Goal: Task Accomplishment & Management: Manage account settings

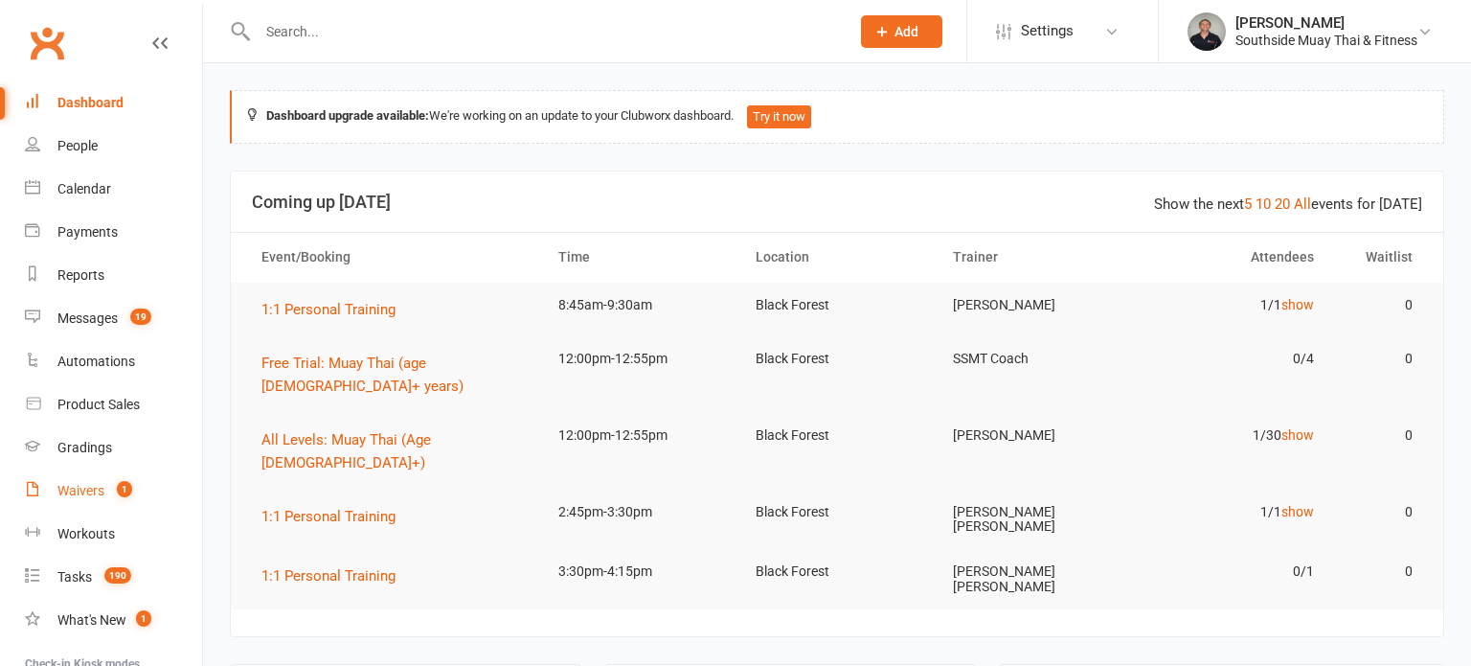
click at [87, 489] on div "Waivers" at bounding box center [80, 490] width 47 height 15
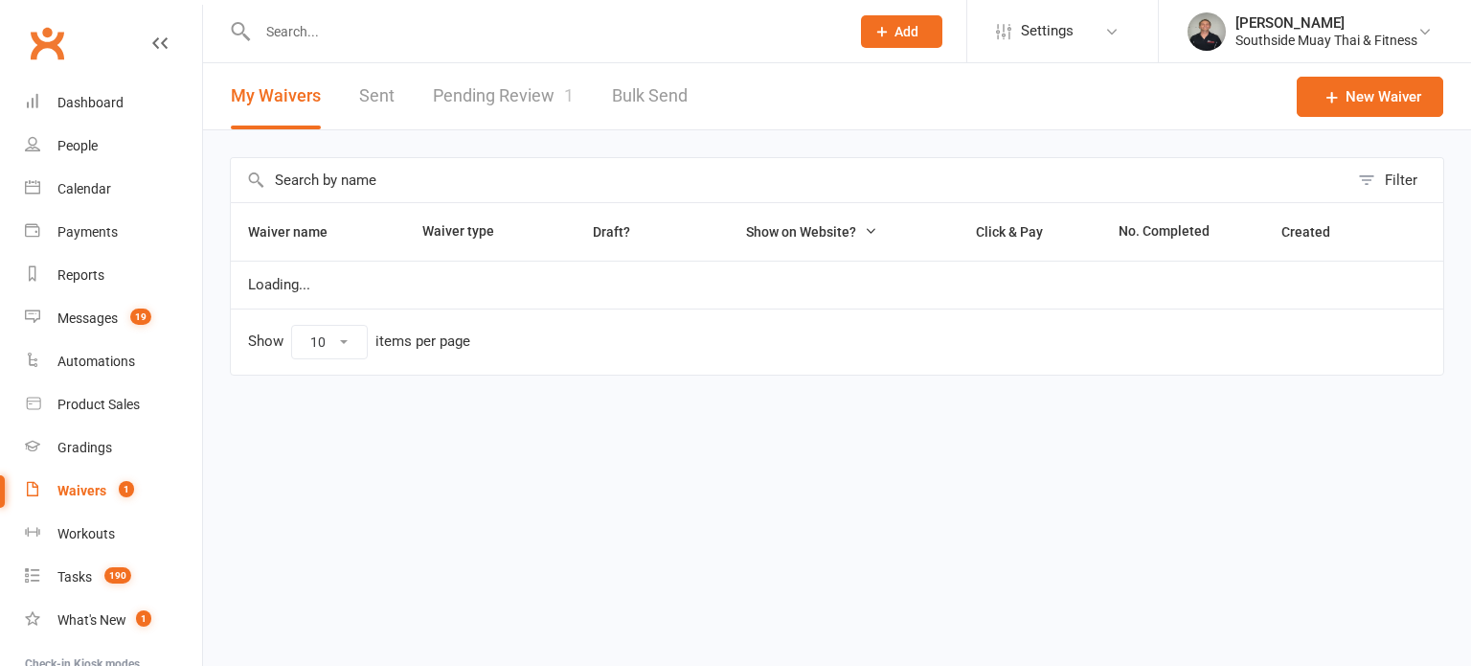
select select "100"
click at [527, 97] on link "Pending Review 1" at bounding box center [503, 96] width 141 height 66
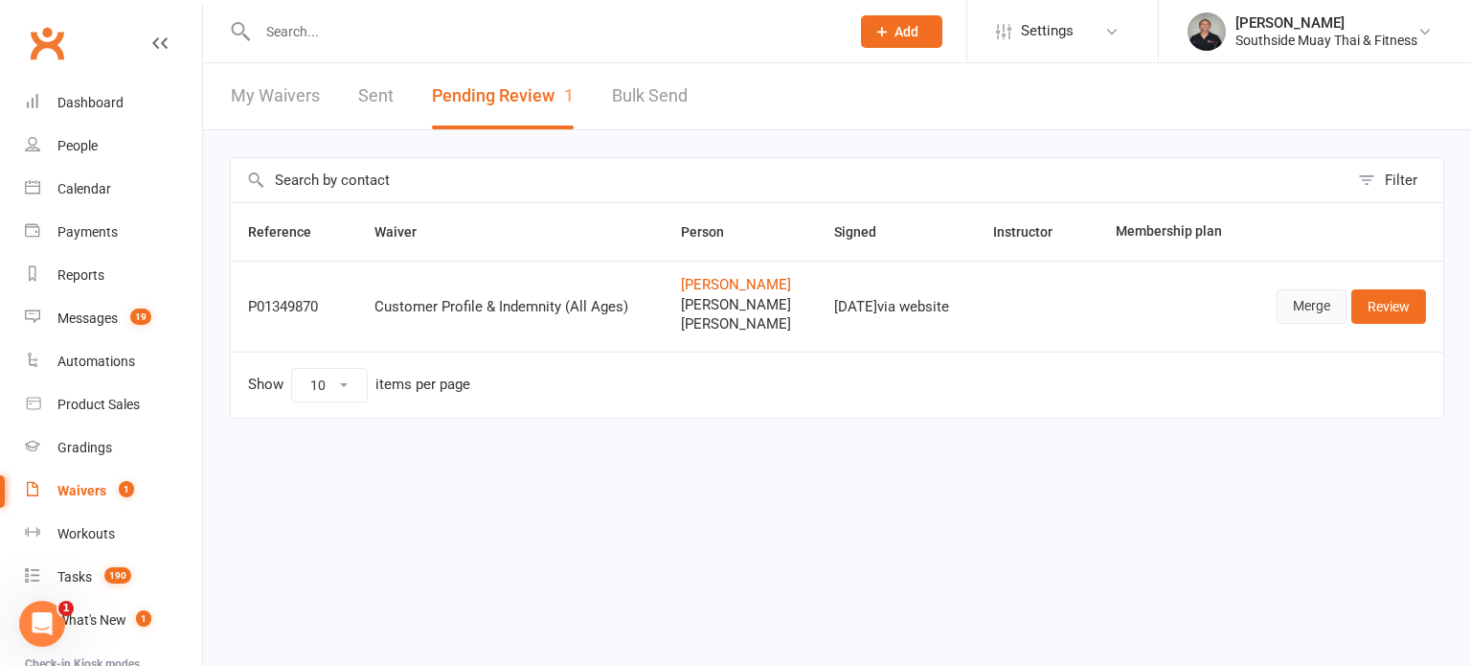
click at [1301, 301] on link "Merge" at bounding box center [1311, 306] width 70 height 34
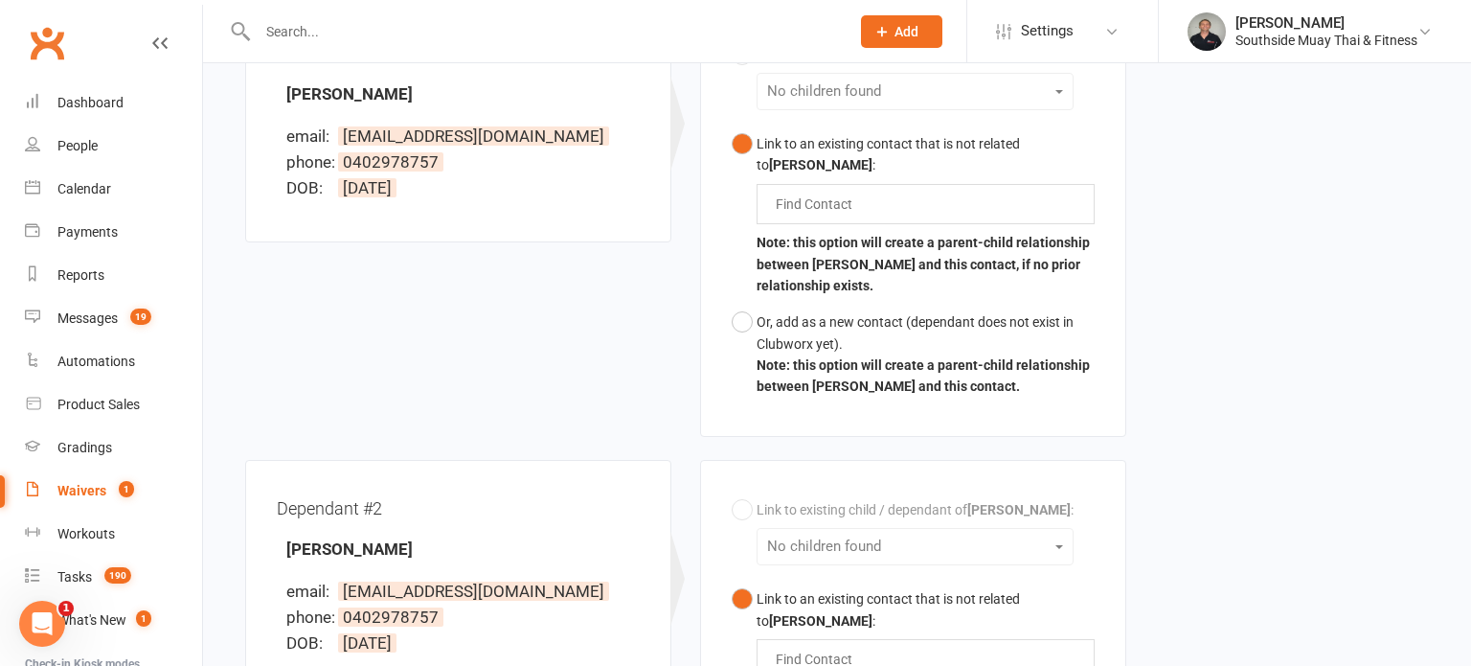
scroll to position [557, 0]
click at [810, 195] on input "text" at bounding box center [818, 202] width 89 height 23
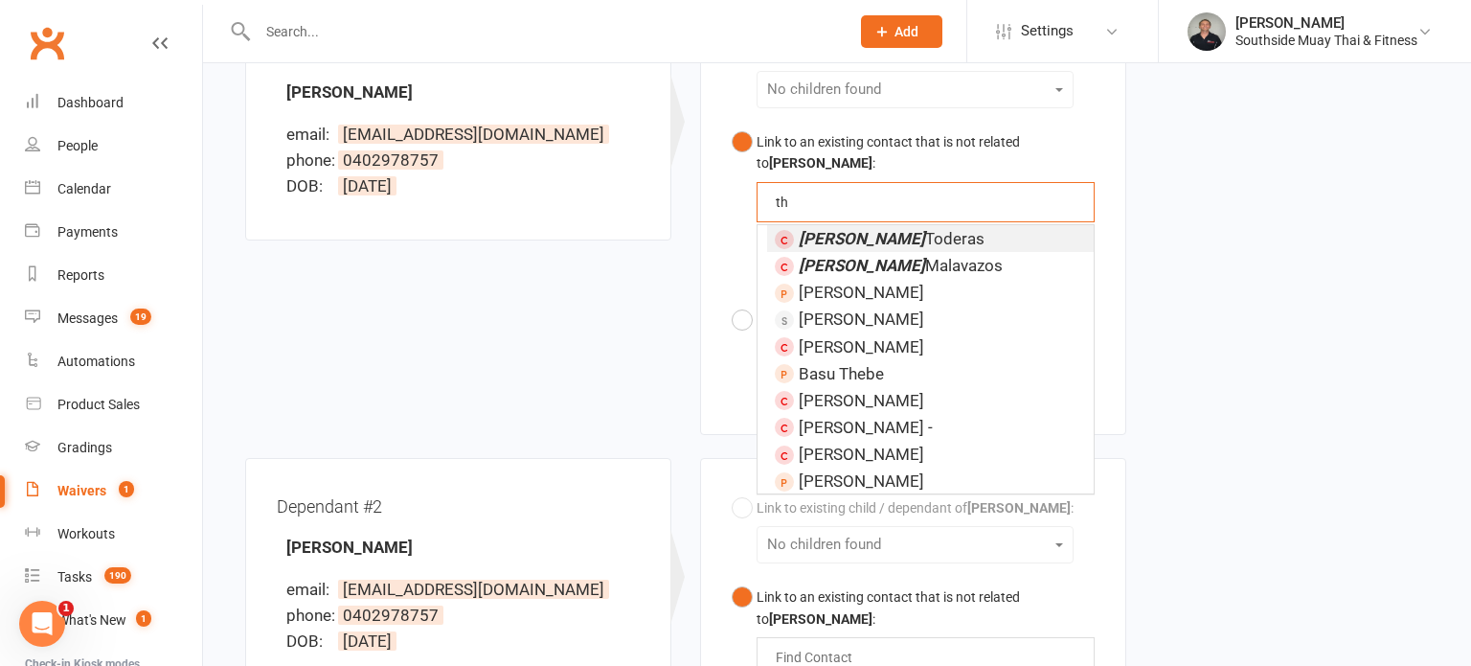
type input "t"
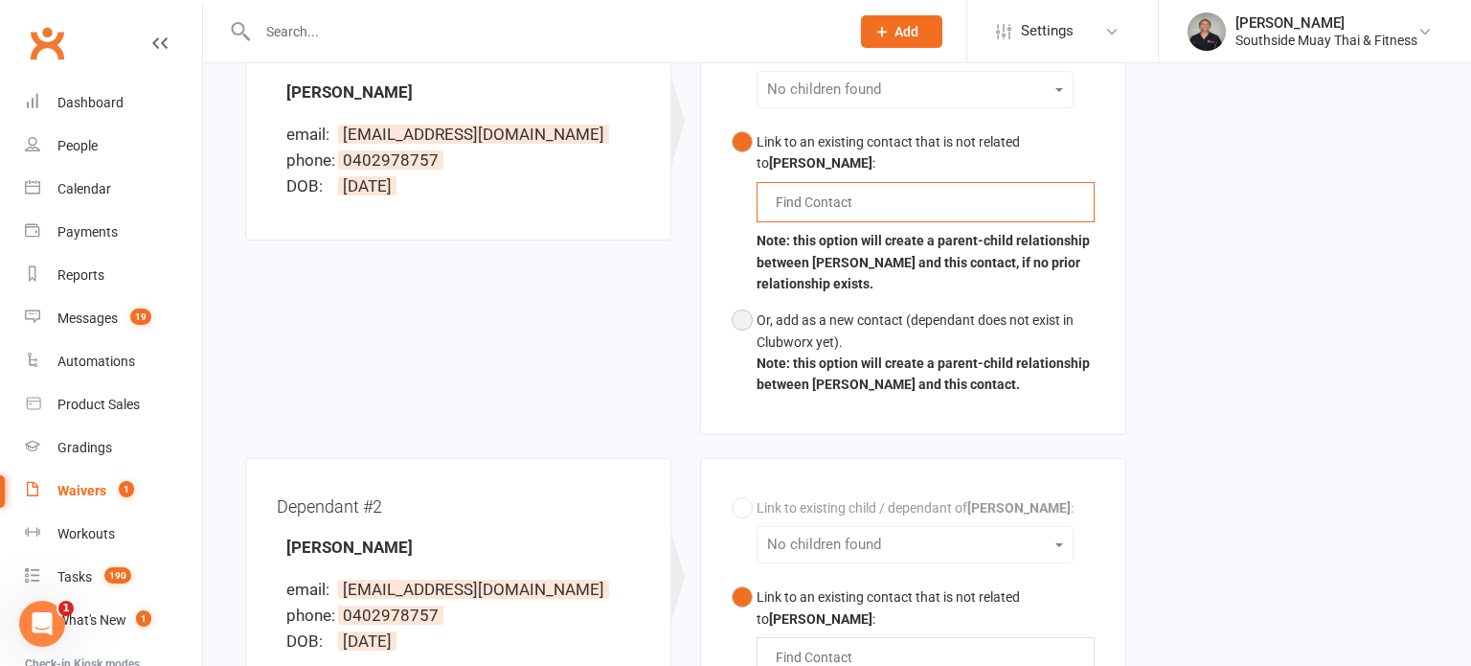
click at [742, 313] on button "Or, add as a new contact (dependant does not exist in Clubworx yet). Note: this…" at bounding box center [913, 353] width 363 height 102
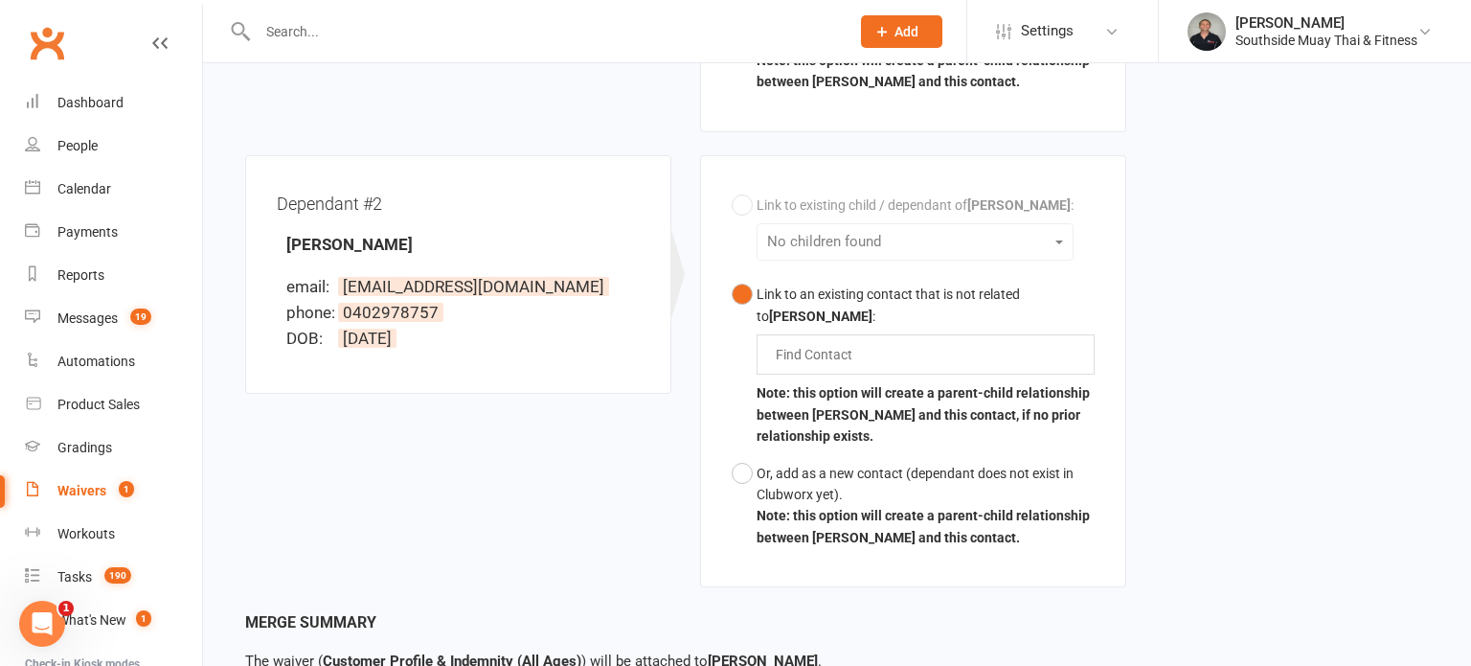
scroll to position [1024, 0]
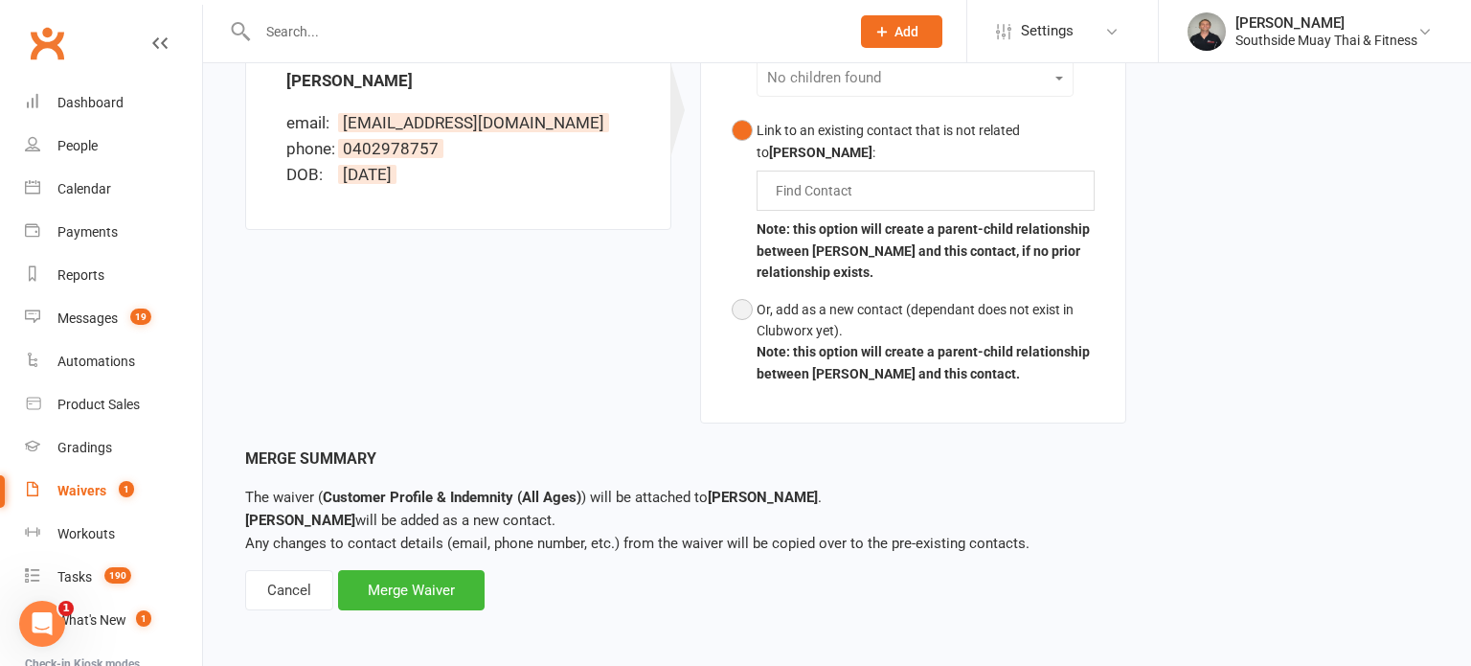
click at [744, 312] on button "Or, add as a new contact (dependant does not exist in Clubworx yet). Note: this…" at bounding box center [913, 342] width 363 height 102
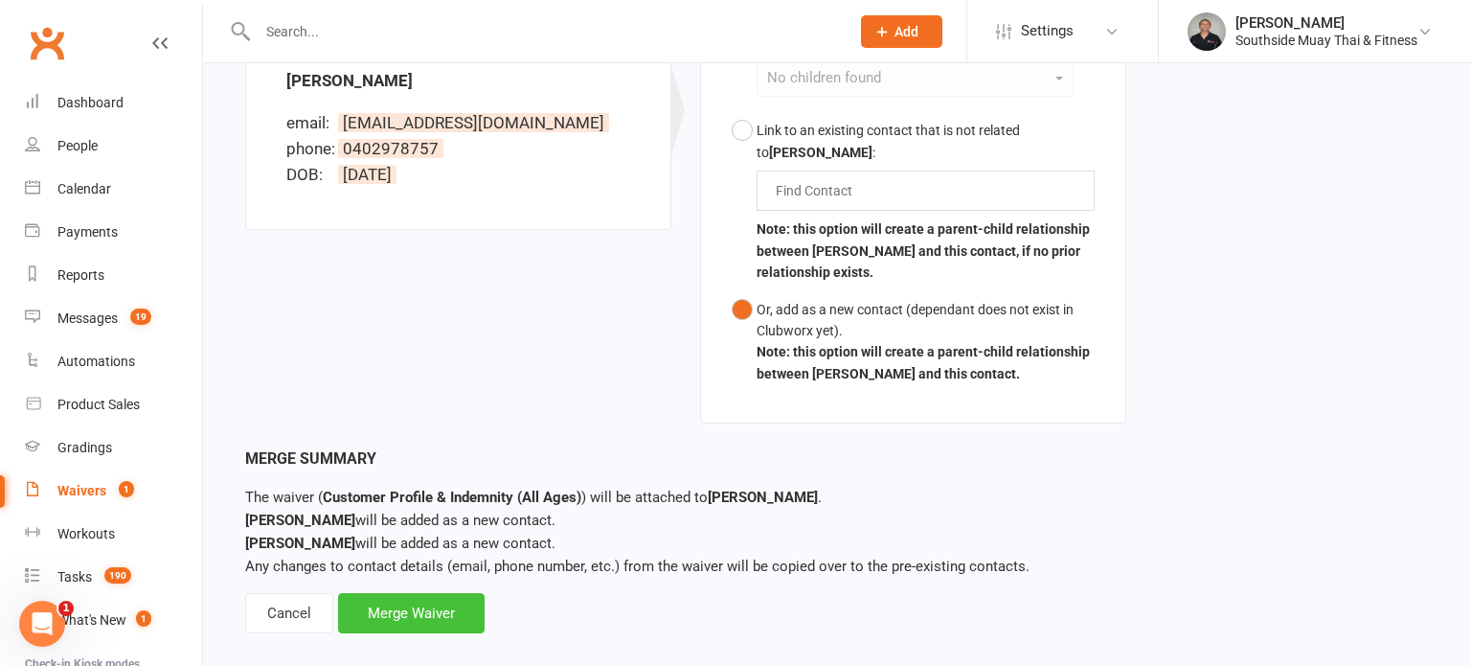
click at [454, 611] on div "Merge Waiver" at bounding box center [411, 613] width 147 height 40
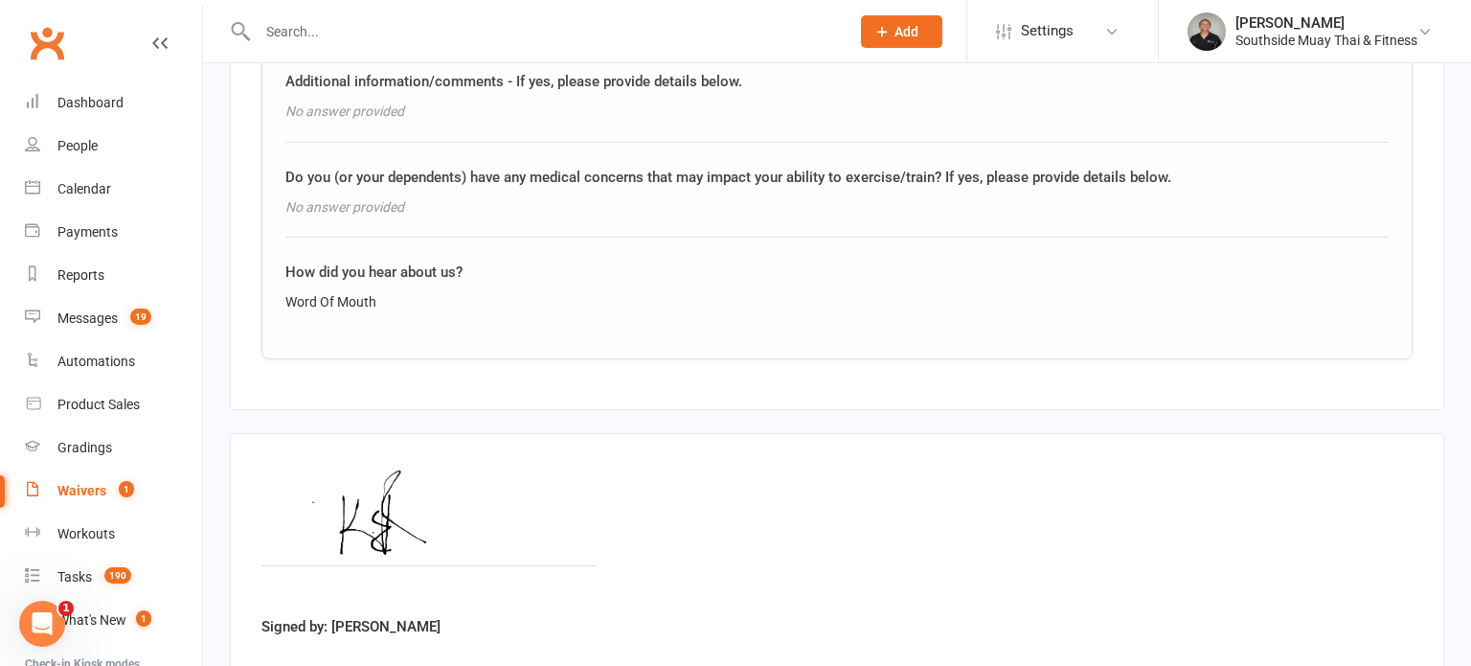
scroll to position [4015, 0]
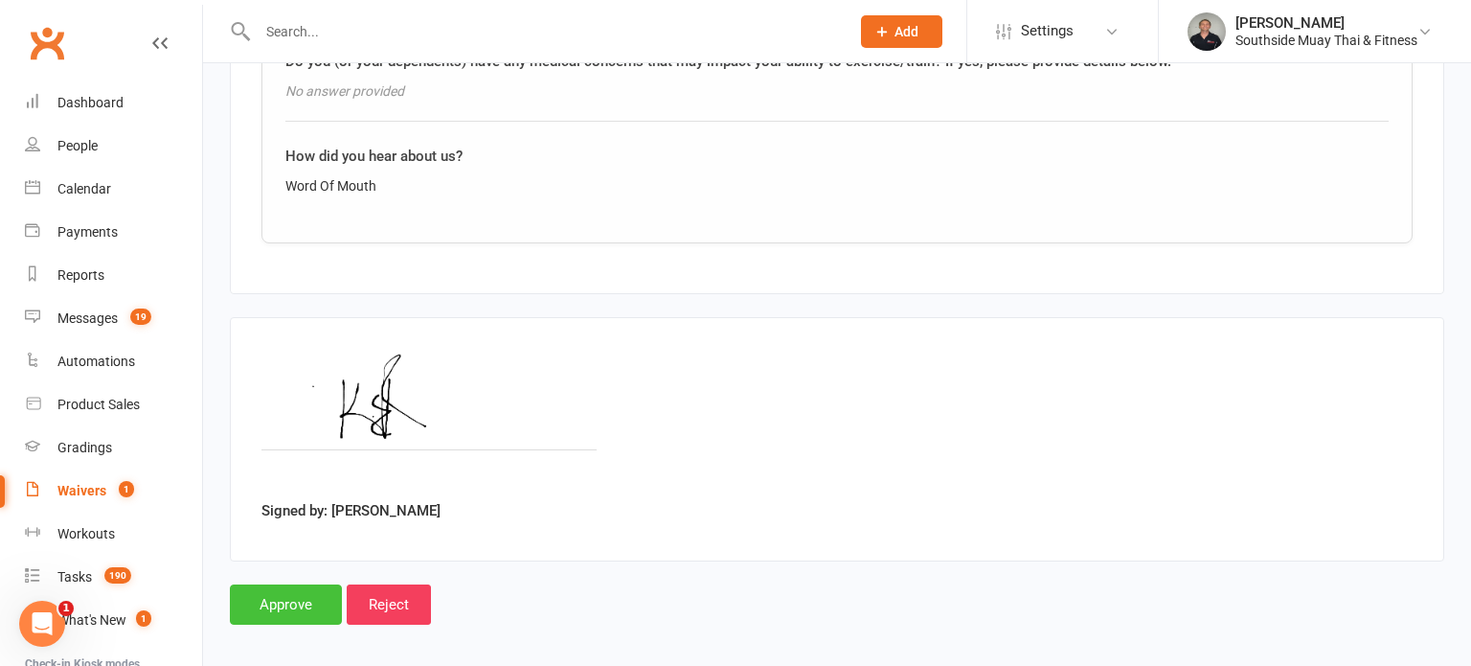
click at [269, 584] on input "Approve" at bounding box center [286, 604] width 112 height 40
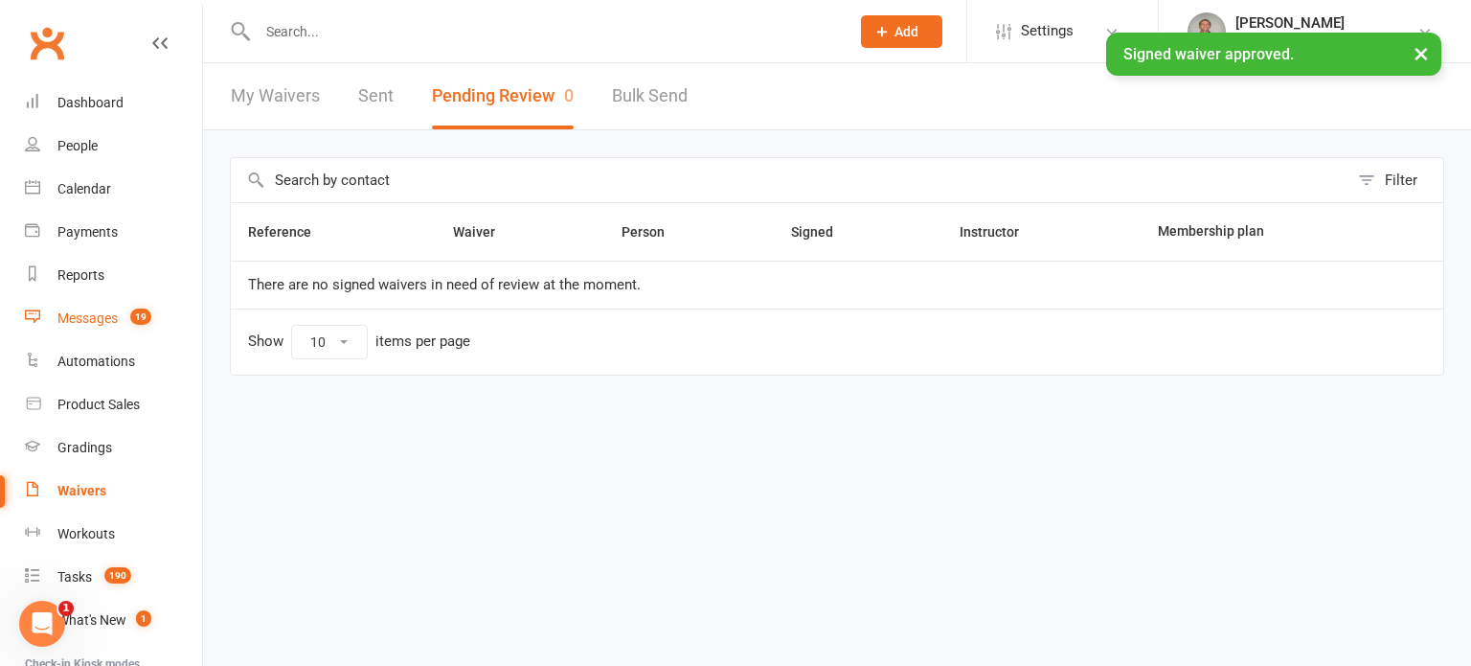
click at [80, 313] on div "Messages" at bounding box center [87, 317] width 60 height 15
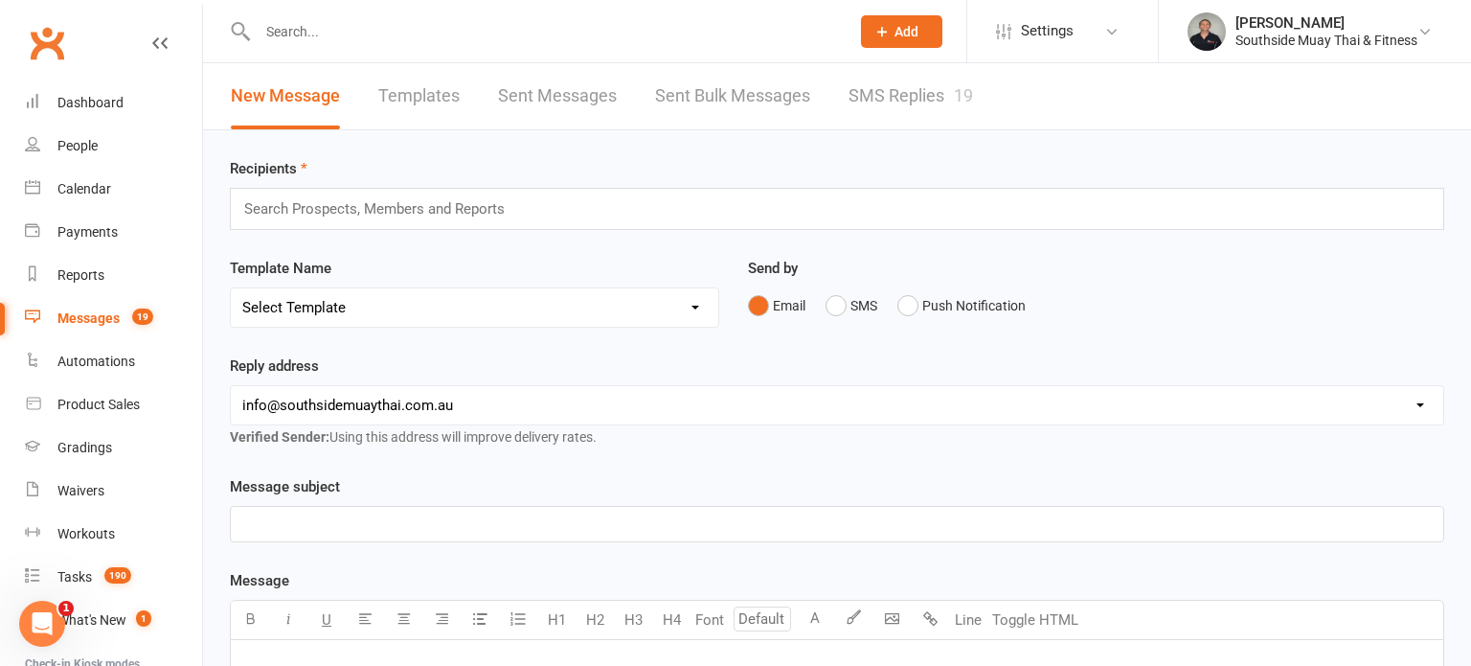
click at [912, 96] on link "SMS Replies 19" at bounding box center [910, 96] width 124 height 66
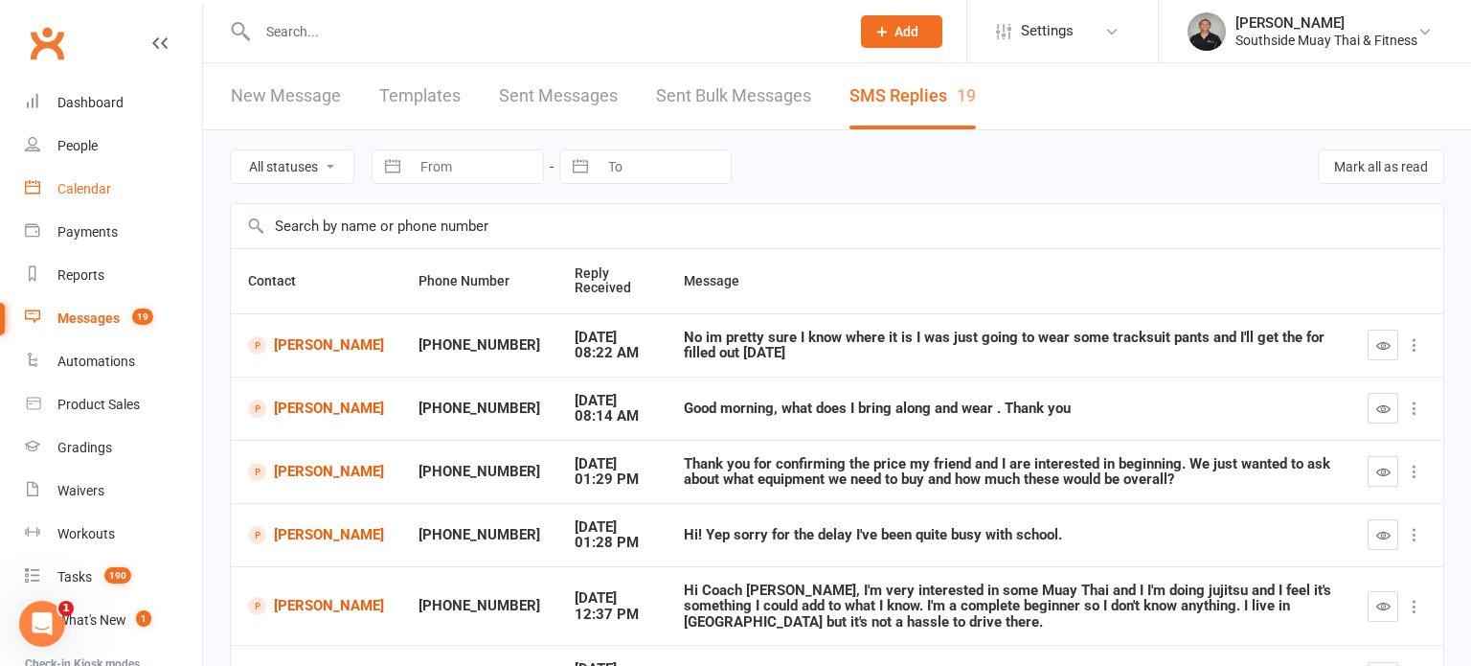
click at [75, 188] on div "Calendar" at bounding box center [84, 188] width 54 height 15
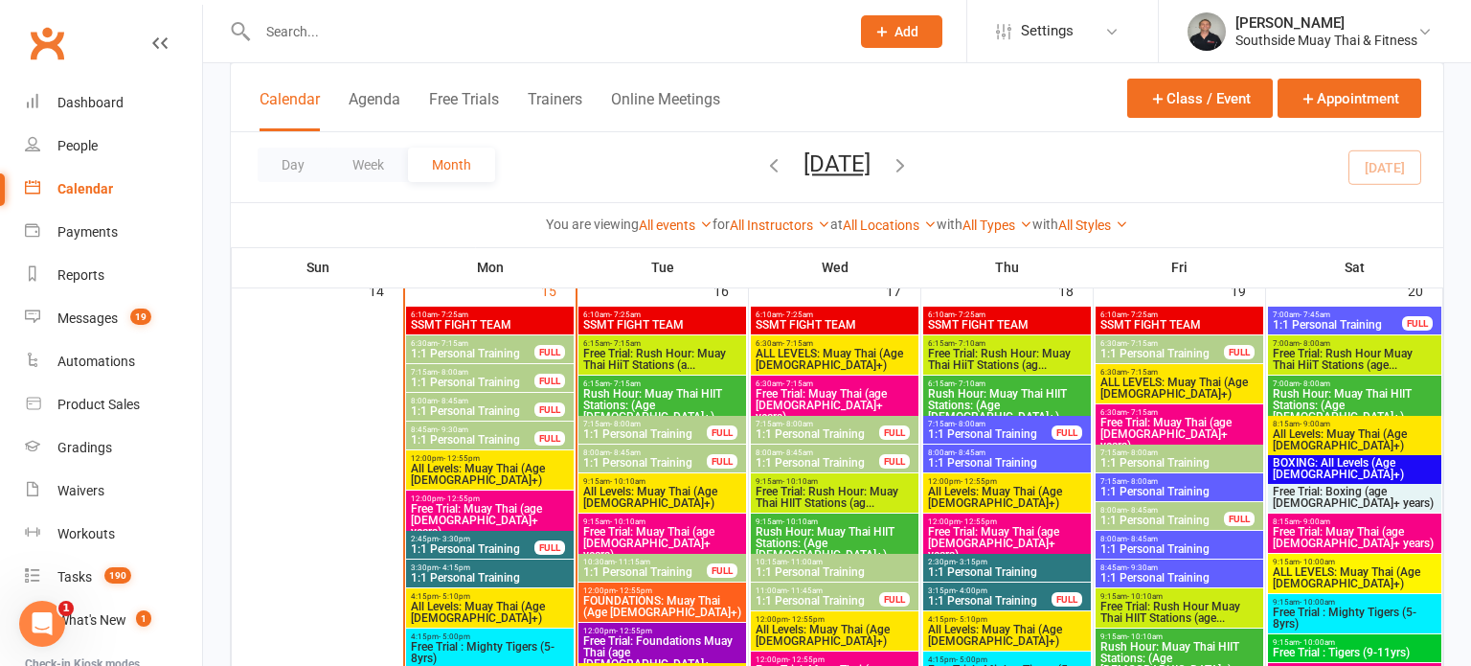
scroll to position [2145, 0]
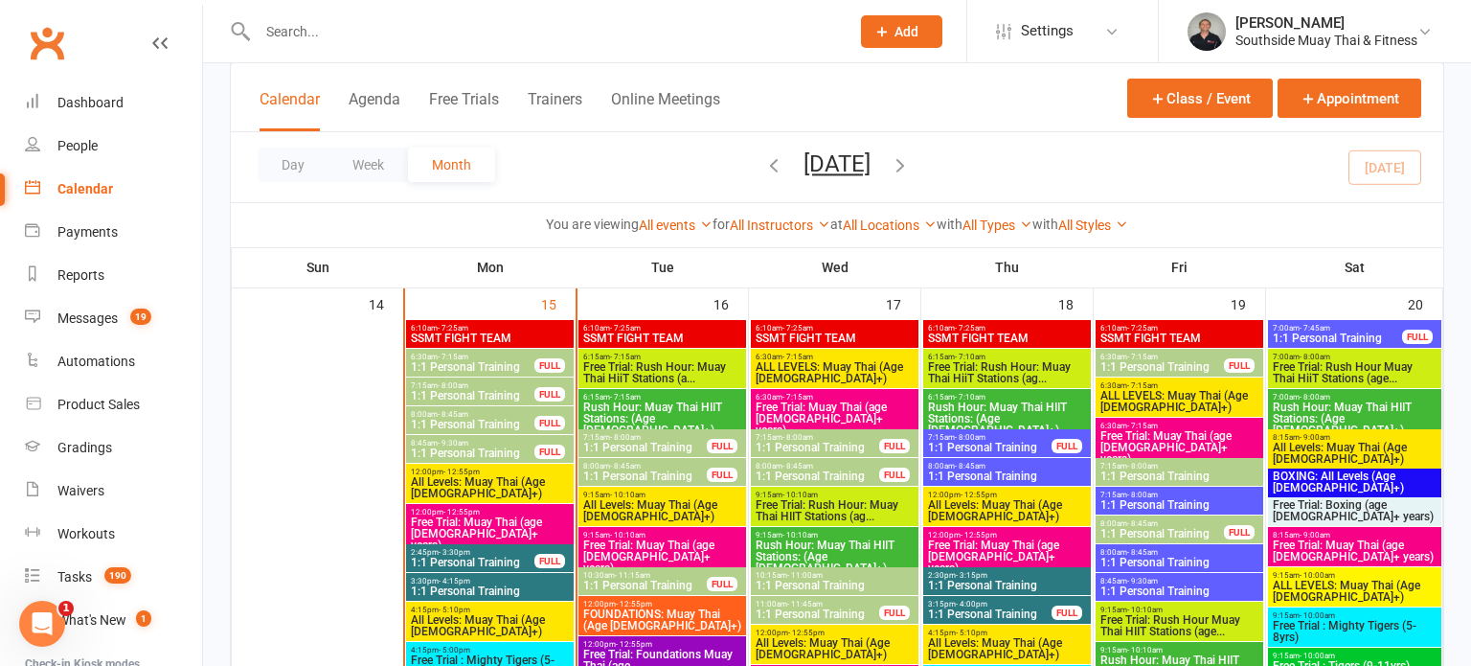
click at [486, 524] on span "Free Trial: Muay Thai (age 13+ years)" at bounding box center [490, 533] width 160 height 34
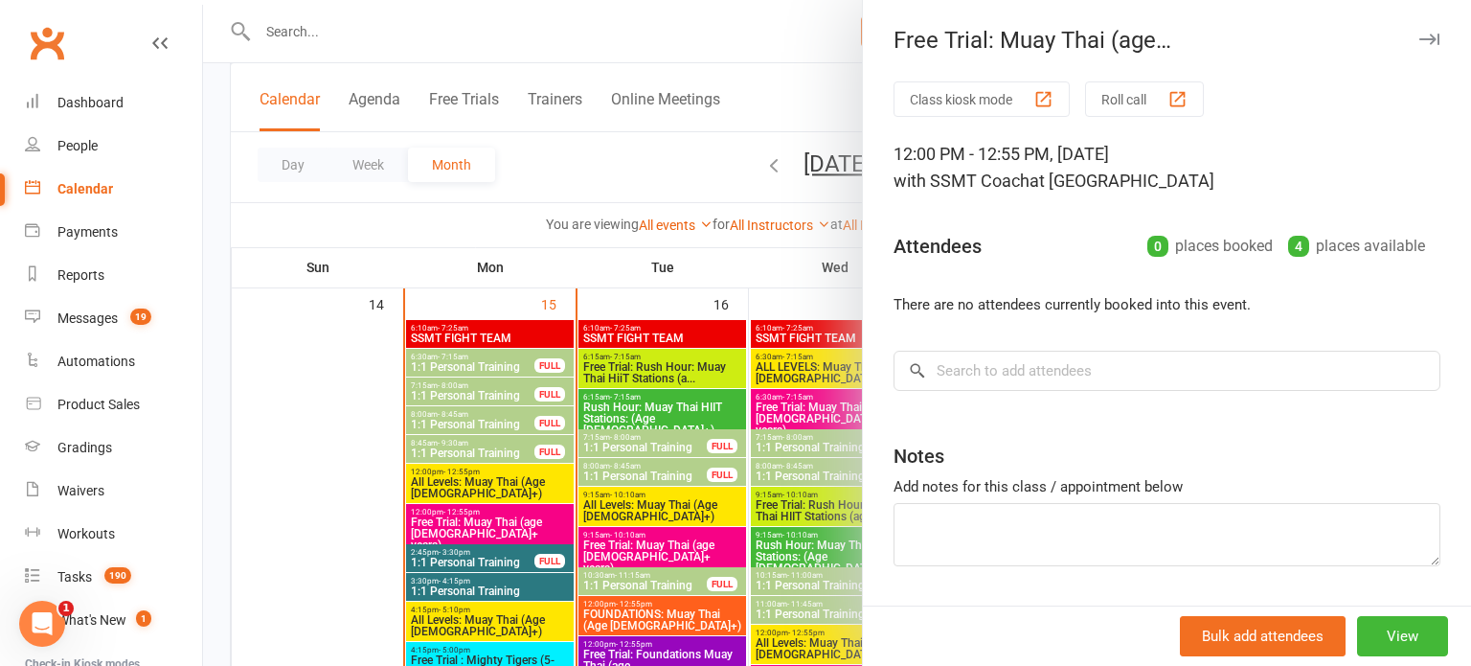
click at [1429, 35] on icon "button" at bounding box center [1429, 39] width 20 height 11
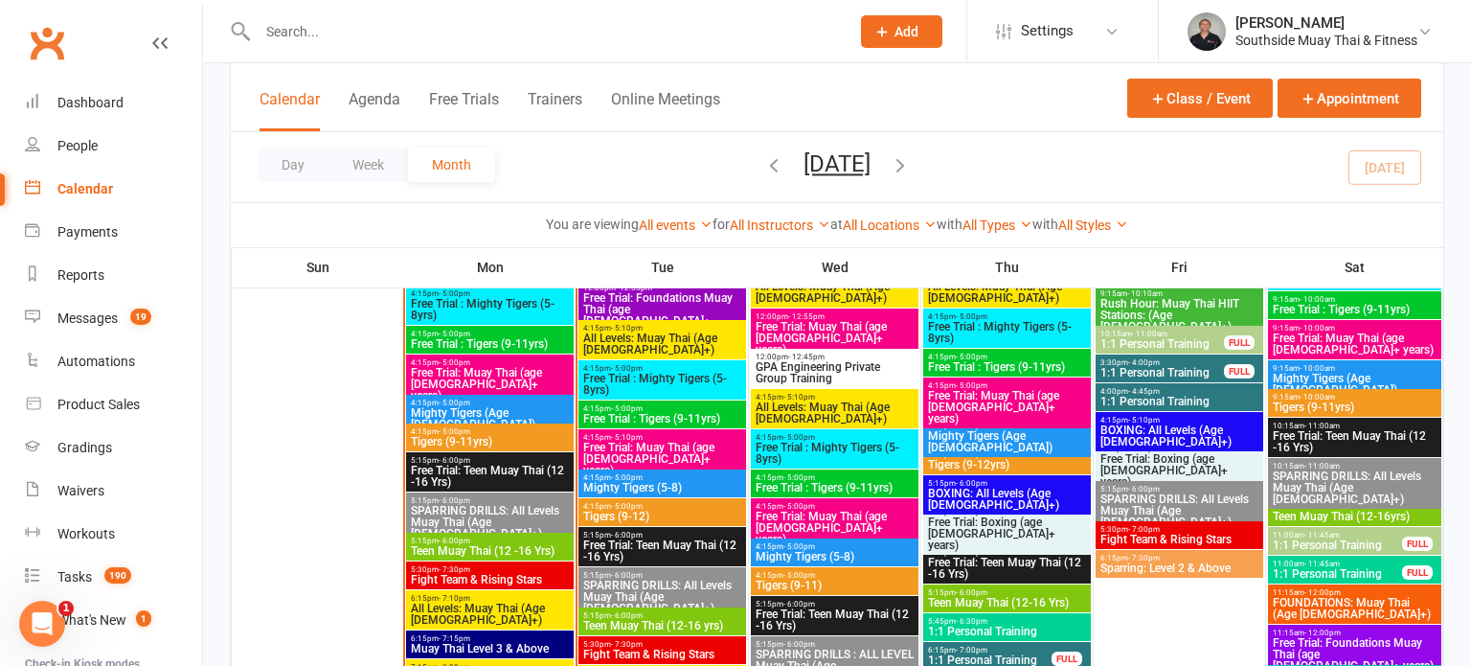
scroll to position [2497, 0]
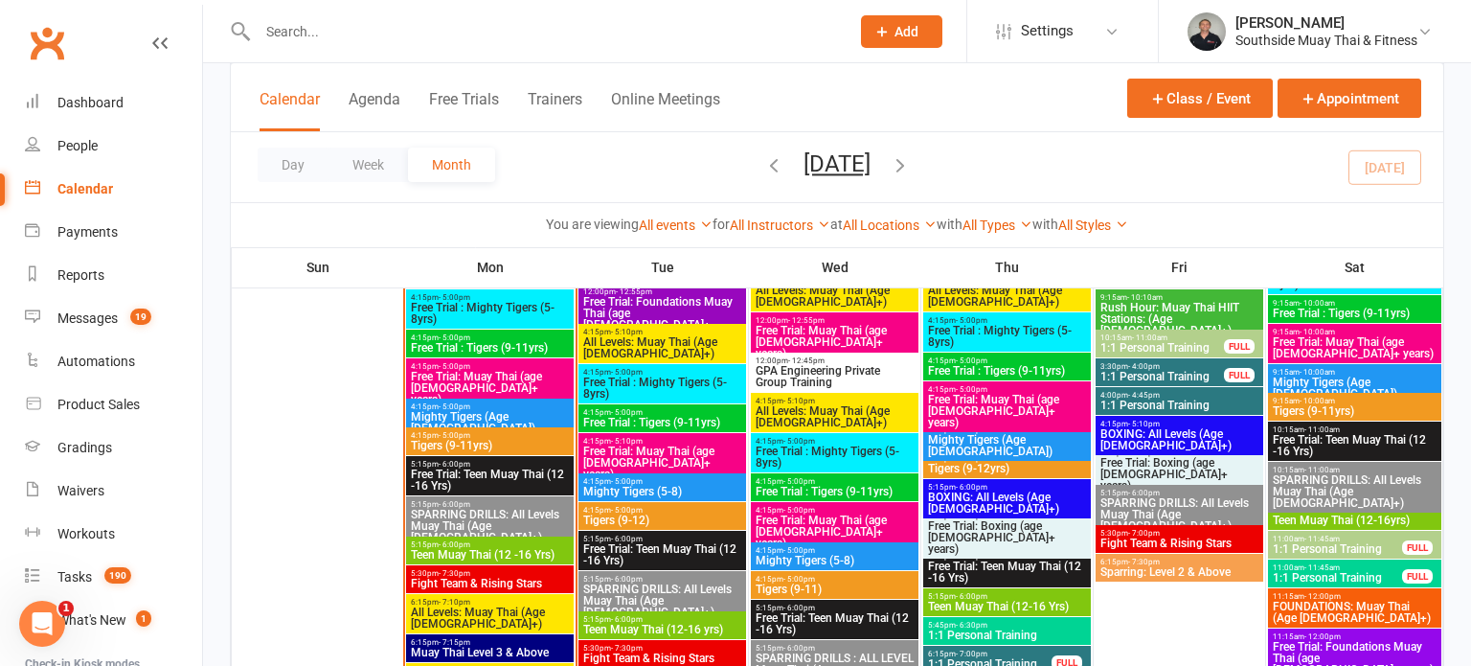
click at [473, 371] on span "Free Trial: Muay Thai (age 13+ years)" at bounding box center [490, 388] width 160 height 34
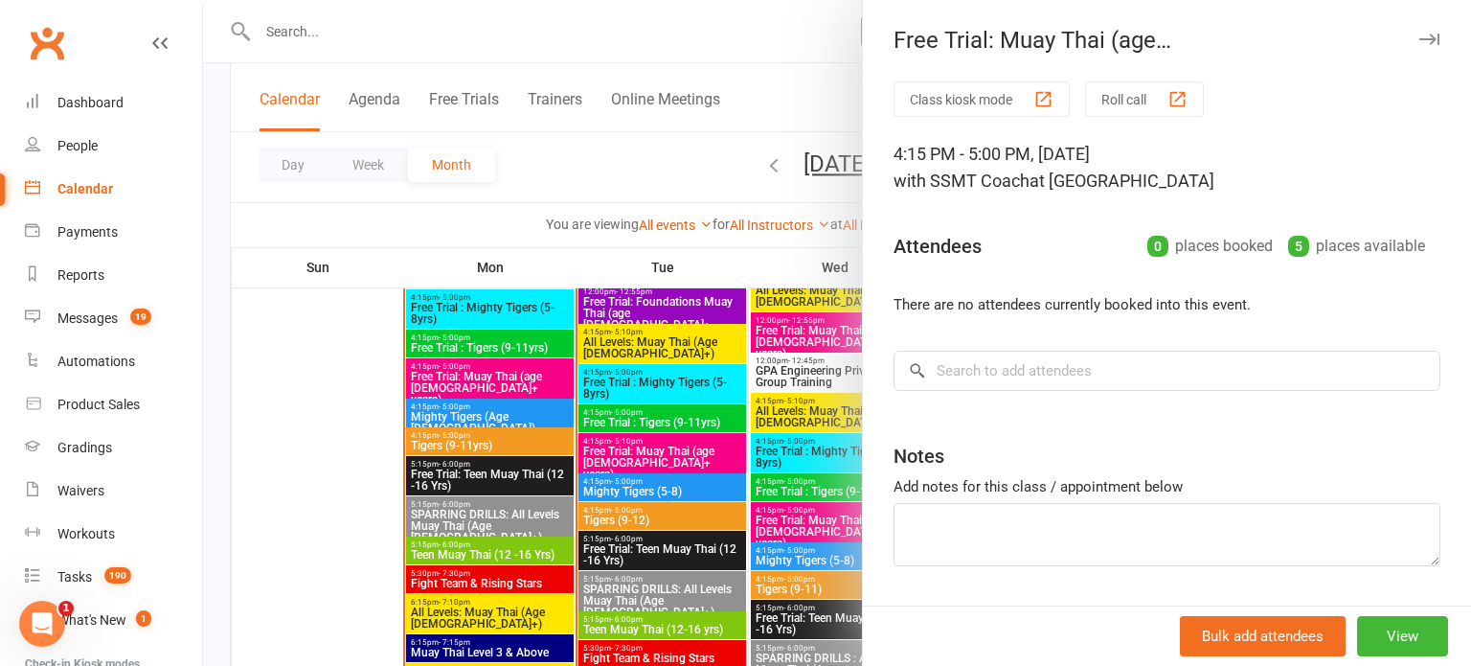
click at [1424, 41] on icon "button" at bounding box center [1429, 39] width 20 height 11
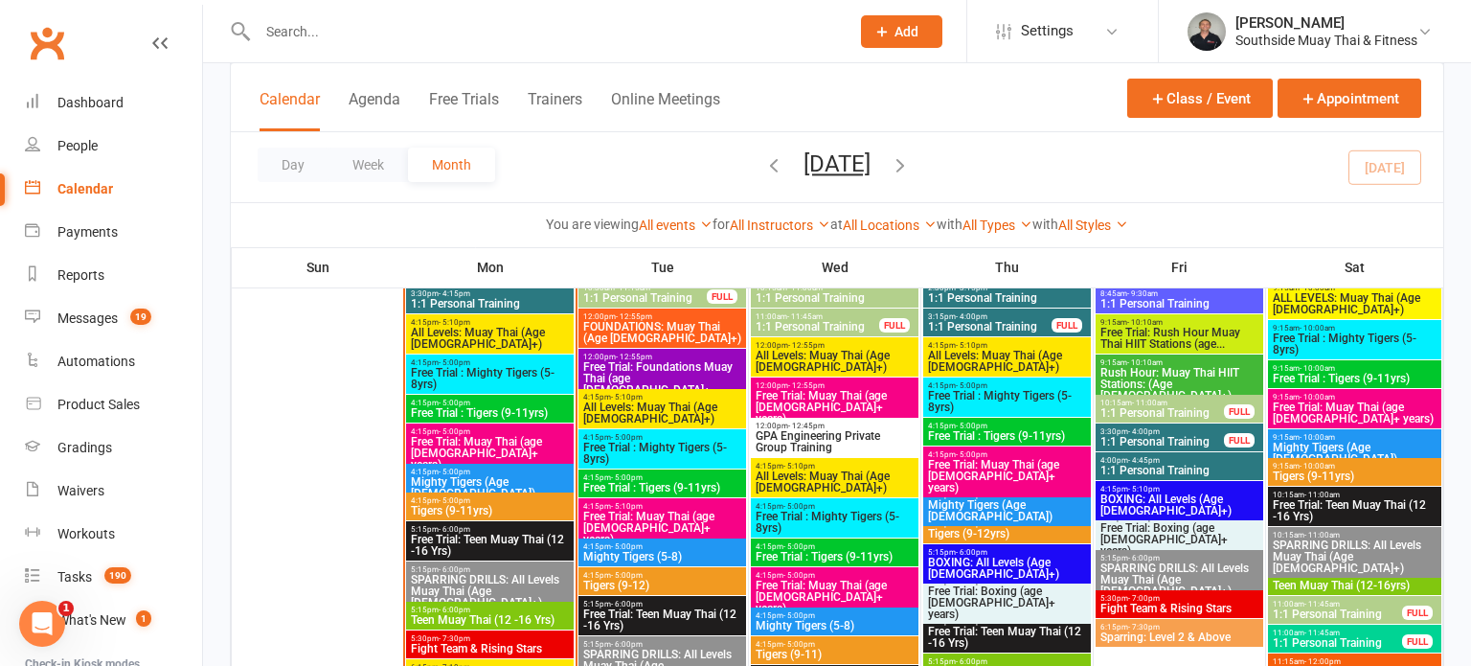
scroll to position [2428, 0]
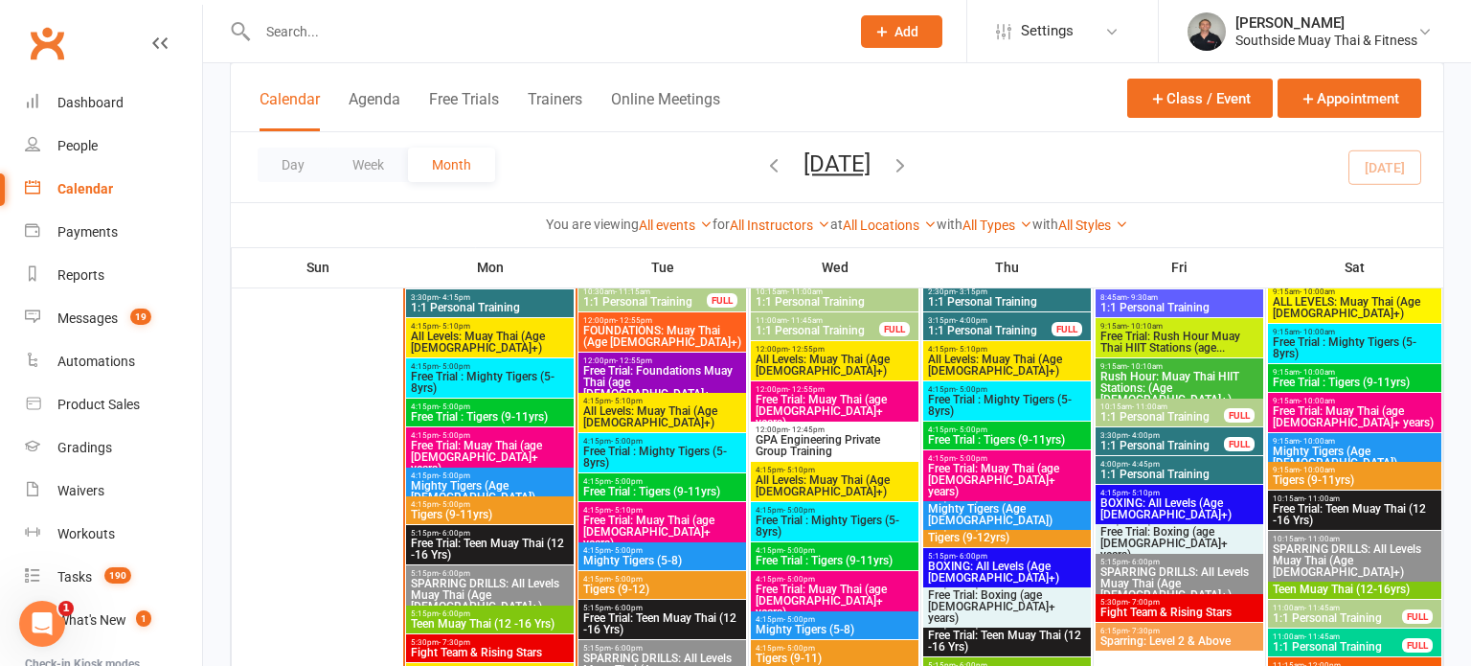
click at [485, 371] on span "Free Trial : Mighty Tigers (5-8yrs)" at bounding box center [490, 382] width 160 height 23
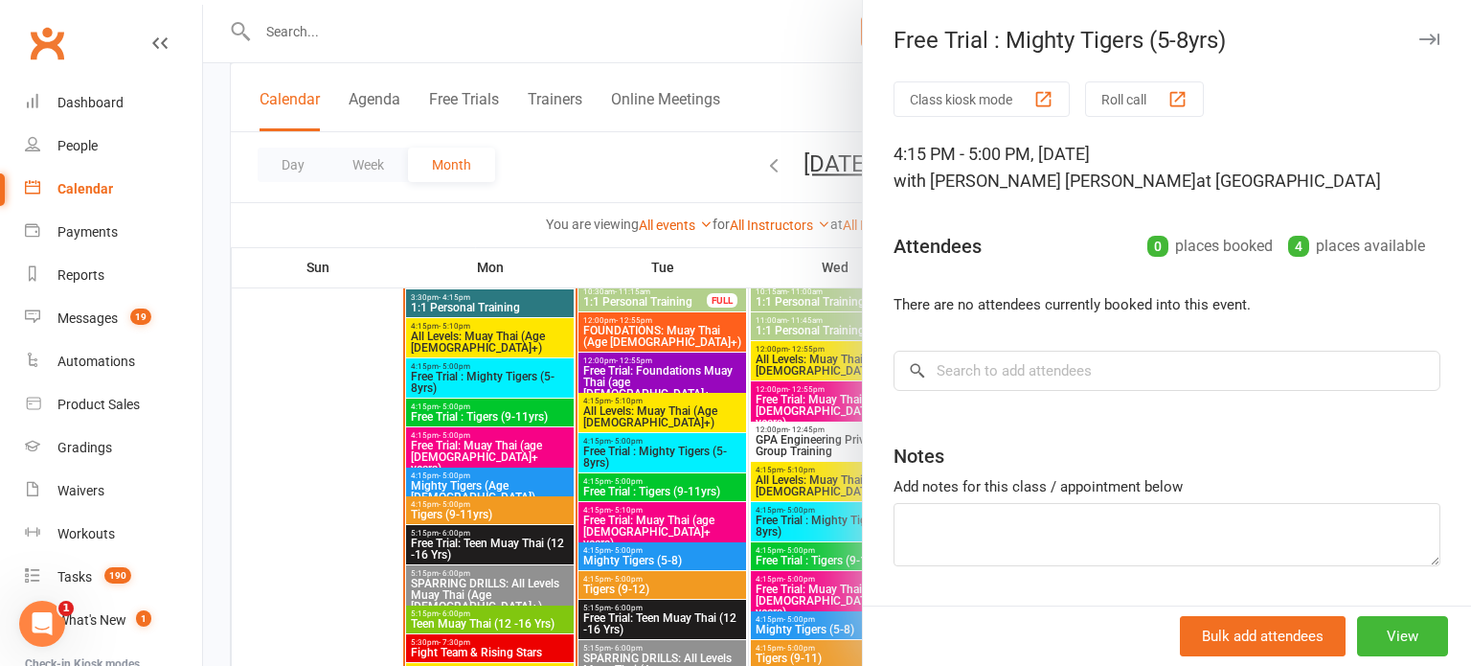
click at [1420, 40] on icon "button" at bounding box center [1429, 39] width 20 height 11
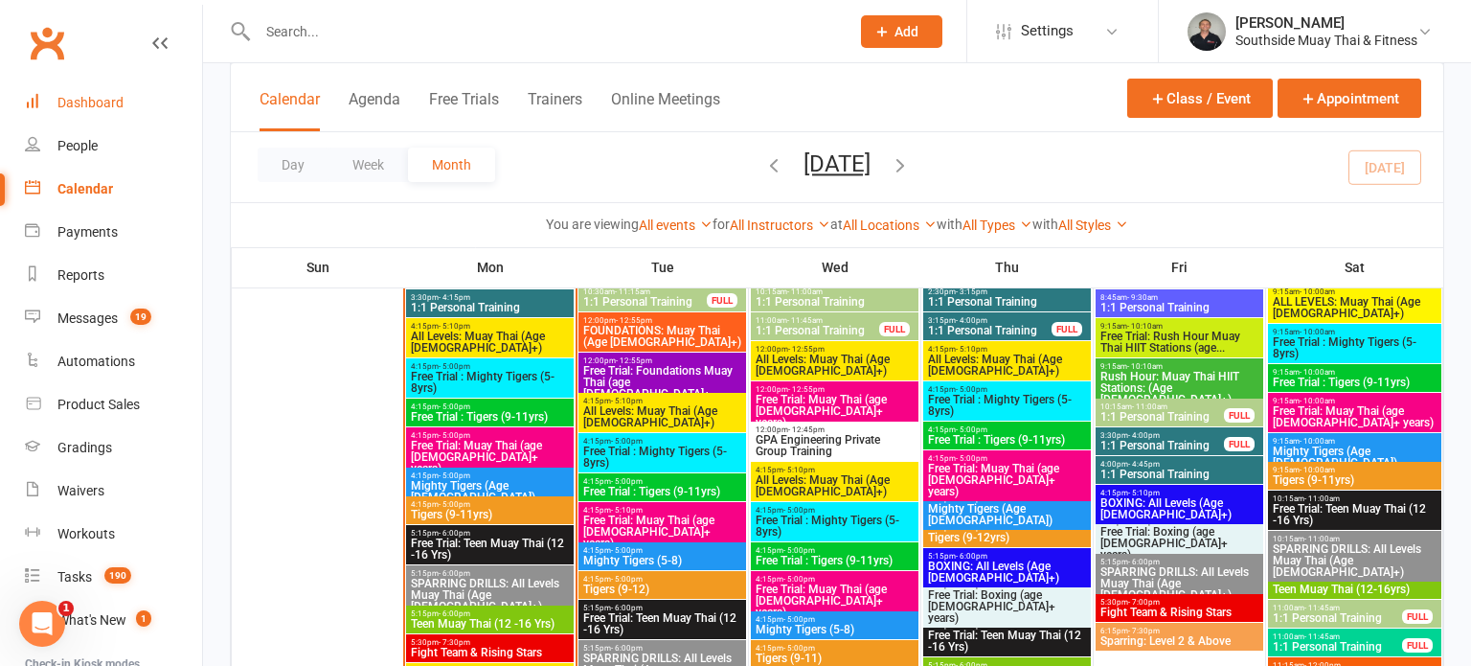
click at [79, 99] on div "Dashboard" at bounding box center [90, 102] width 66 height 15
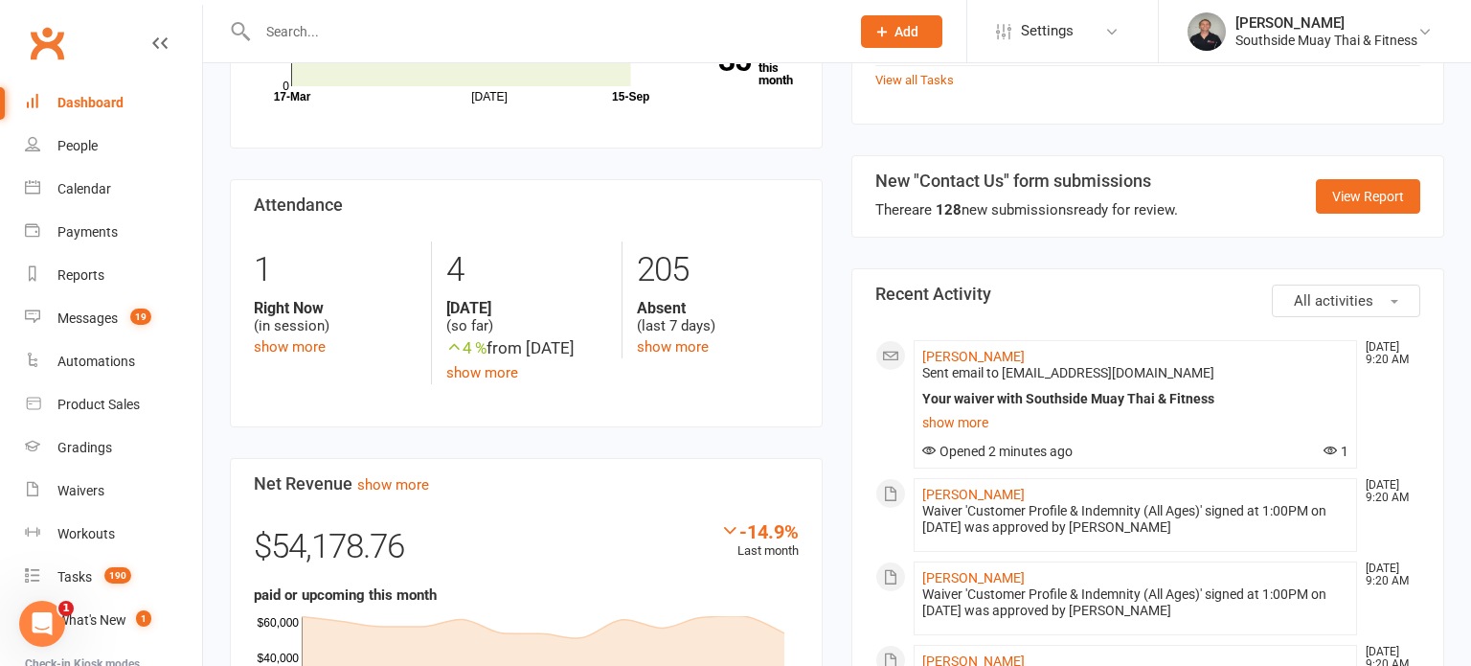
scroll to position [899, 0]
click at [967, 348] on link "Kirsty Reynolds" at bounding box center [973, 355] width 102 height 15
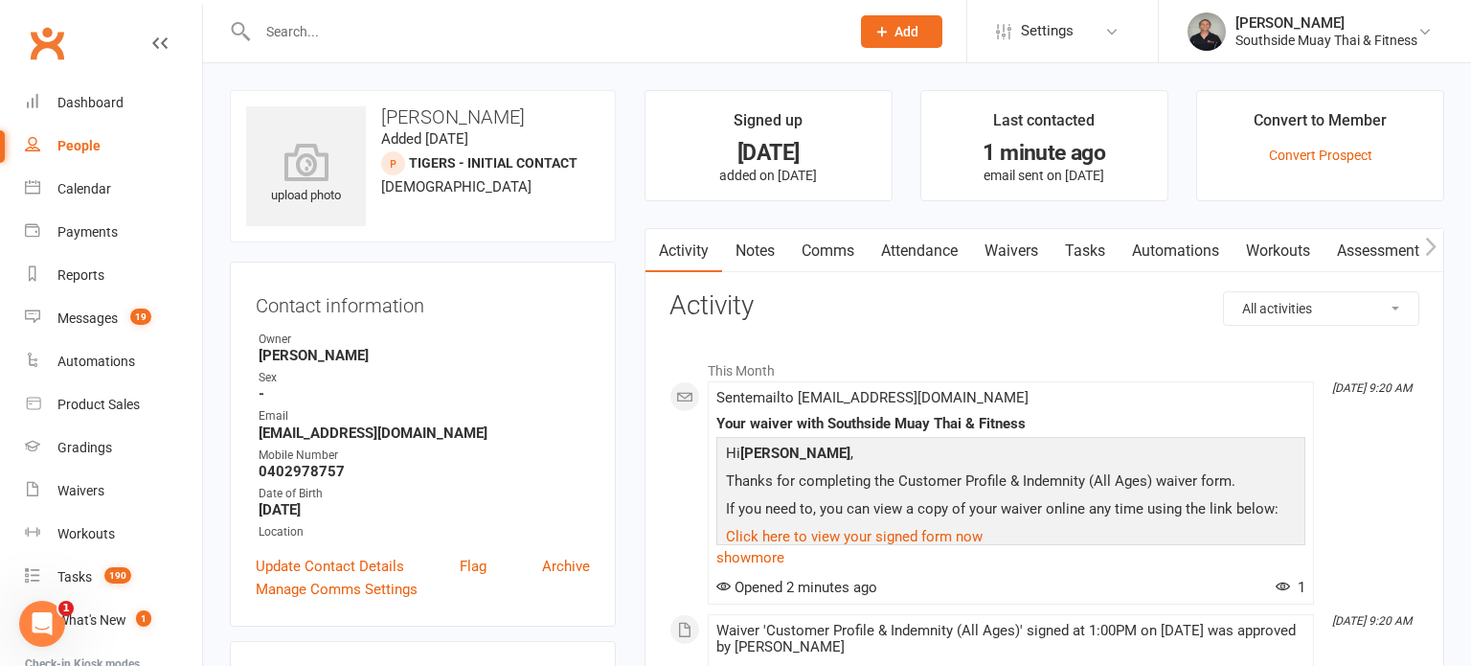
click at [926, 246] on link "Attendance" at bounding box center [919, 251] width 103 height 44
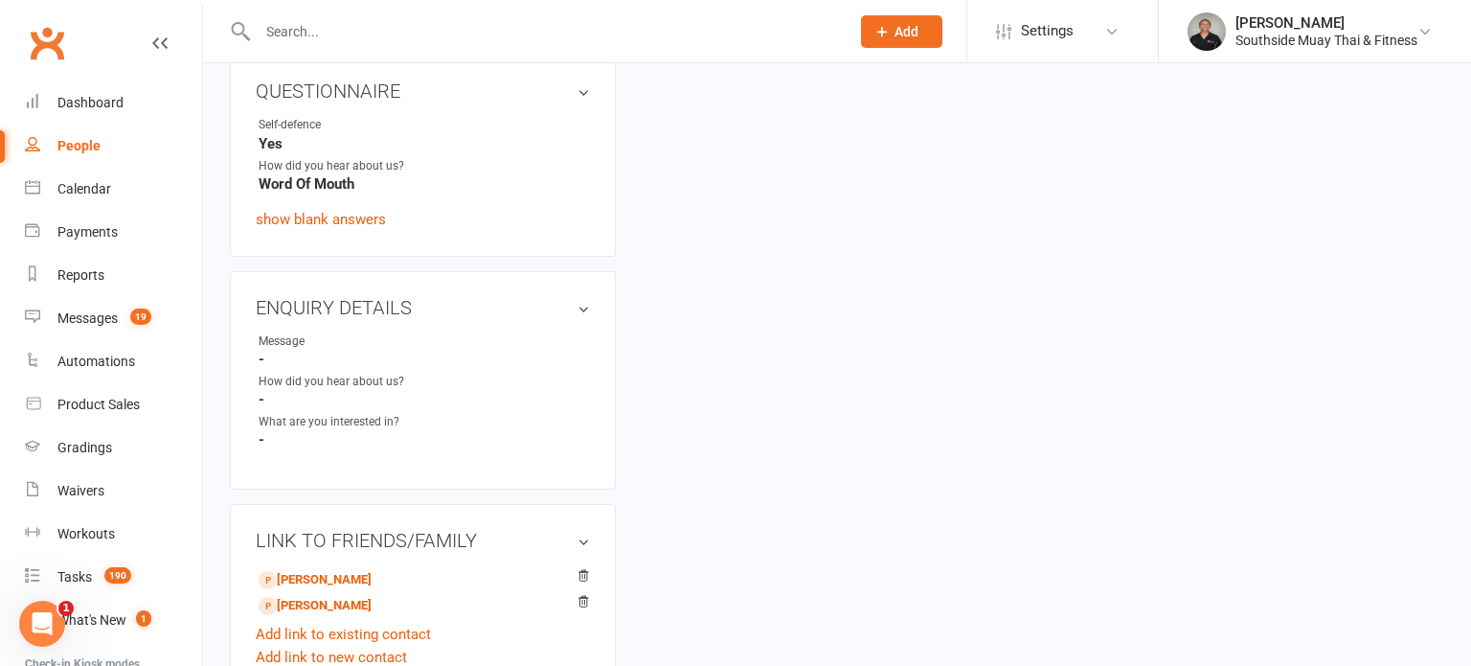
scroll to position [868, 0]
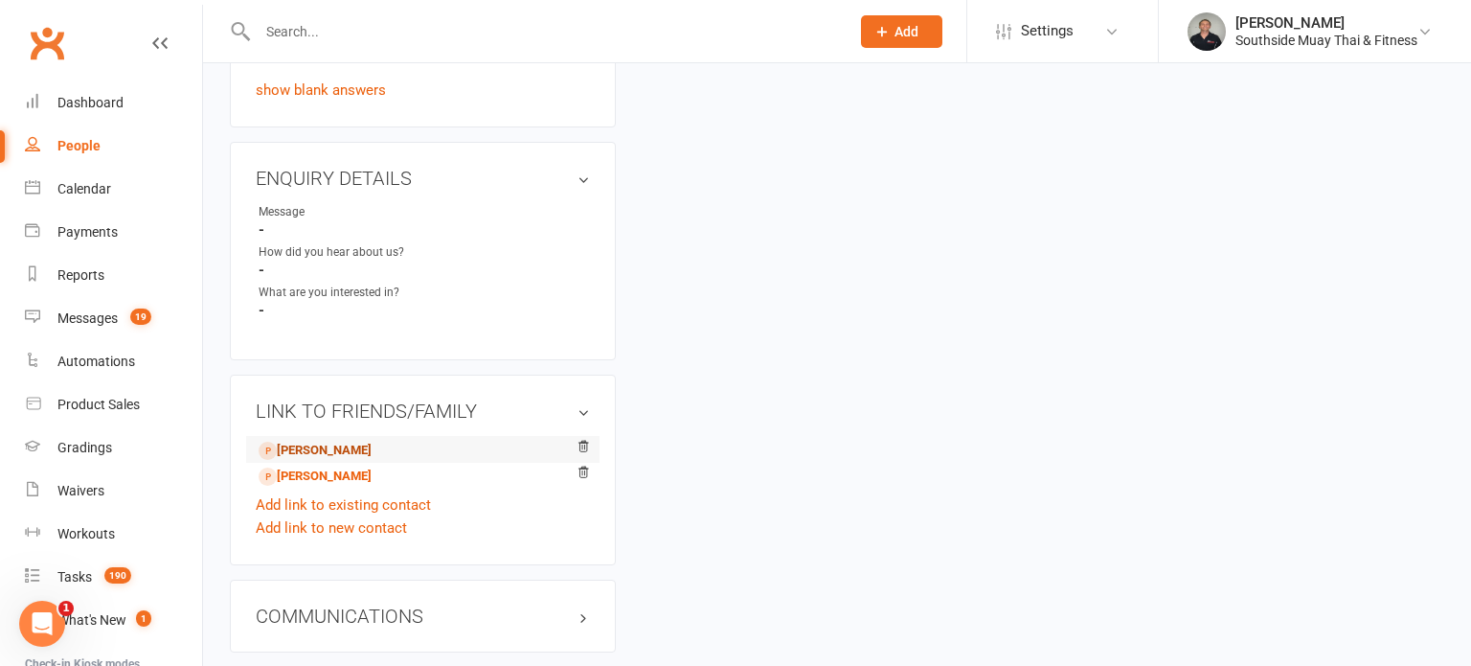
click at [326, 447] on link "Theodore Jasper - Child" at bounding box center [315, 450] width 113 height 20
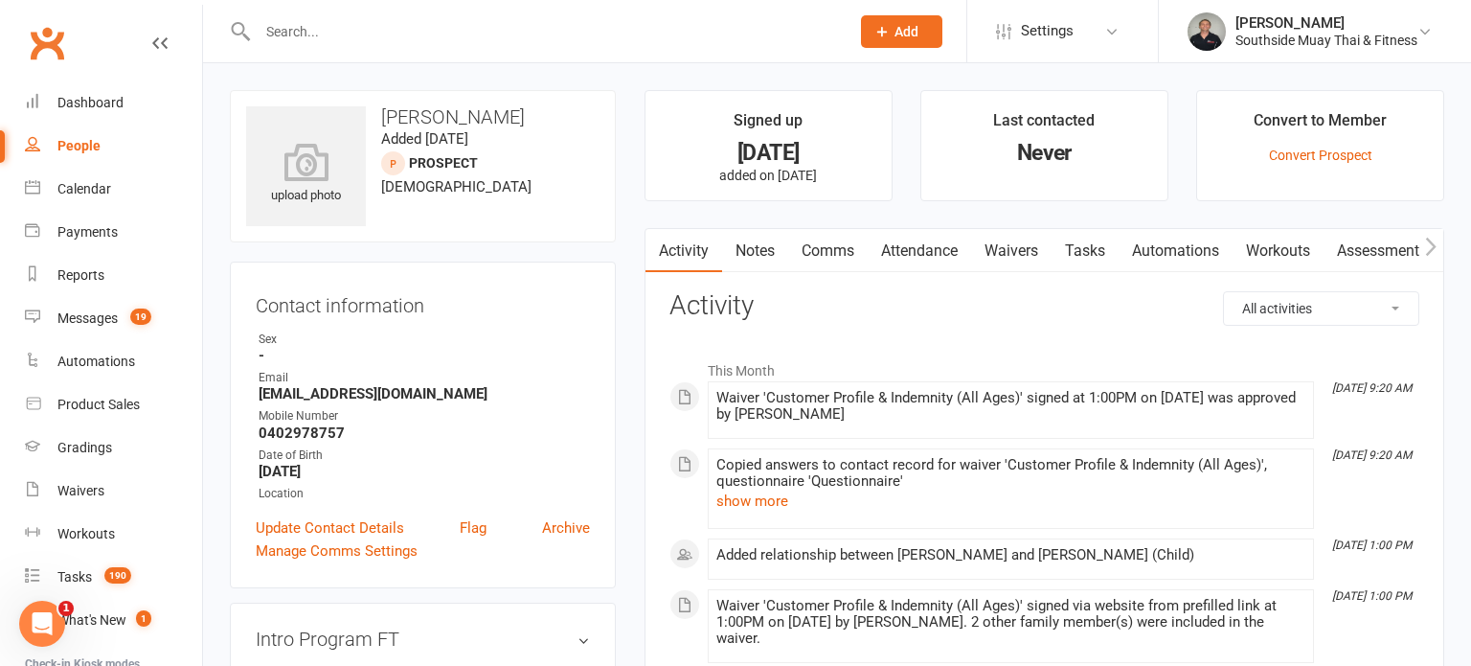
click at [931, 253] on link "Attendance" at bounding box center [919, 251] width 103 height 44
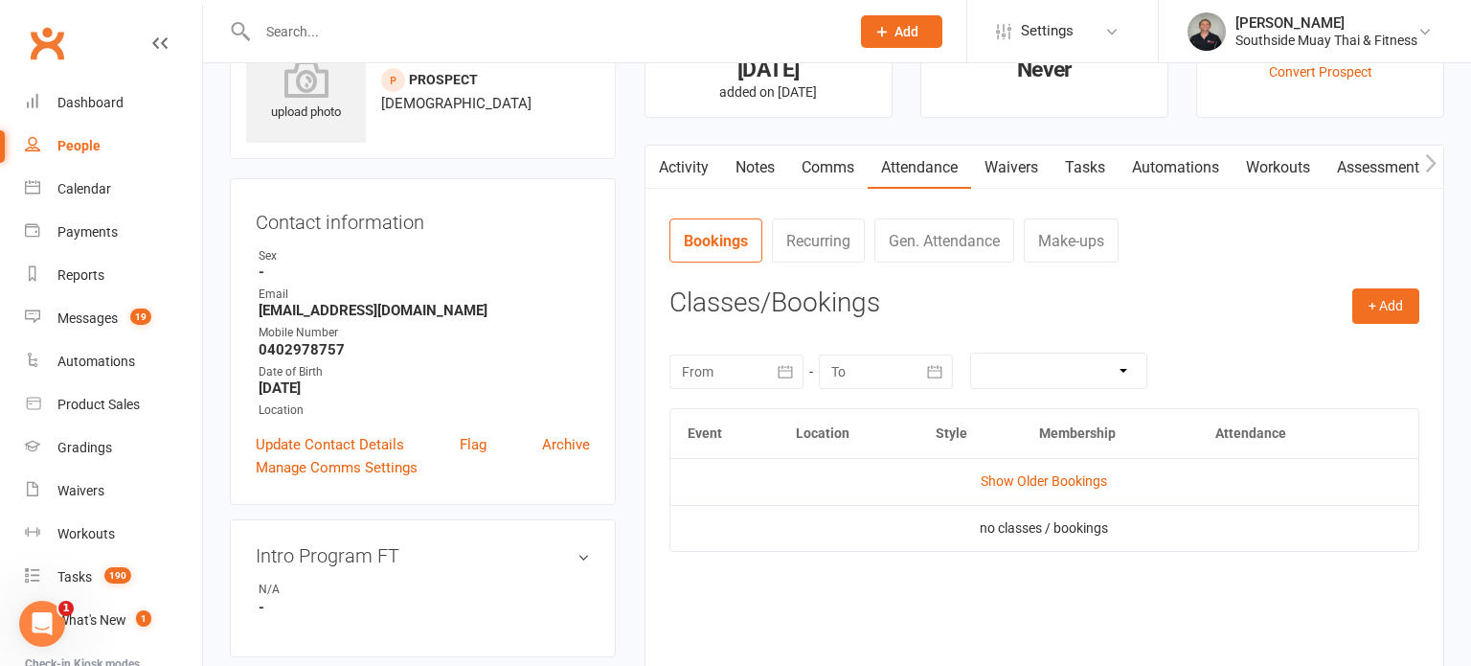
scroll to position [94, 0]
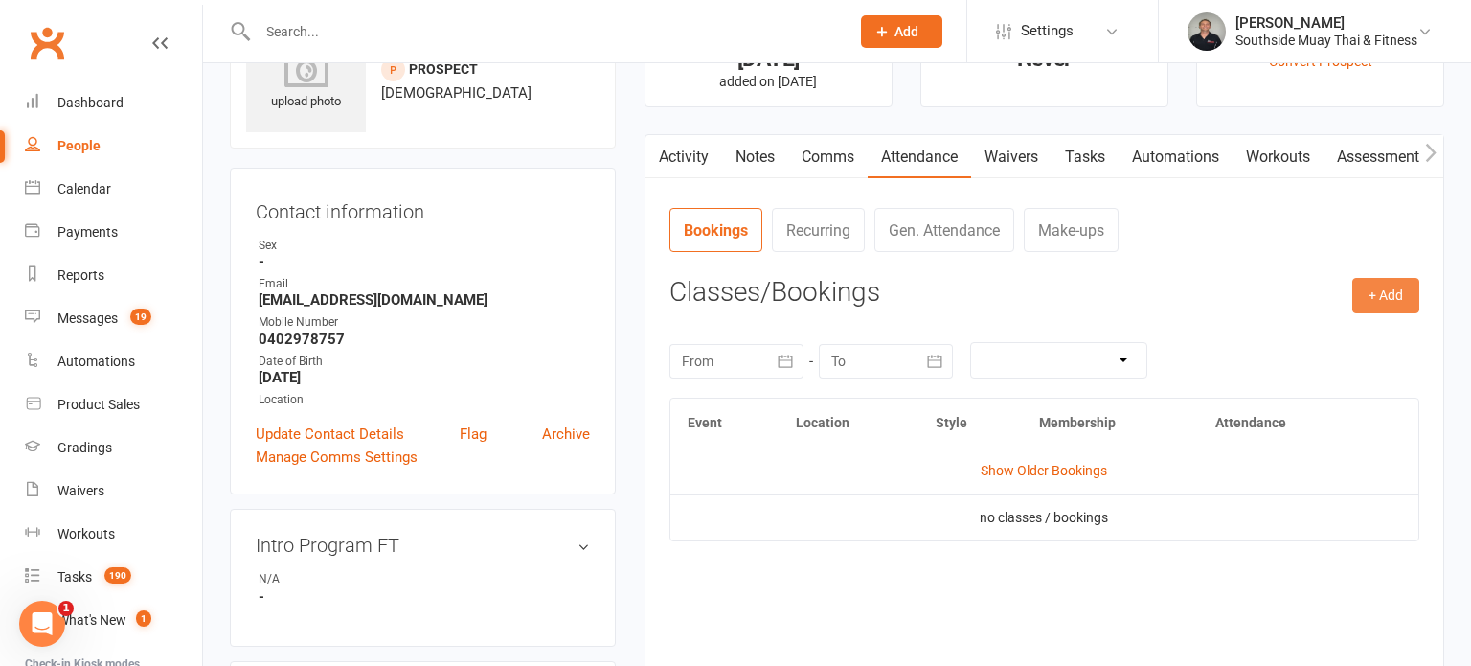
click at [1376, 302] on button "+ Add" at bounding box center [1385, 295] width 67 height 34
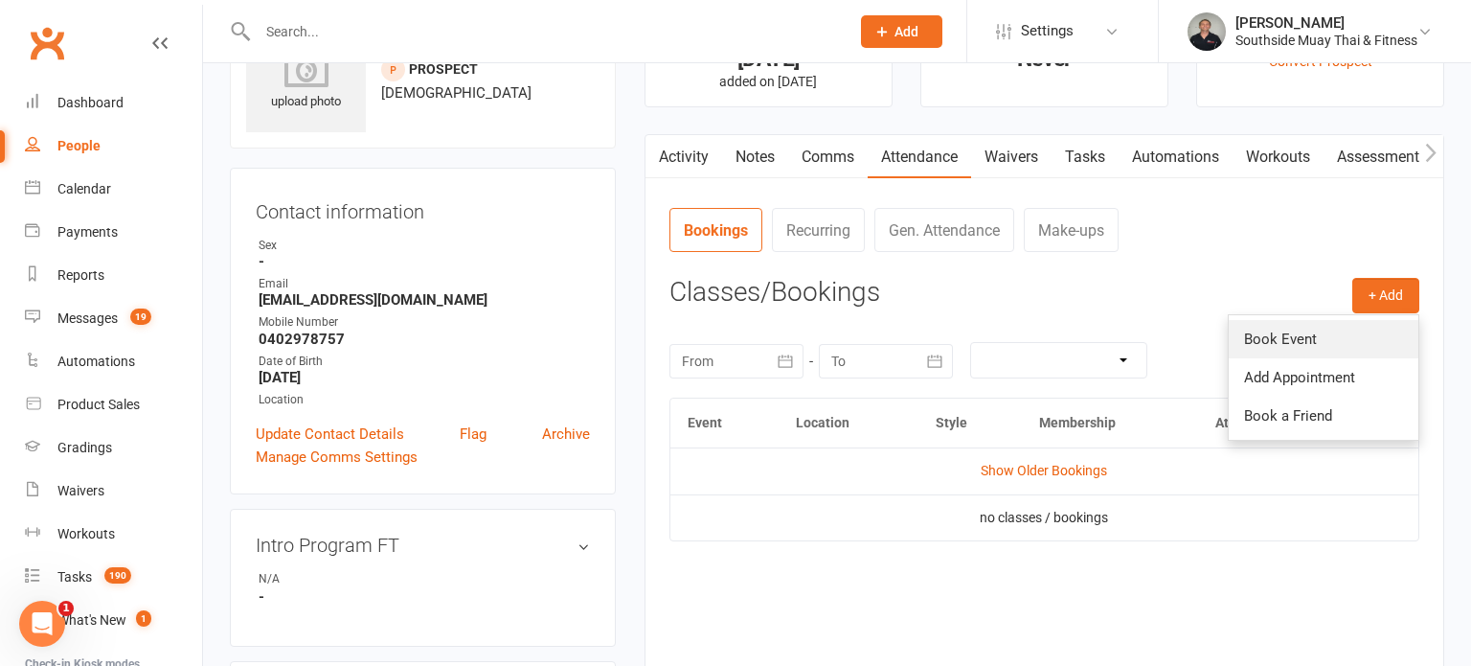
click at [1244, 333] on link "Book Event" at bounding box center [1324, 339] width 190 height 38
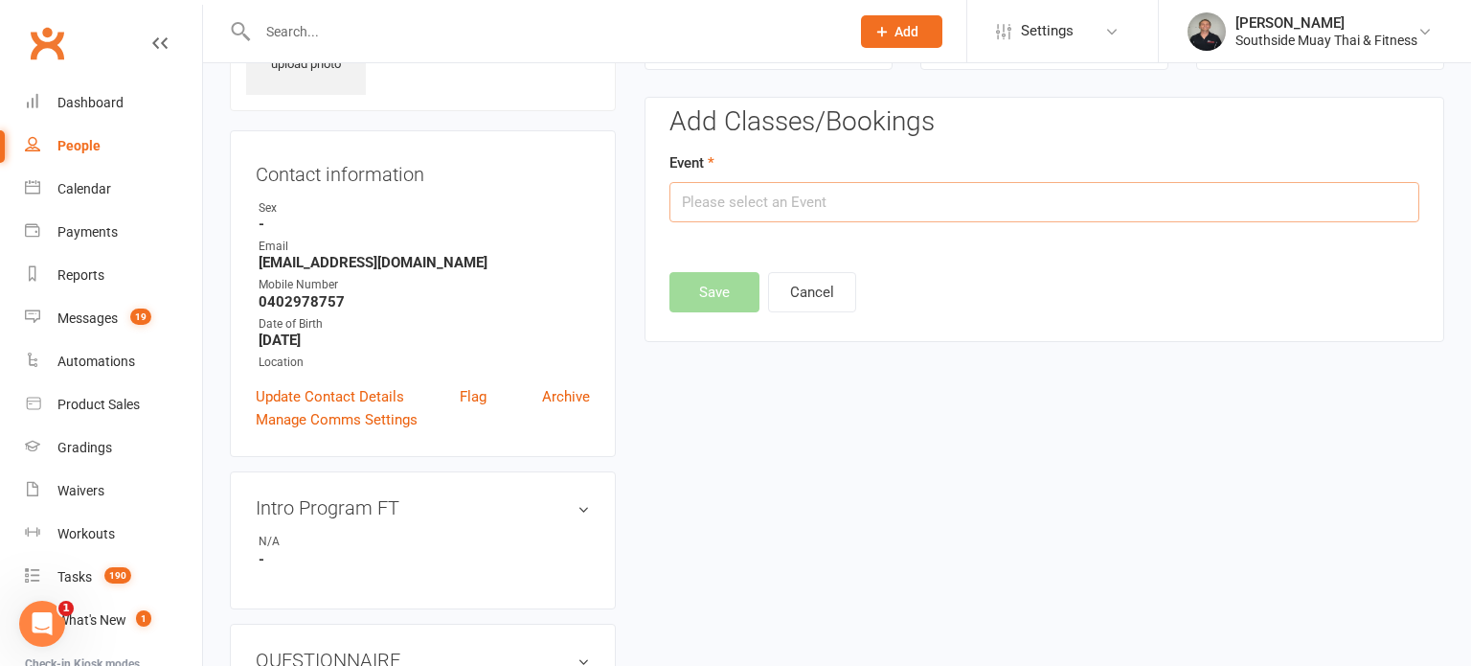
click at [837, 200] on input "text" at bounding box center [1044, 202] width 750 height 40
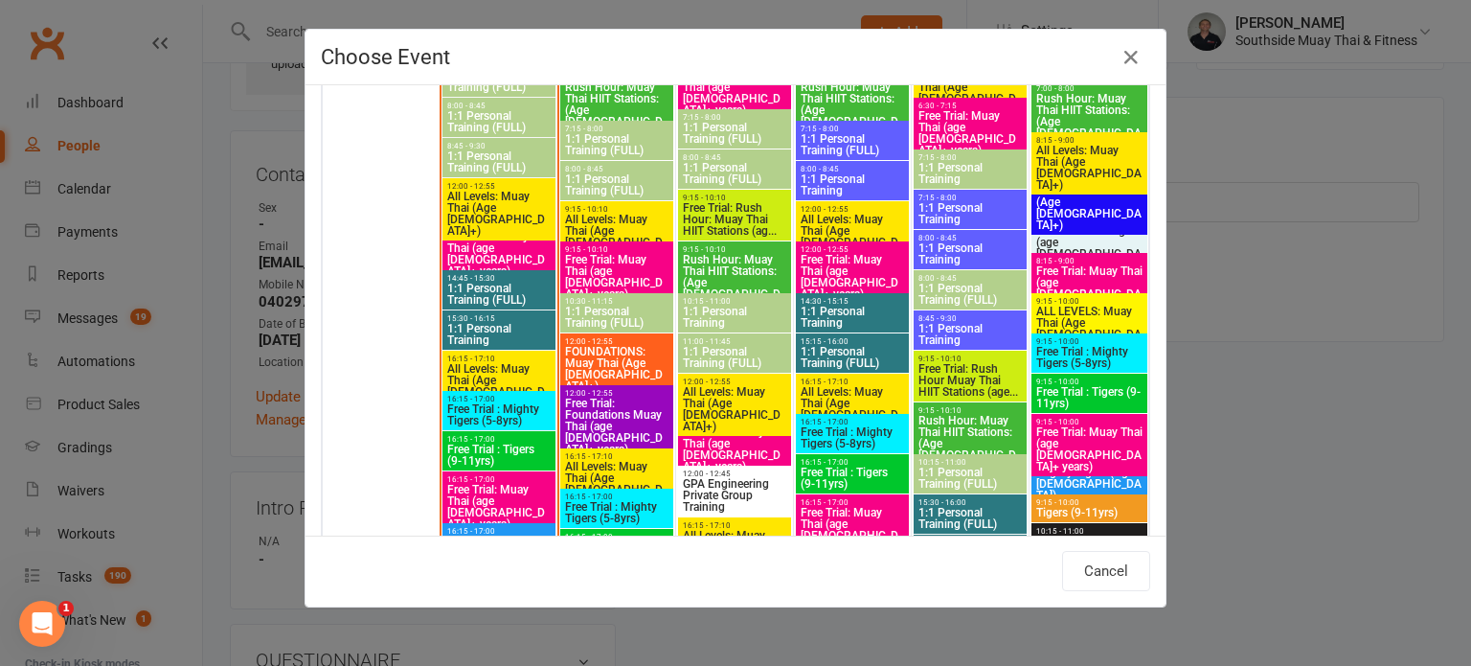
scroll to position [2773, 0]
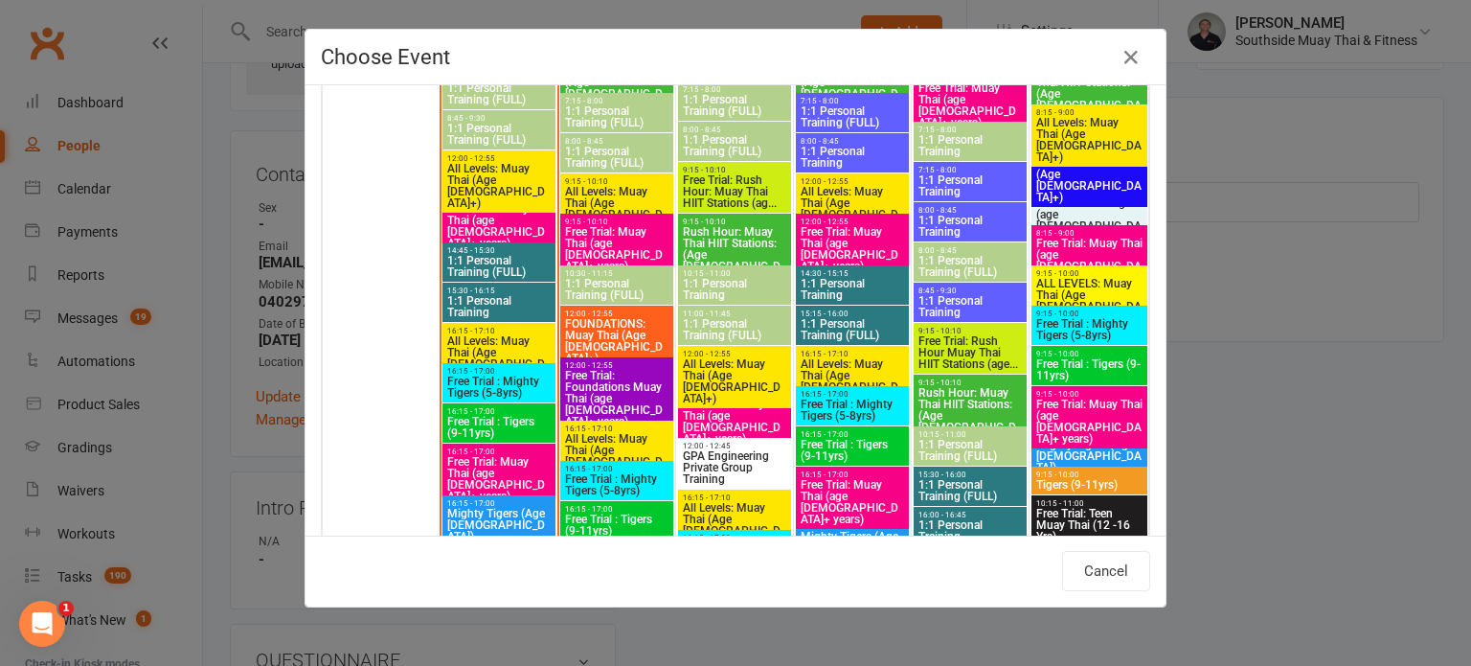
click at [478, 379] on span "Free Trial : Mighty Tigers (5-8yrs)" at bounding box center [498, 386] width 105 height 23
type input "Free Trial : Mighty Tigers (5-8yrs) - Sep 15, 2025 4:15:00 PM"
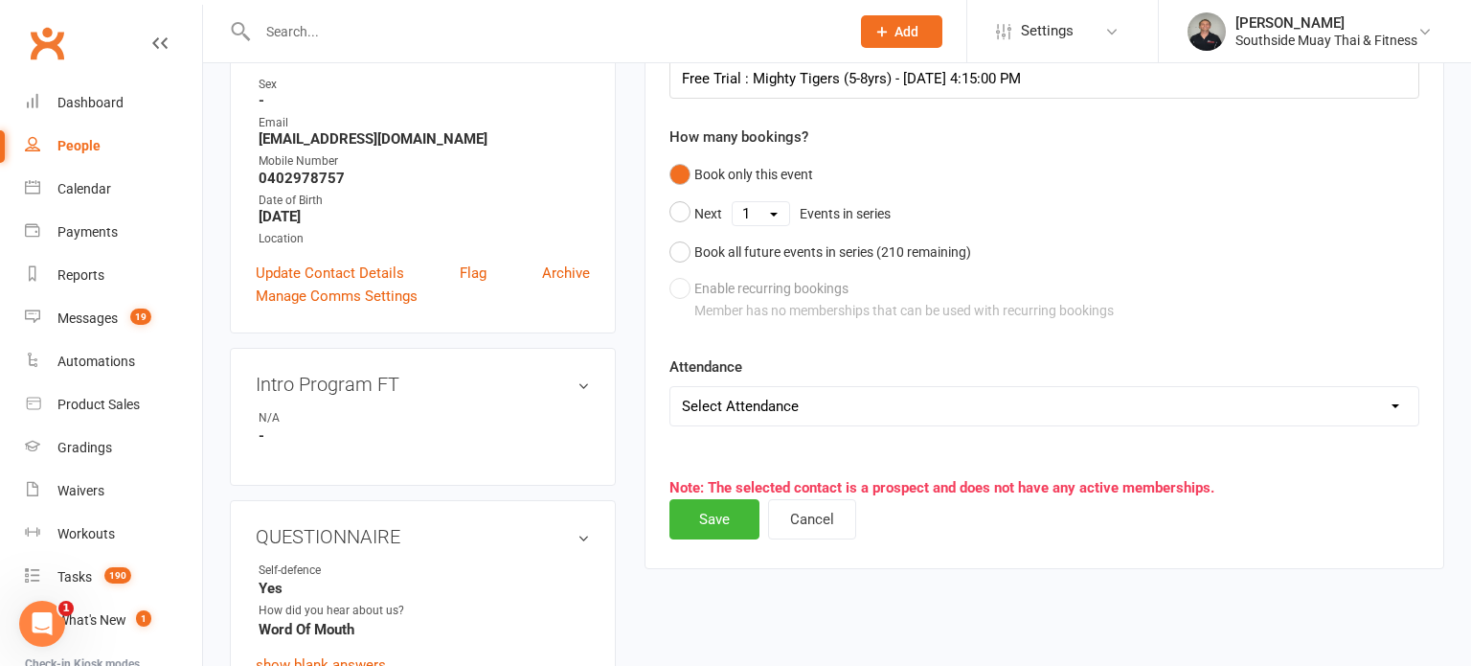
scroll to position [258, 0]
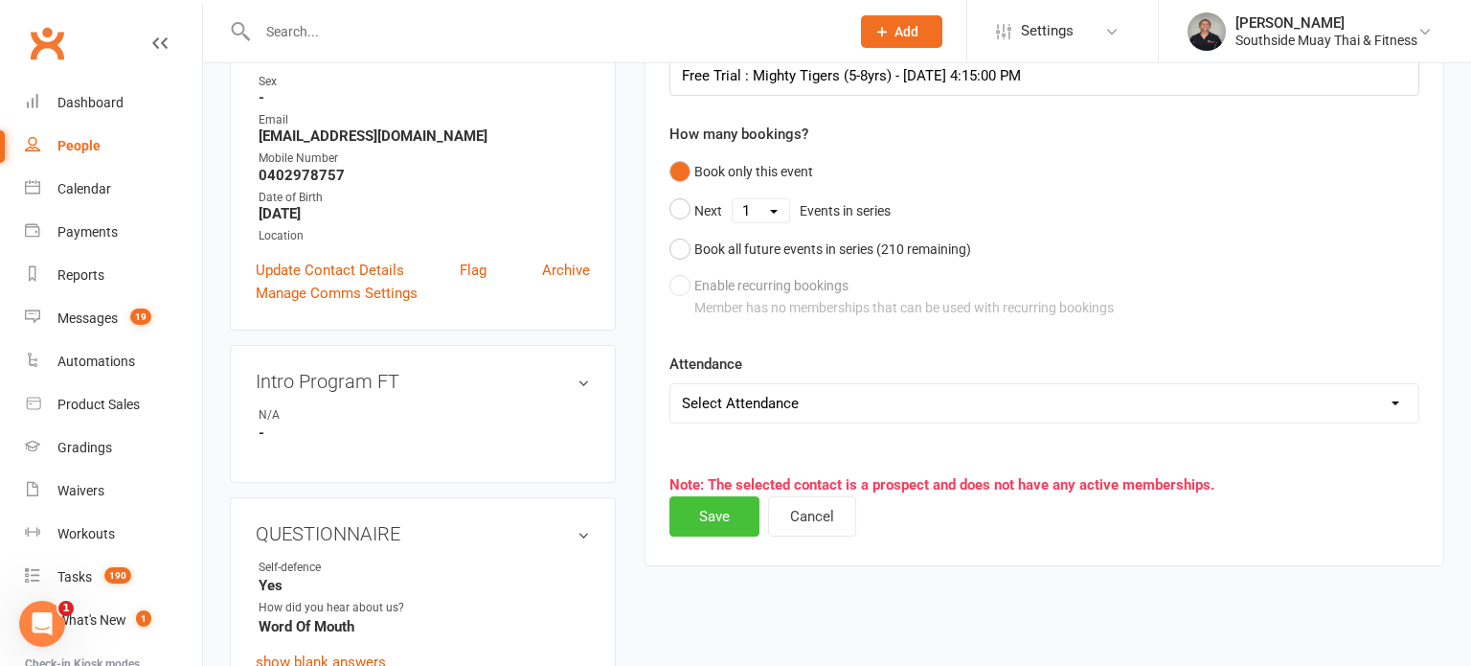
click at [706, 509] on button "Save" at bounding box center [714, 516] width 90 height 40
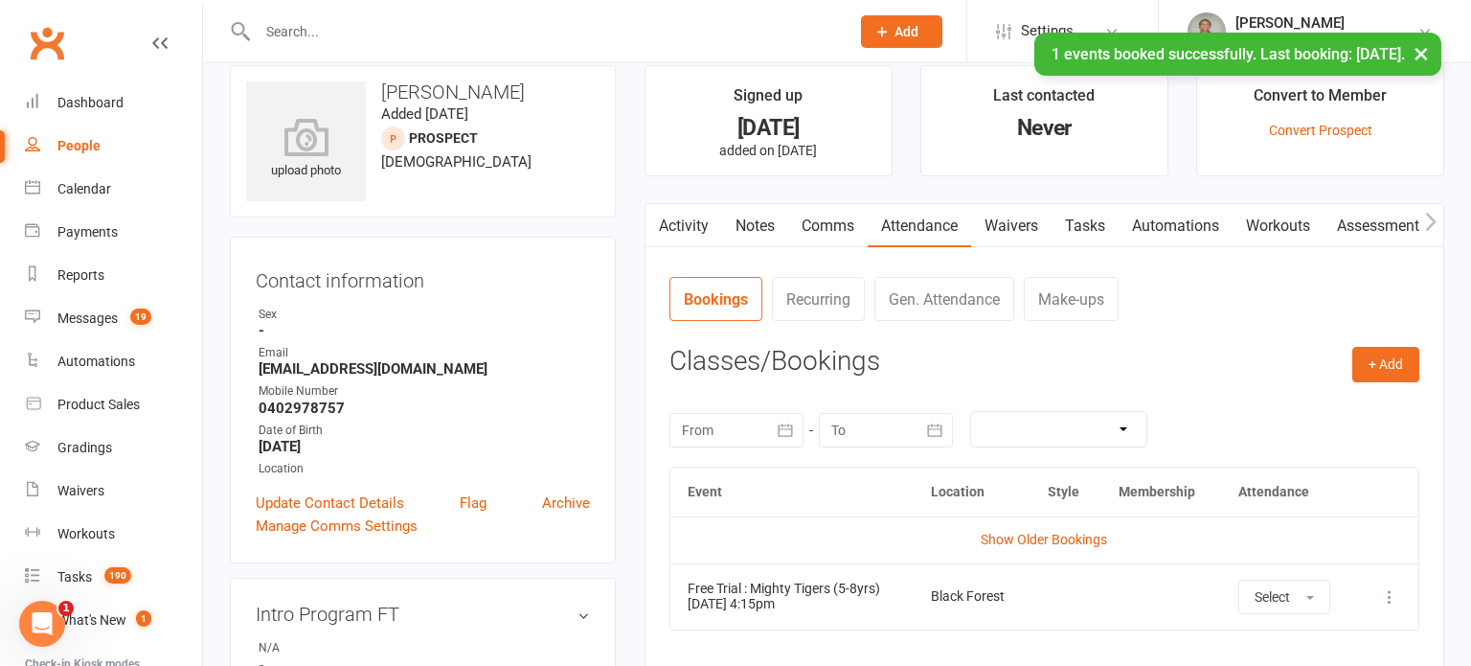
scroll to position [0, 0]
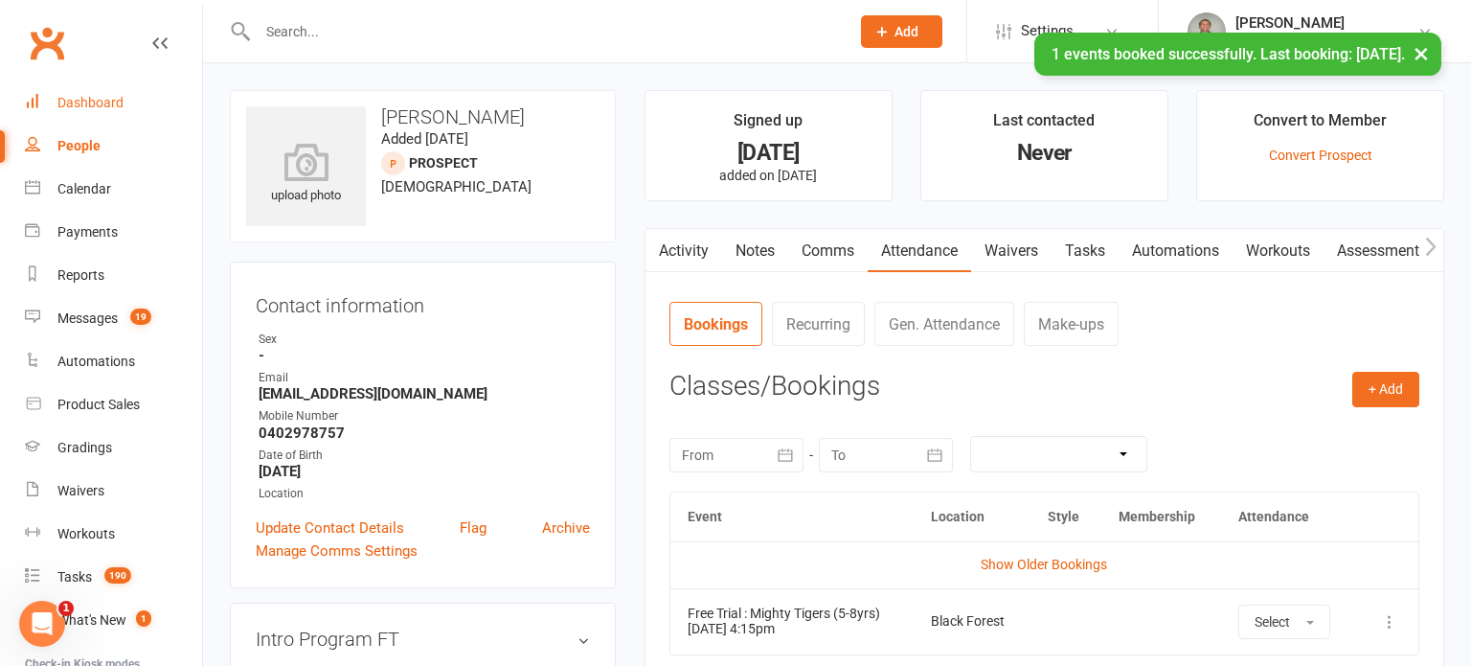
click at [113, 102] on div "Dashboard" at bounding box center [90, 102] width 66 height 15
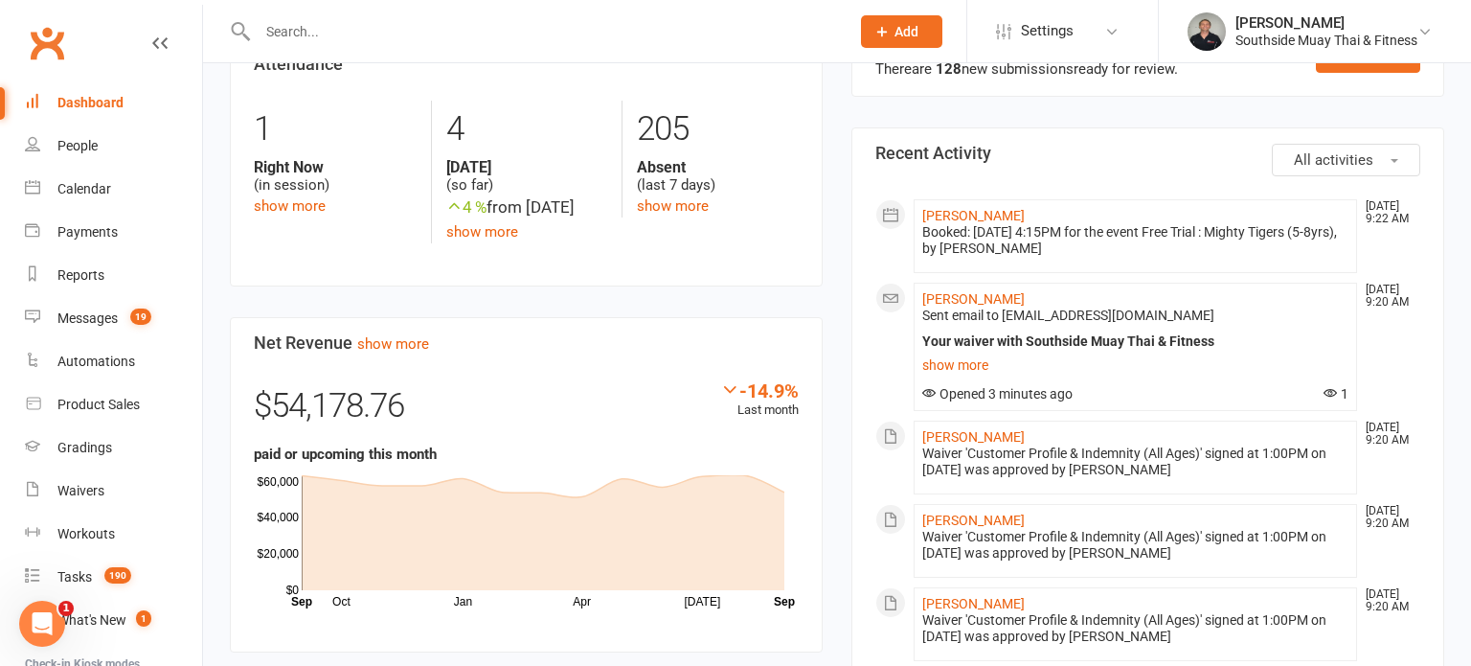
scroll to position [1029, 0]
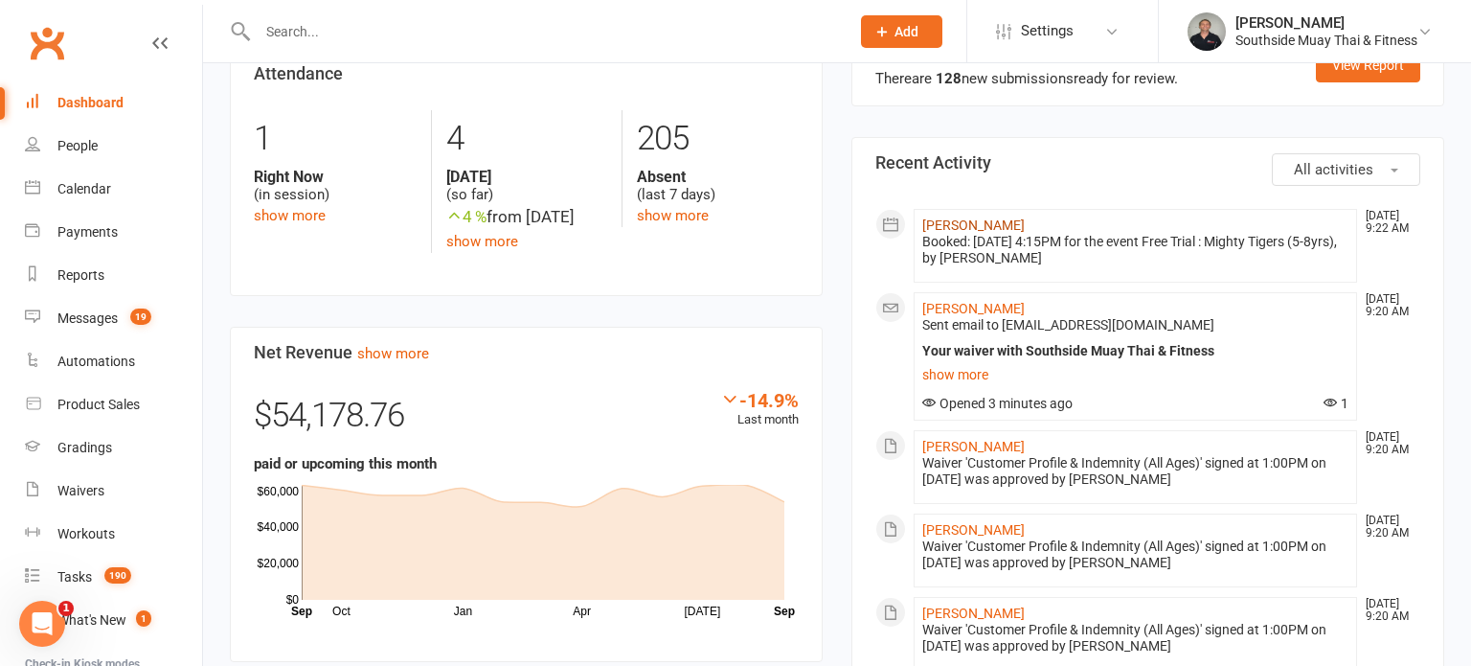
click at [969, 217] on link "Theodore Jasper" at bounding box center [973, 224] width 102 height 15
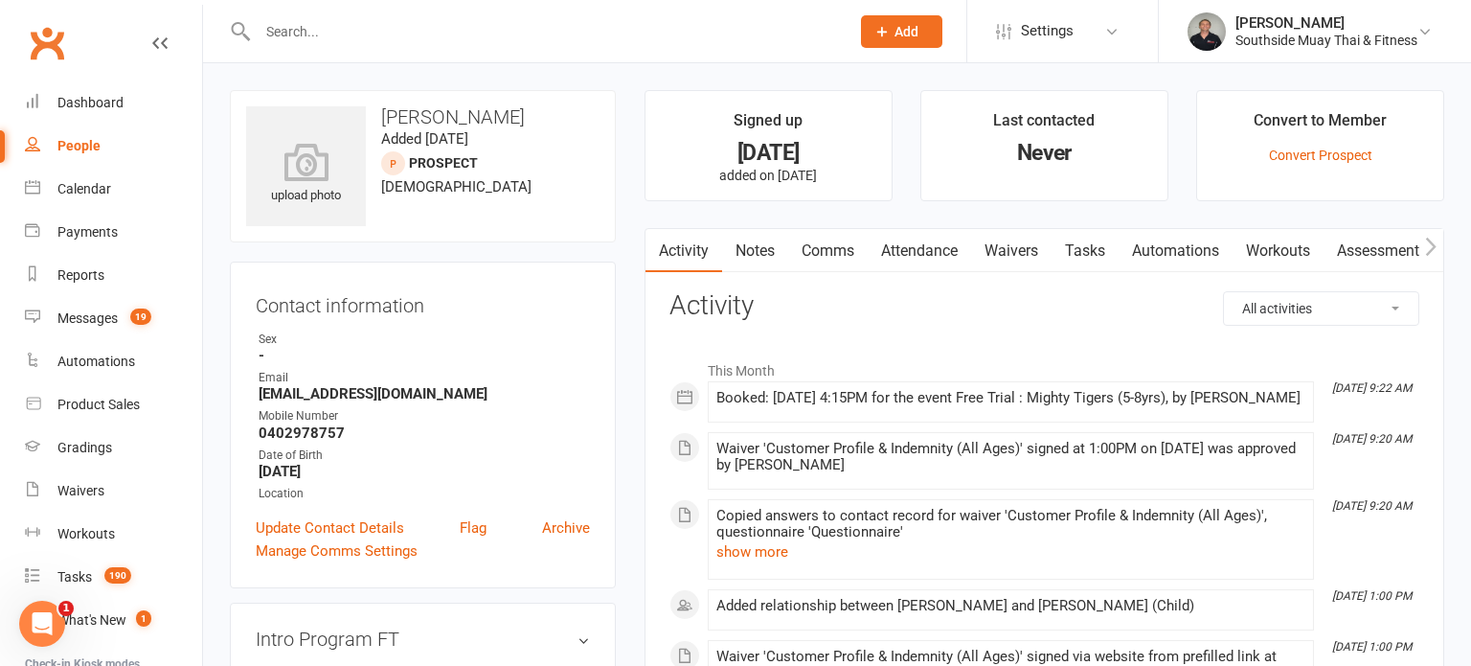
scroll to position [136, 0]
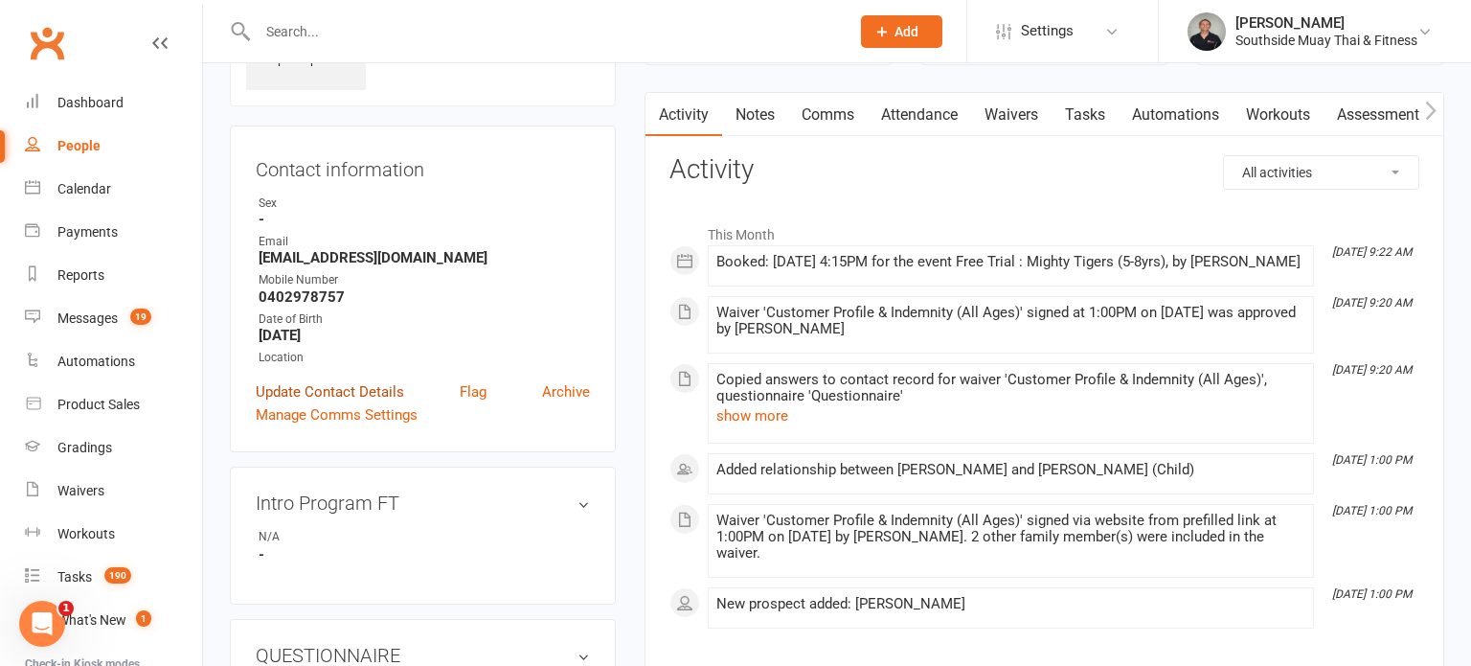
click at [331, 384] on link "Update Contact Details" at bounding box center [330, 391] width 148 height 23
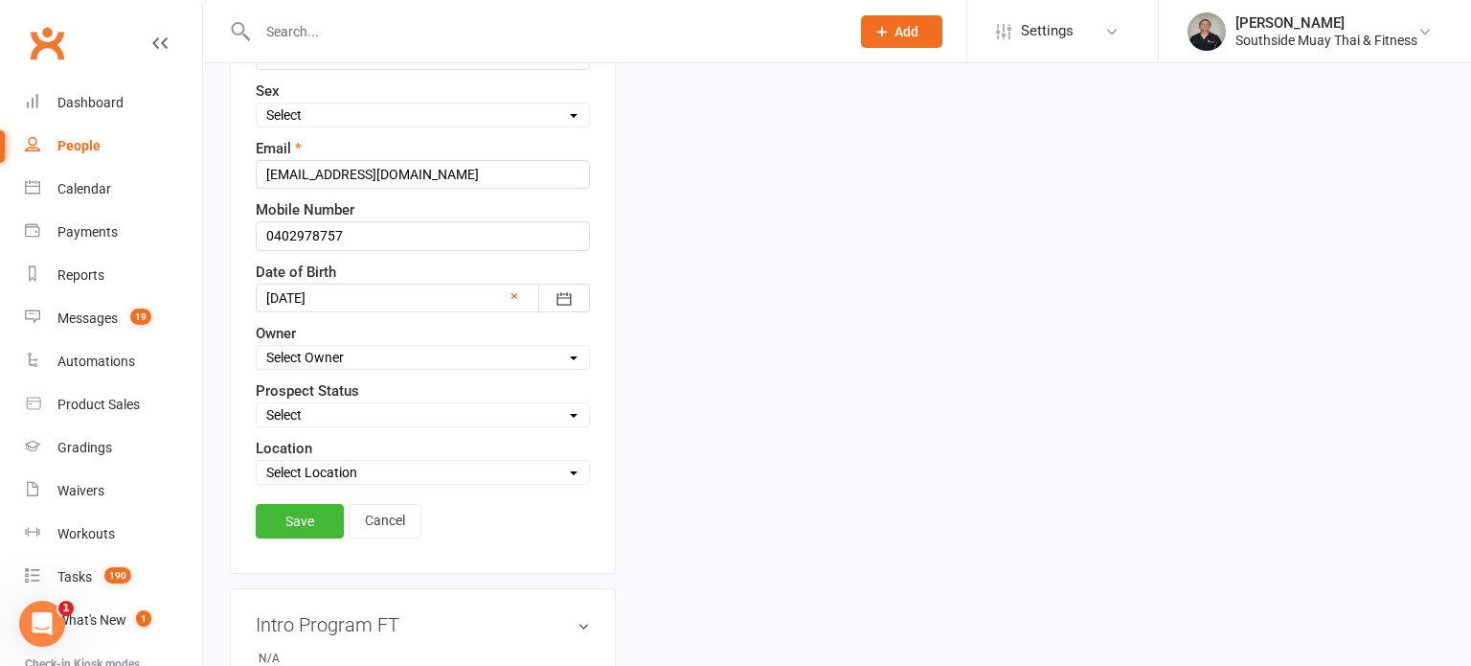
scroll to position [361, 0]
click at [305, 411] on select "Select Initial Contact 28 Day LBE - Contact Needed 28 Day LBE - Intro Class Boo…" at bounding box center [423, 413] width 332 height 21
select select "Tigers - 7 Day Free Trial Booked"
click at [257, 403] on select "Select Initial Contact 28 Day LBE - Contact Needed 28 Day LBE - Intro Class Boo…" at bounding box center [423, 413] width 332 height 21
click at [274, 524] on link "Save" at bounding box center [300, 520] width 88 height 34
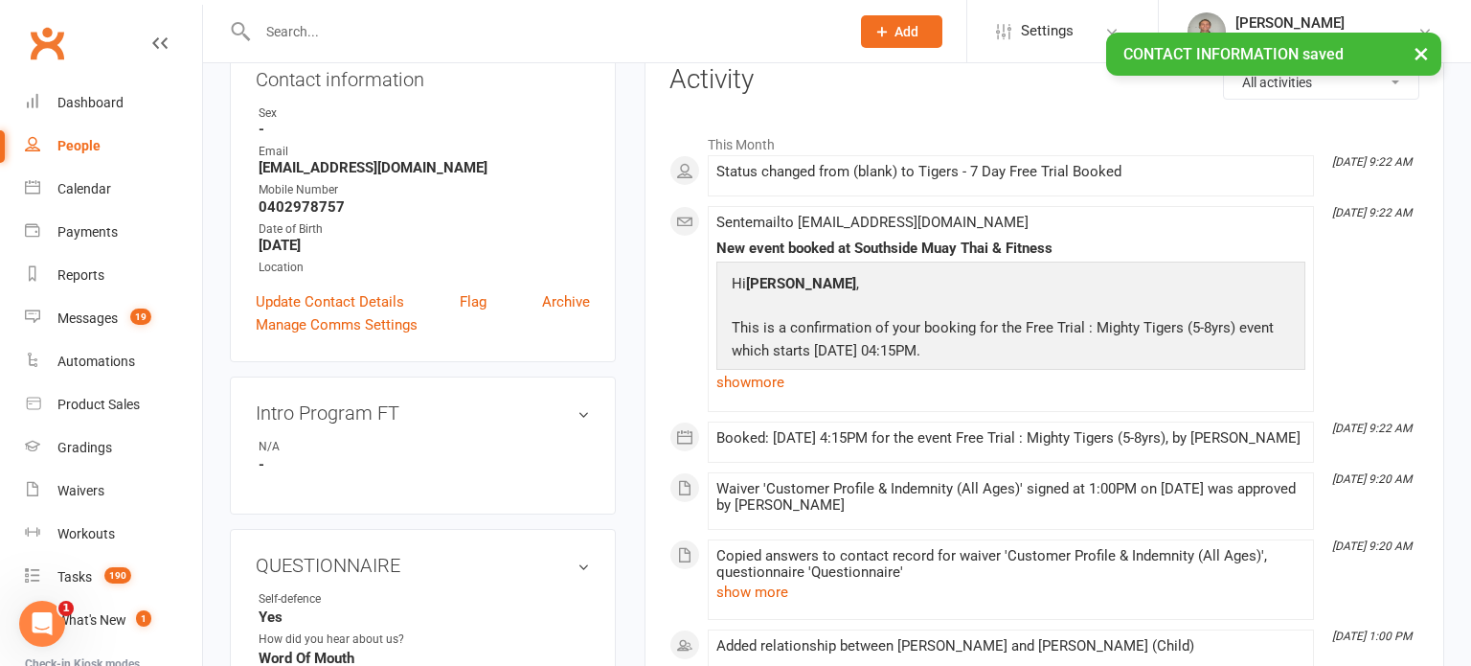
scroll to position [73, 0]
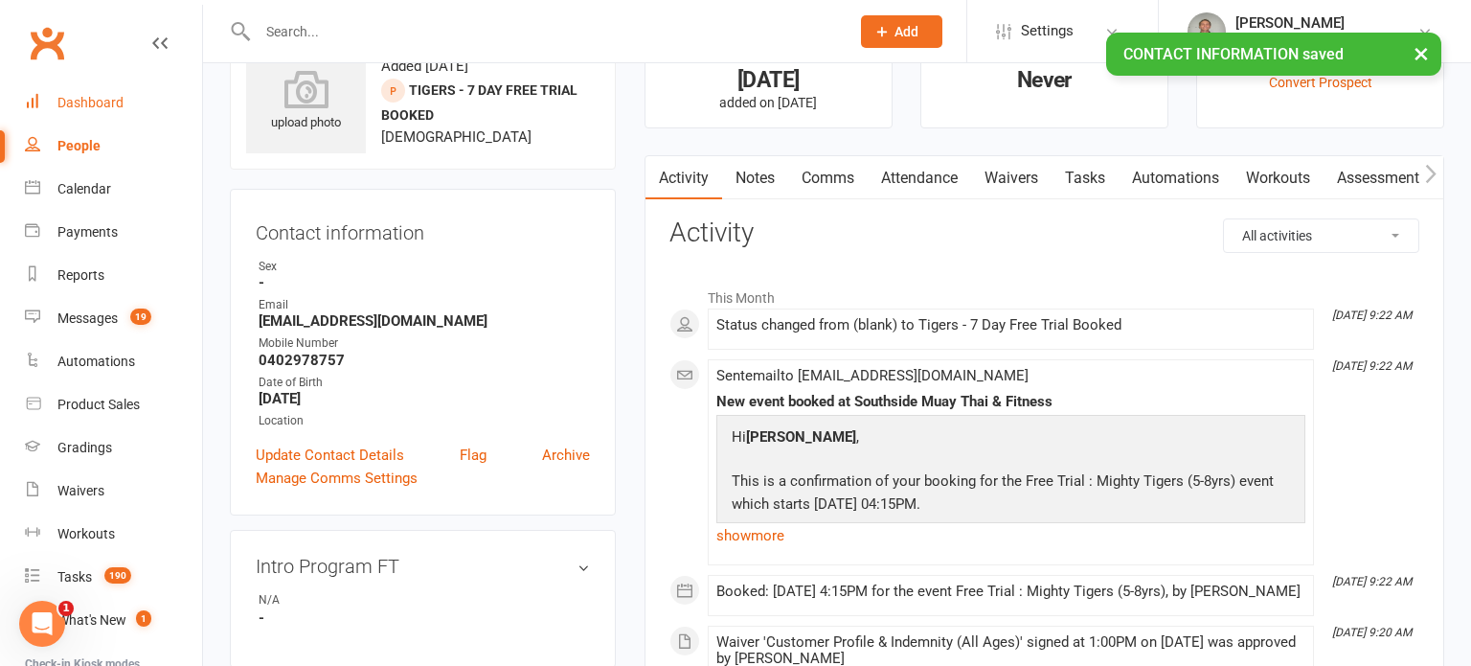
click at [96, 95] on div "Dashboard" at bounding box center [90, 102] width 66 height 15
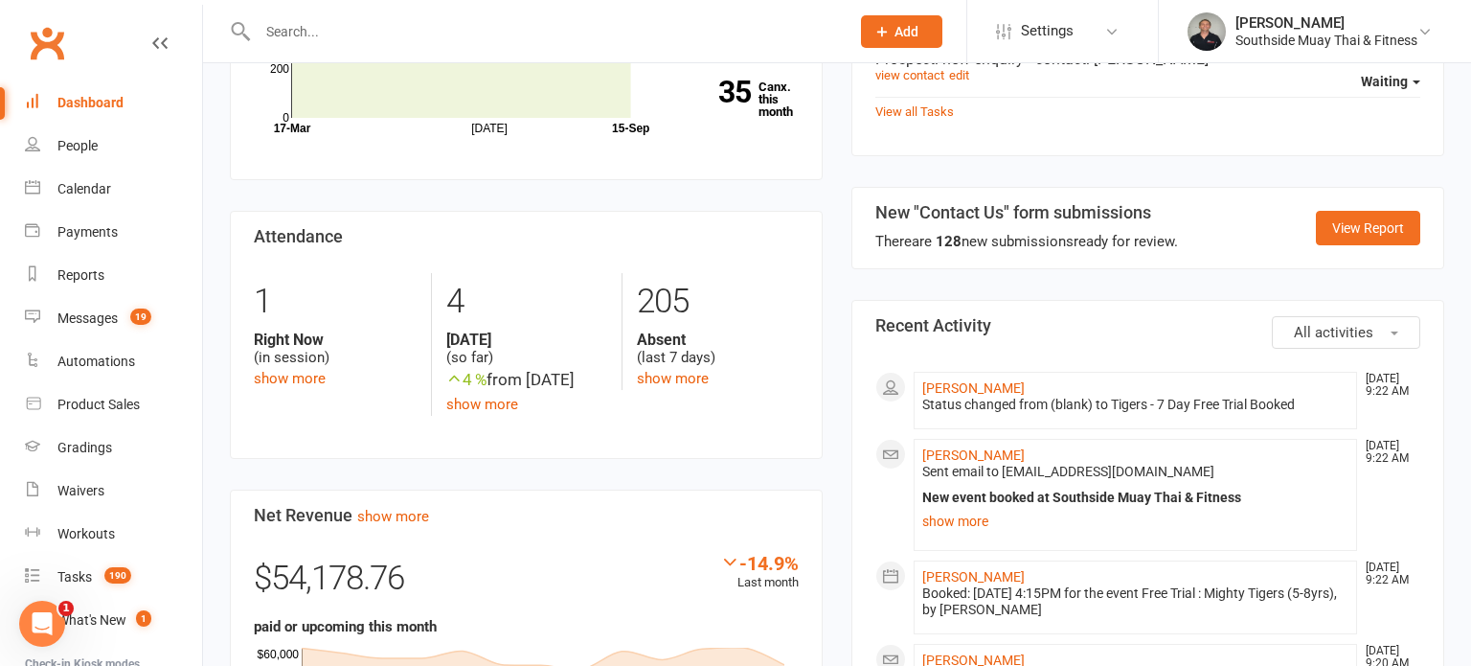
scroll to position [956, 0]
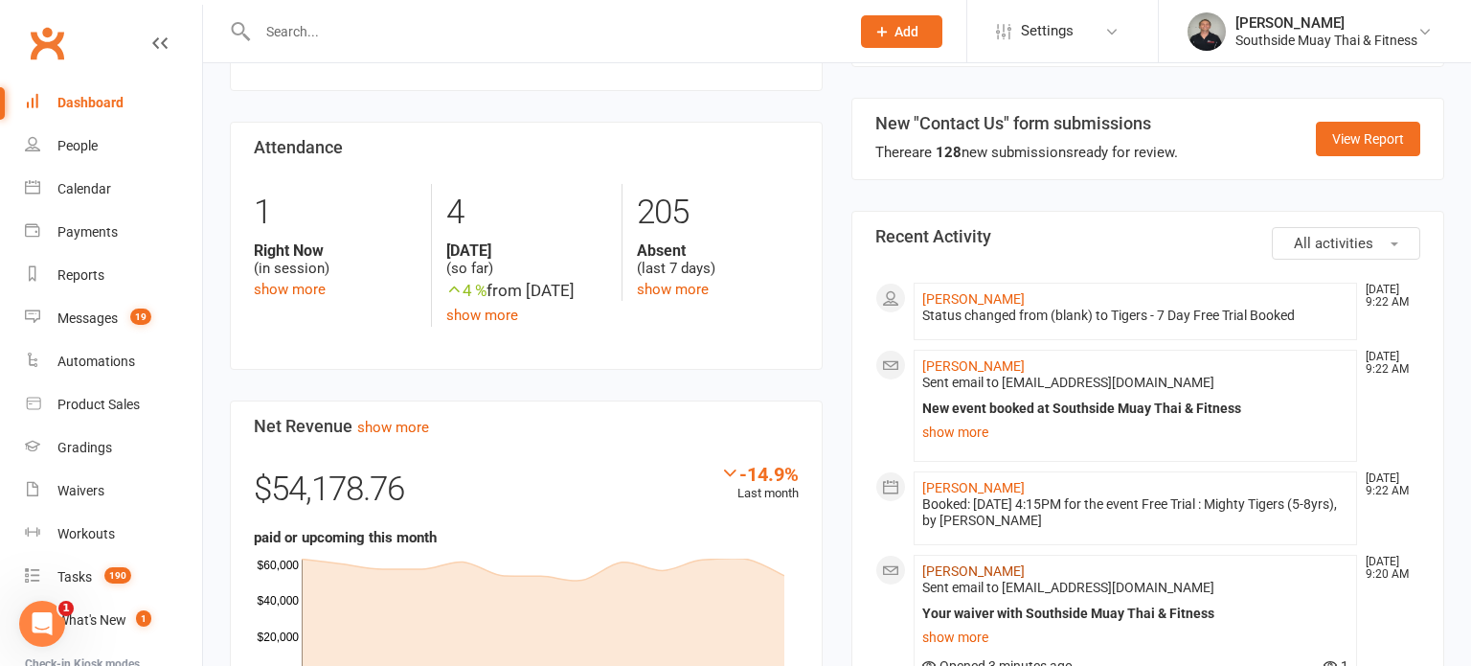
click at [967, 563] on link "Kirsty Reynolds" at bounding box center [973, 570] width 102 height 15
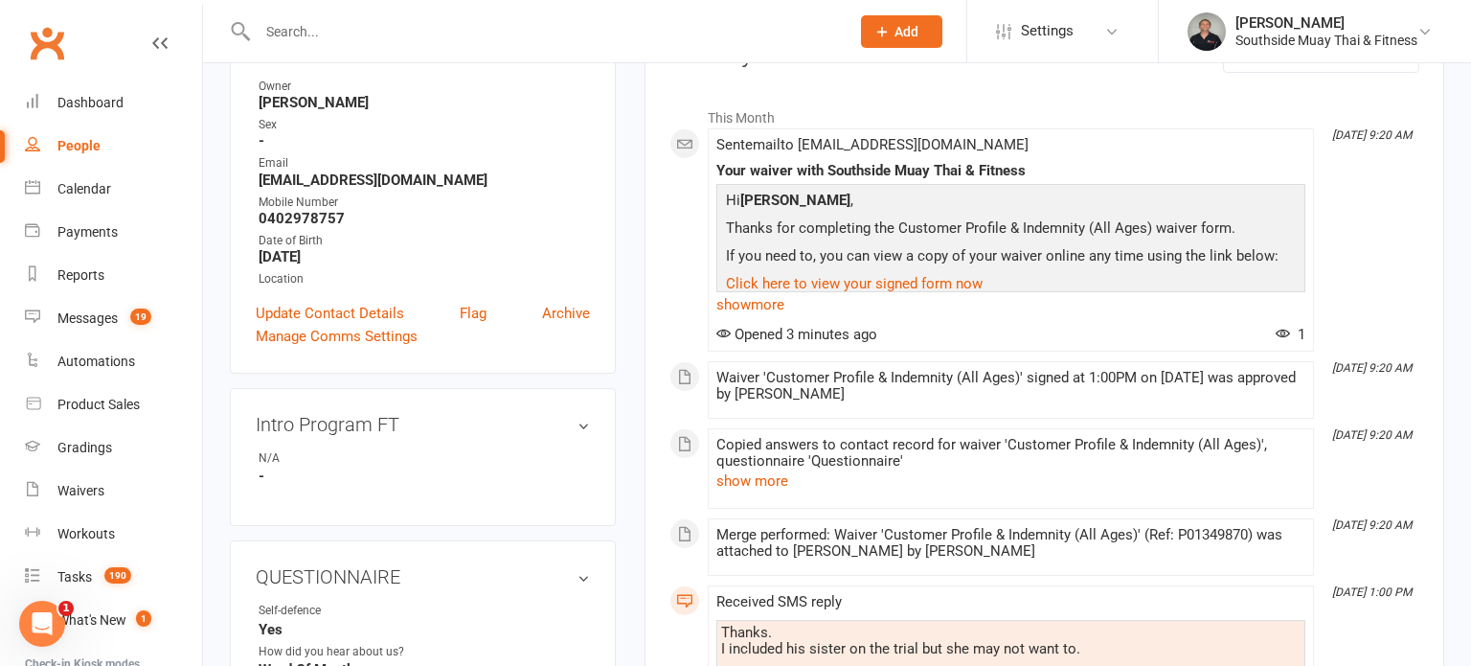
scroll to position [245, 0]
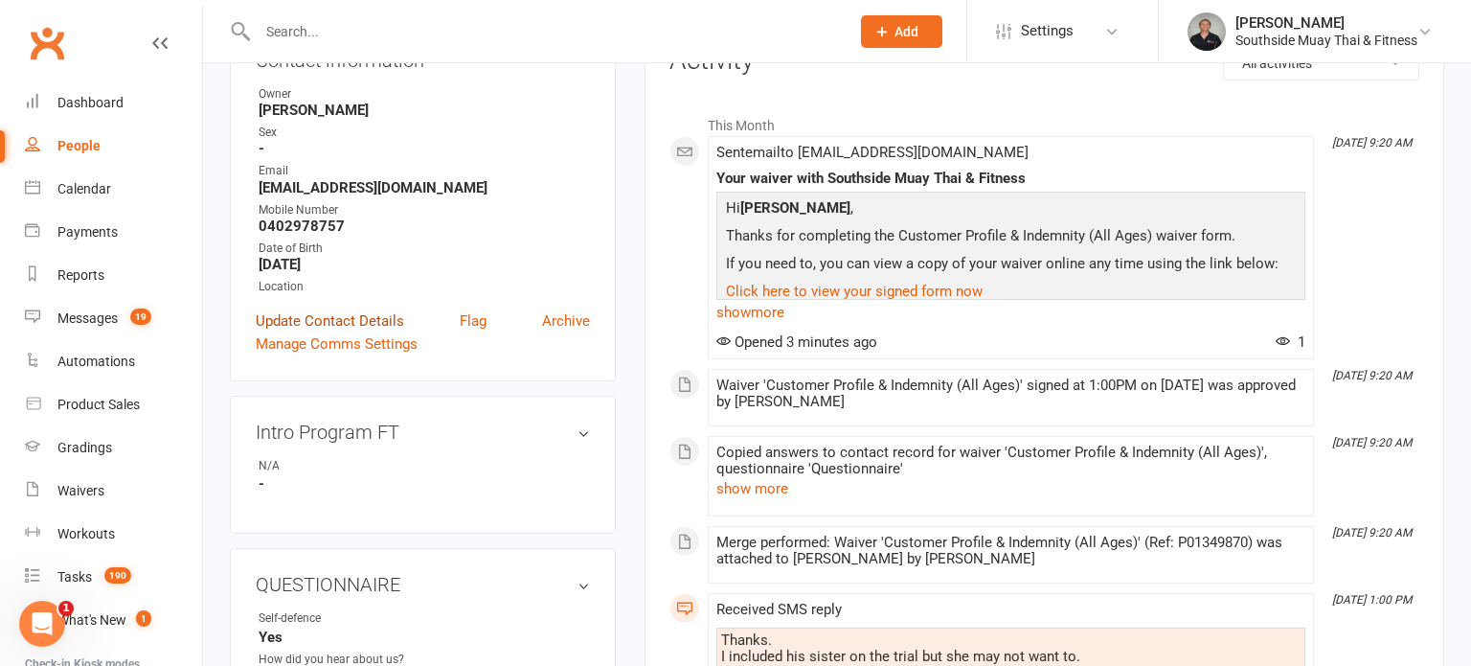
click at [359, 321] on link "Update Contact Details" at bounding box center [330, 320] width 148 height 23
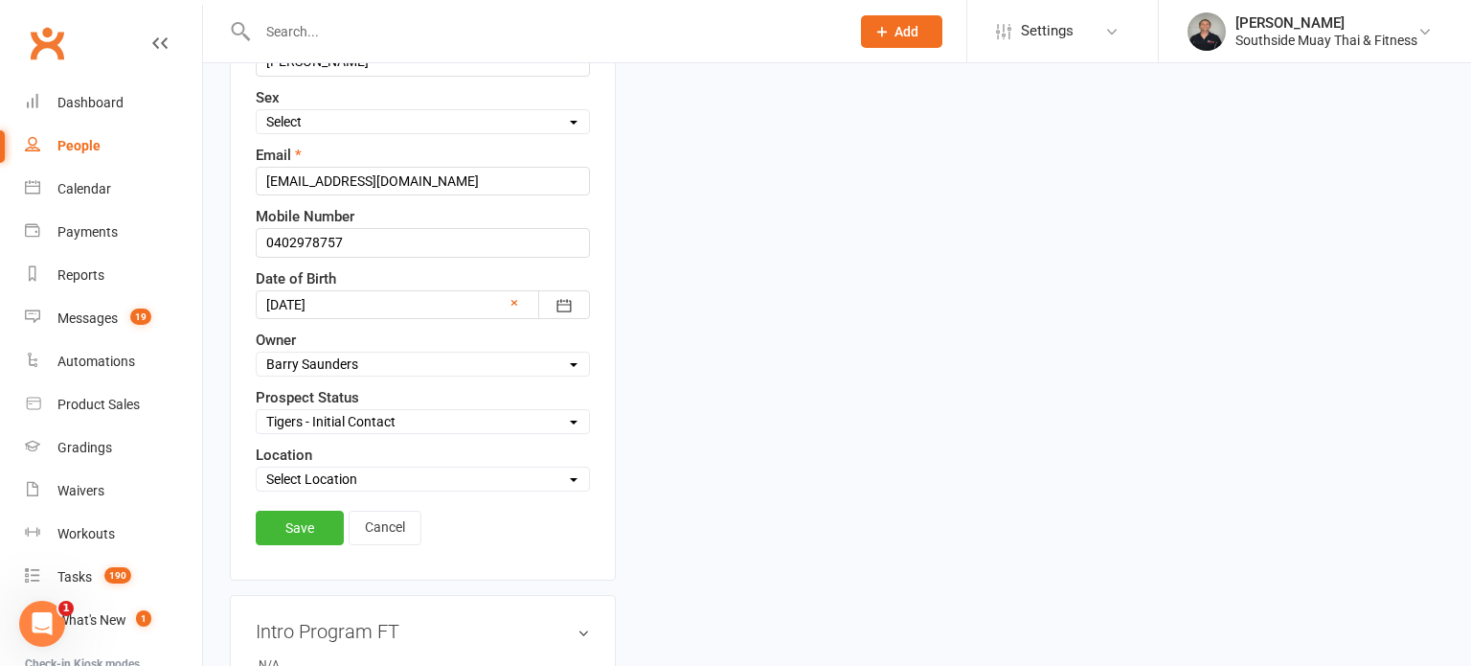
scroll to position [372, 0]
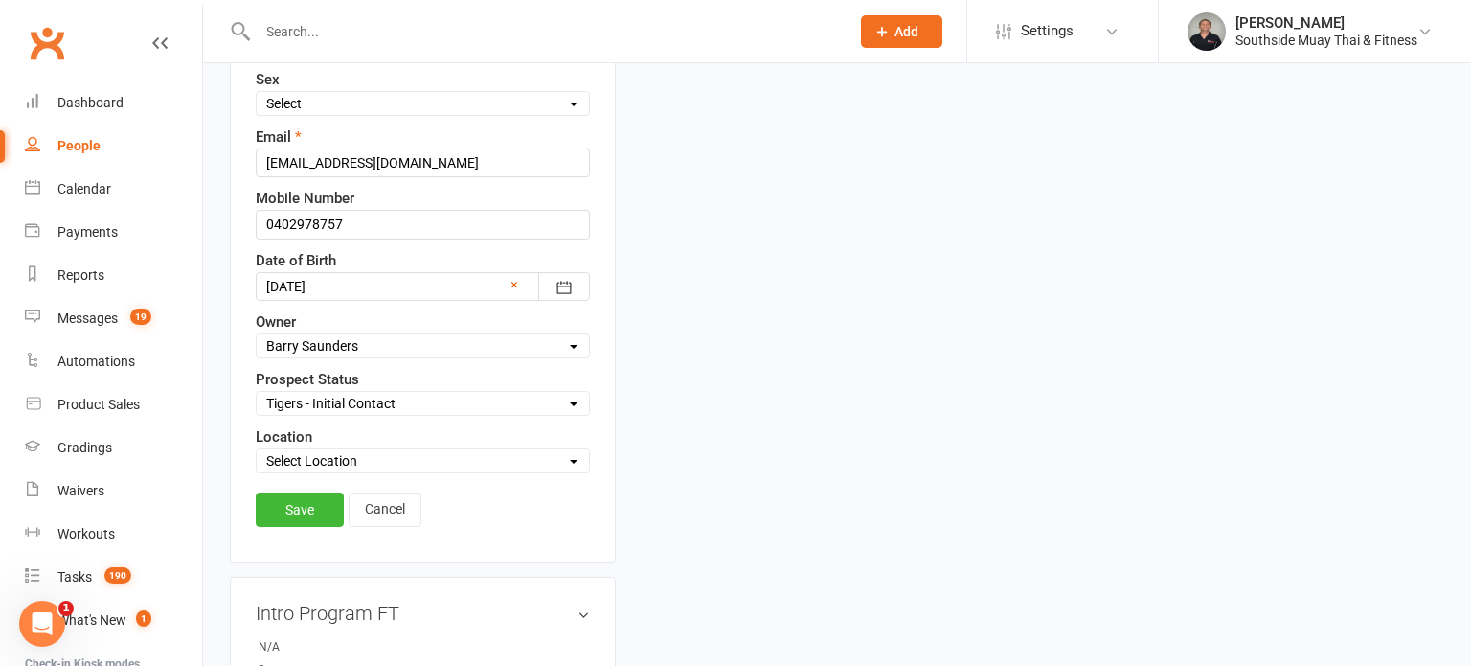
click at [343, 399] on select "Select Initial Contact 28 Day LBE - Contact Needed 28 Day LBE - Intro Class Boo…" at bounding box center [423, 403] width 332 height 21
select select
click at [257, 393] on select "Select Initial Contact 28 Day LBE - Contact Needed 28 Day LBE - Intro Class Boo…" at bounding box center [423, 403] width 332 height 21
click at [320, 501] on link "Save" at bounding box center [300, 509] width 88 height 34
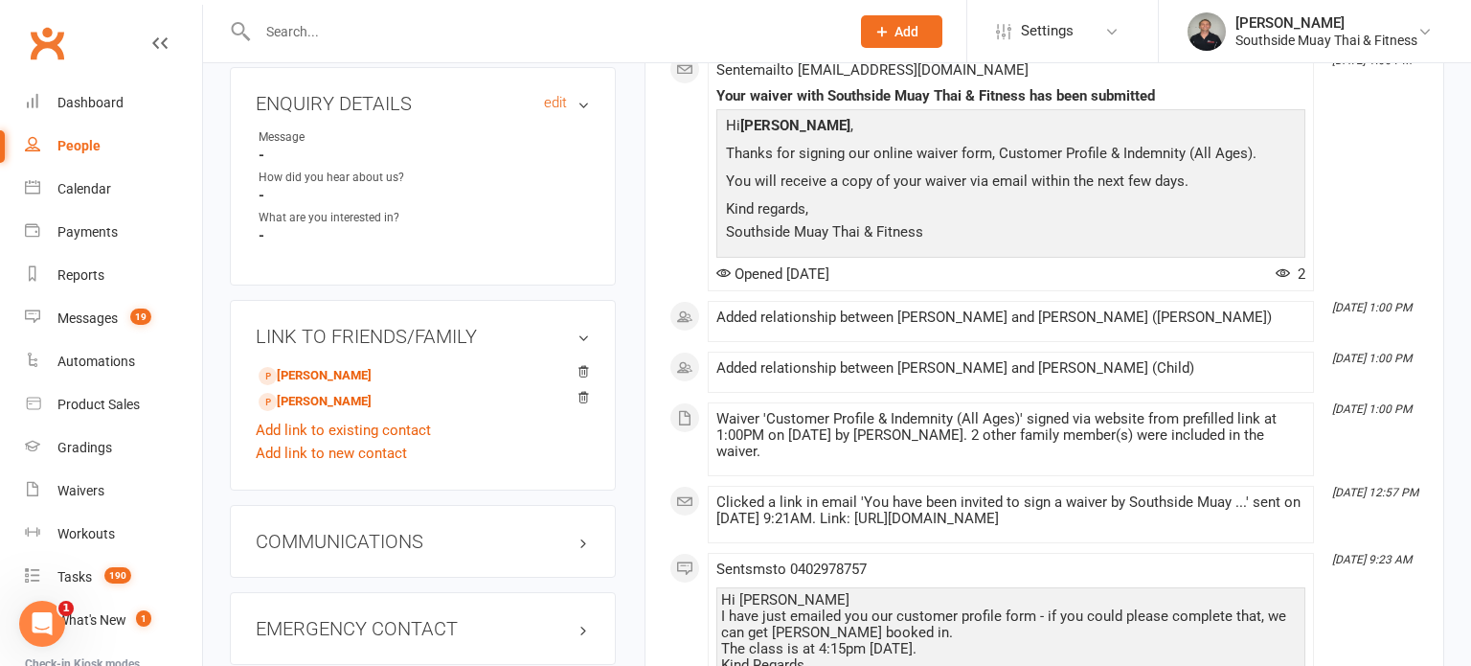
scroll to position [1115, 0]
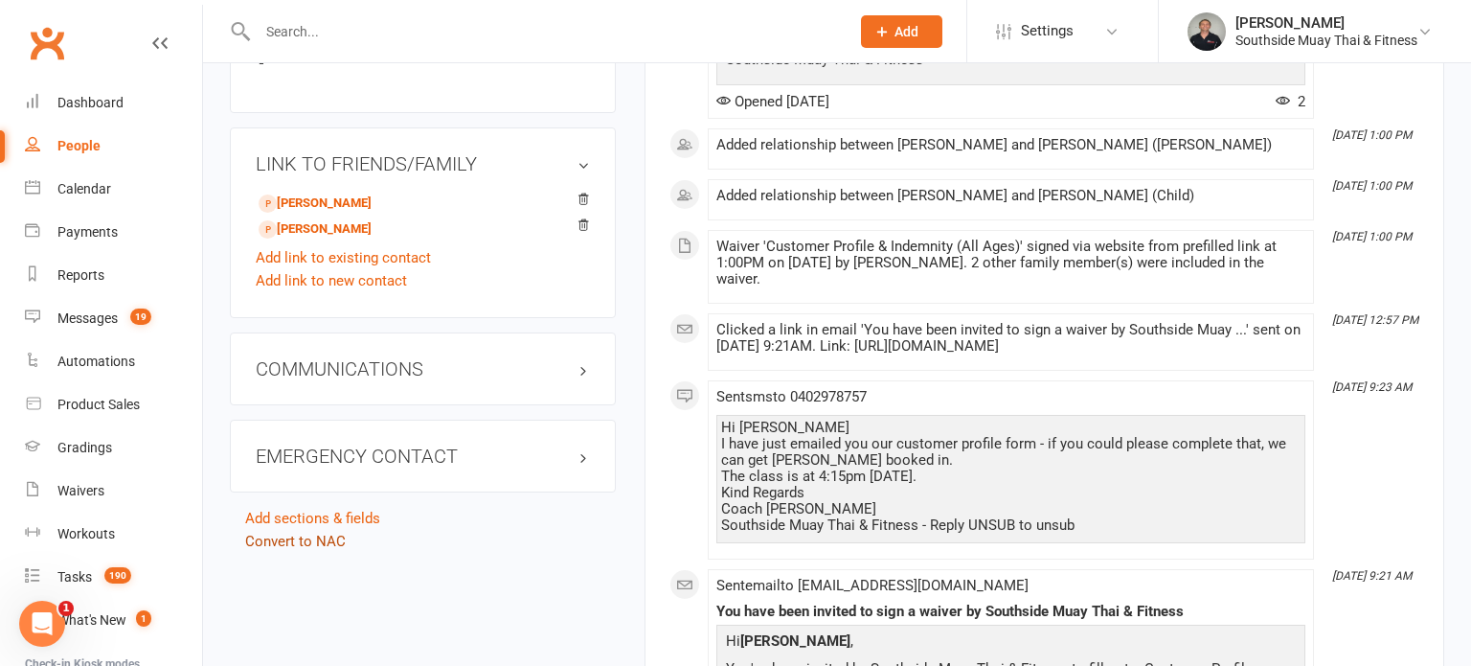
click at [285, 541] on link "Convert to NAC" at bounding box center [295, 540] width 101 height 17
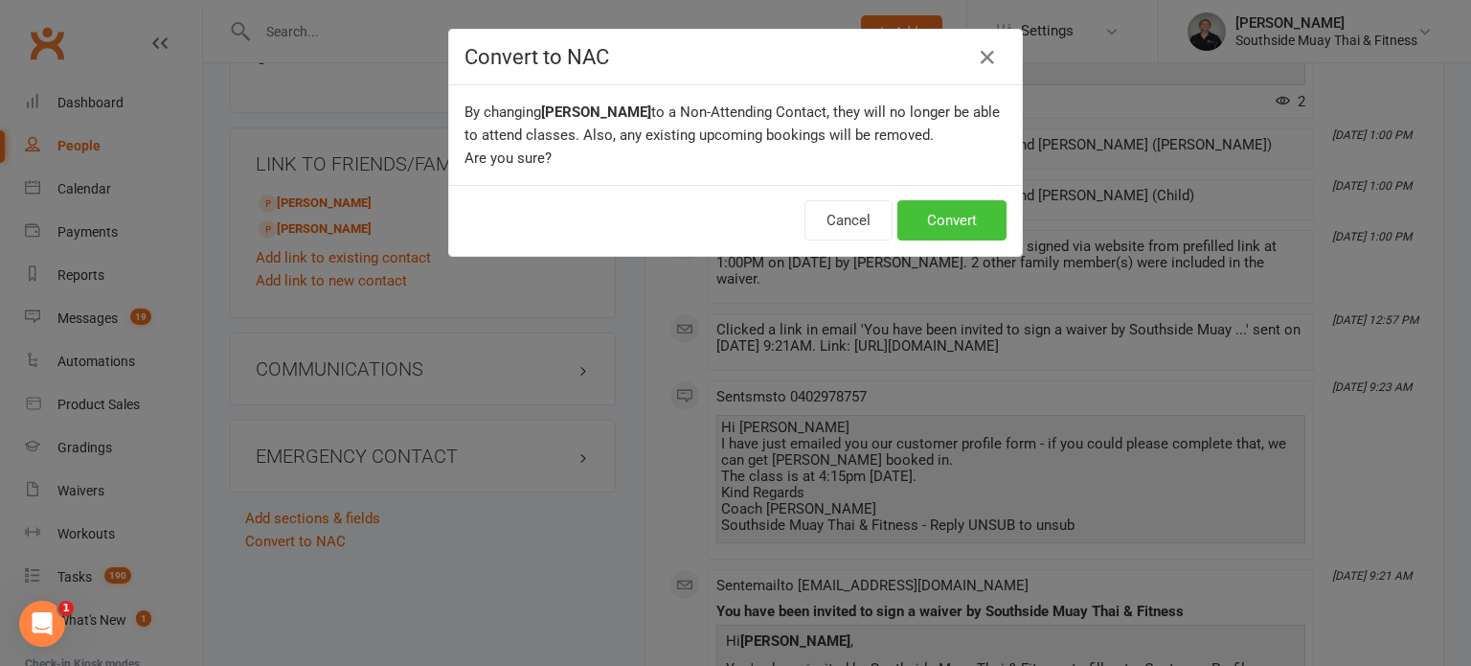
click at [944, 218] on button "Convert" at bounding box center [951, 220] width 109 height 40
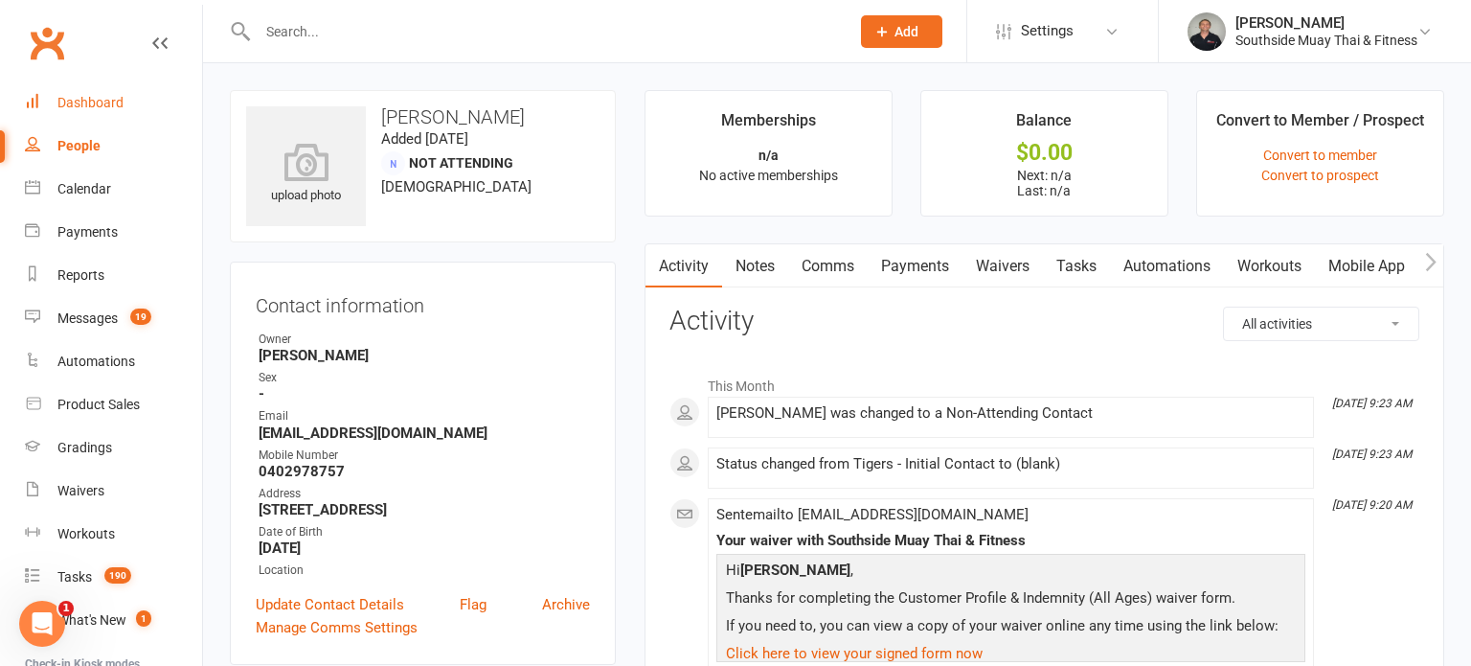
click at [79, 103] on div "Dashboard" at bounding box center [90, 102] width 66 height 15
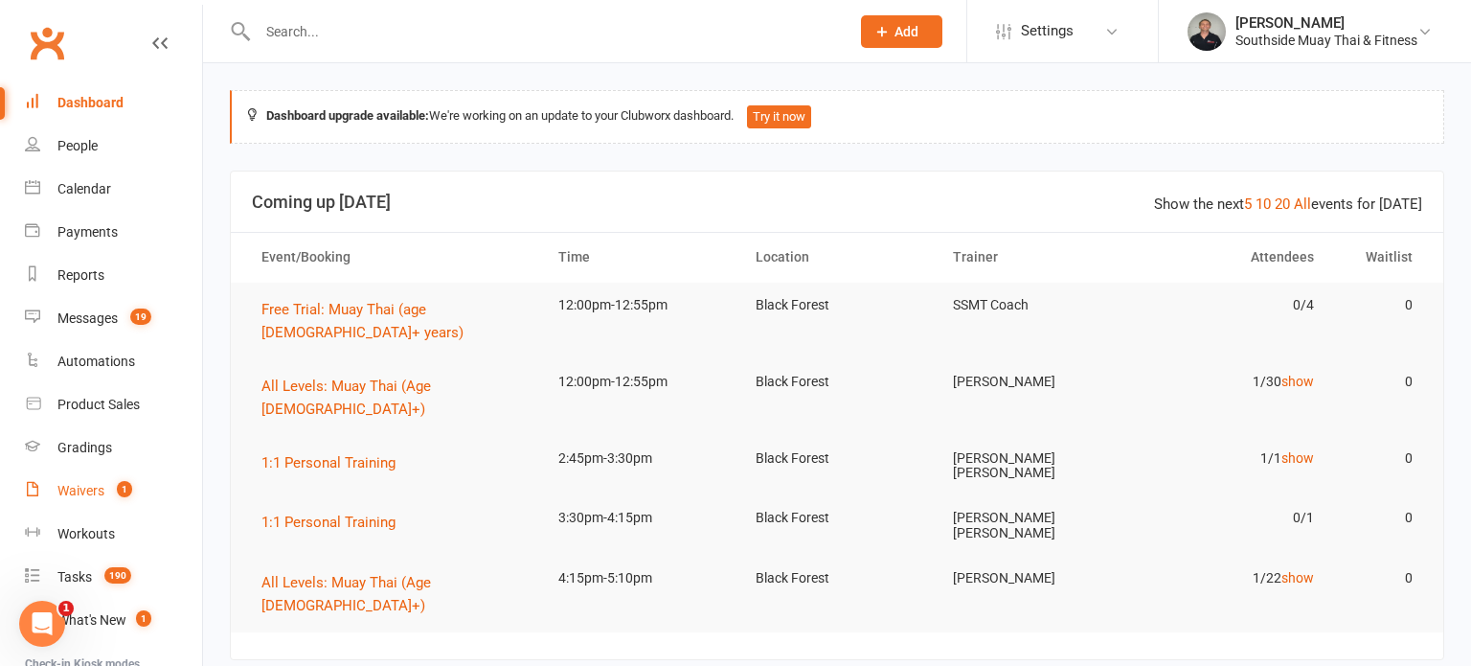
click at [92, 492] on div "Waivers" at bounding box center [80, 490] width 47 height 15
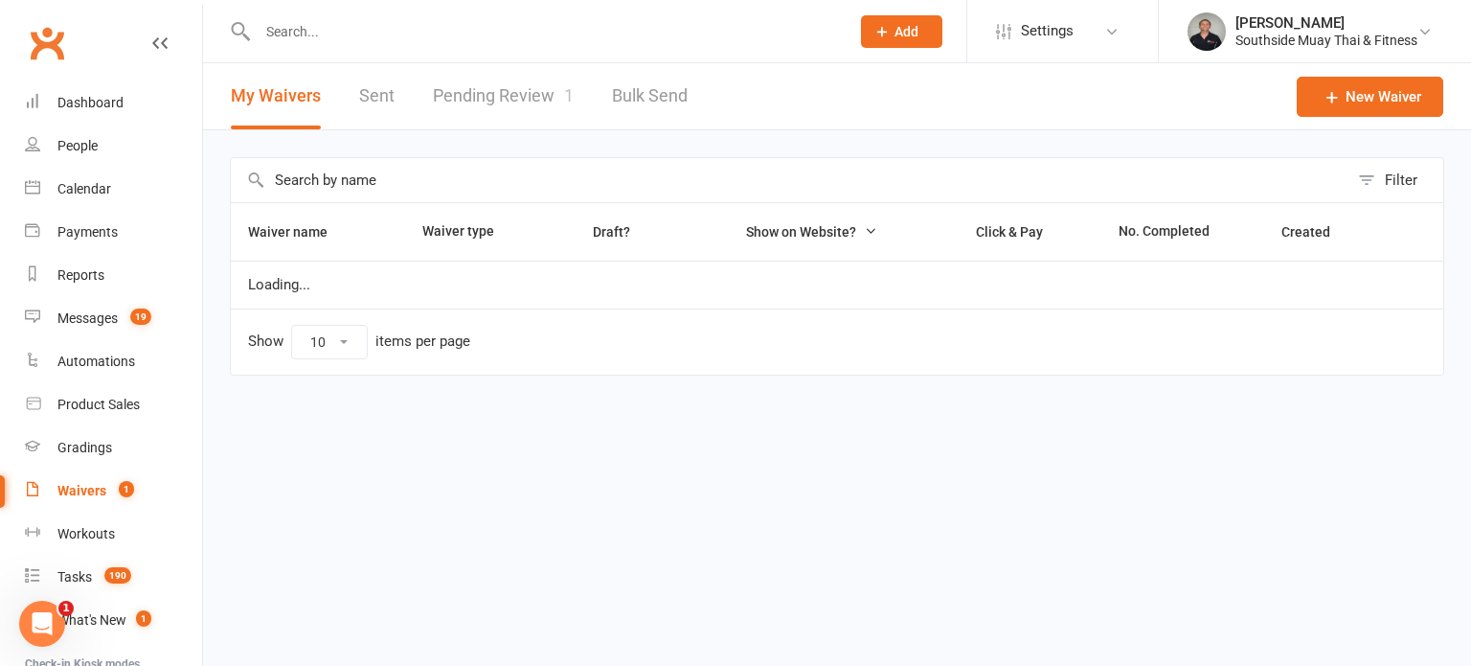
select select "100"
click at [520, 97] on link "Pending Review 1" at bounding box center [503, 96] width 141 height 66
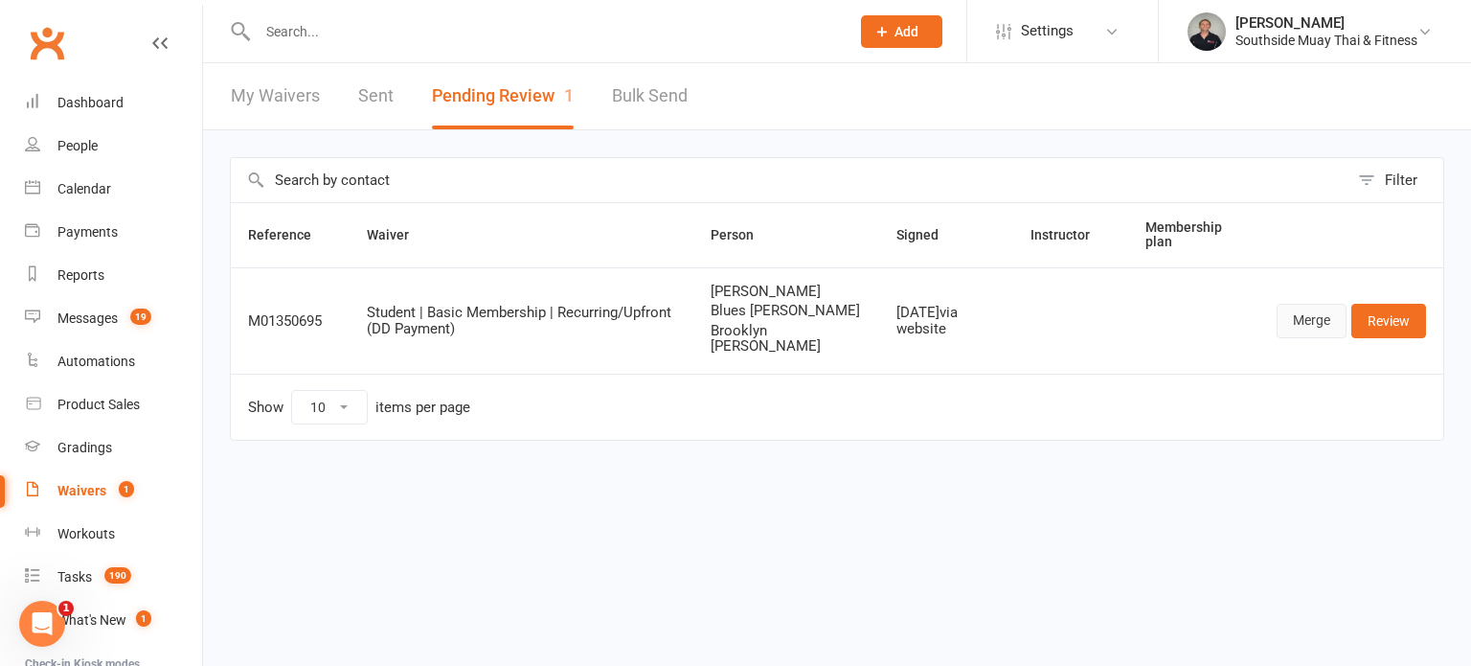
click at [1302, 320] on link "Merge" at bounding box center [1311, 321] width 70 height 34
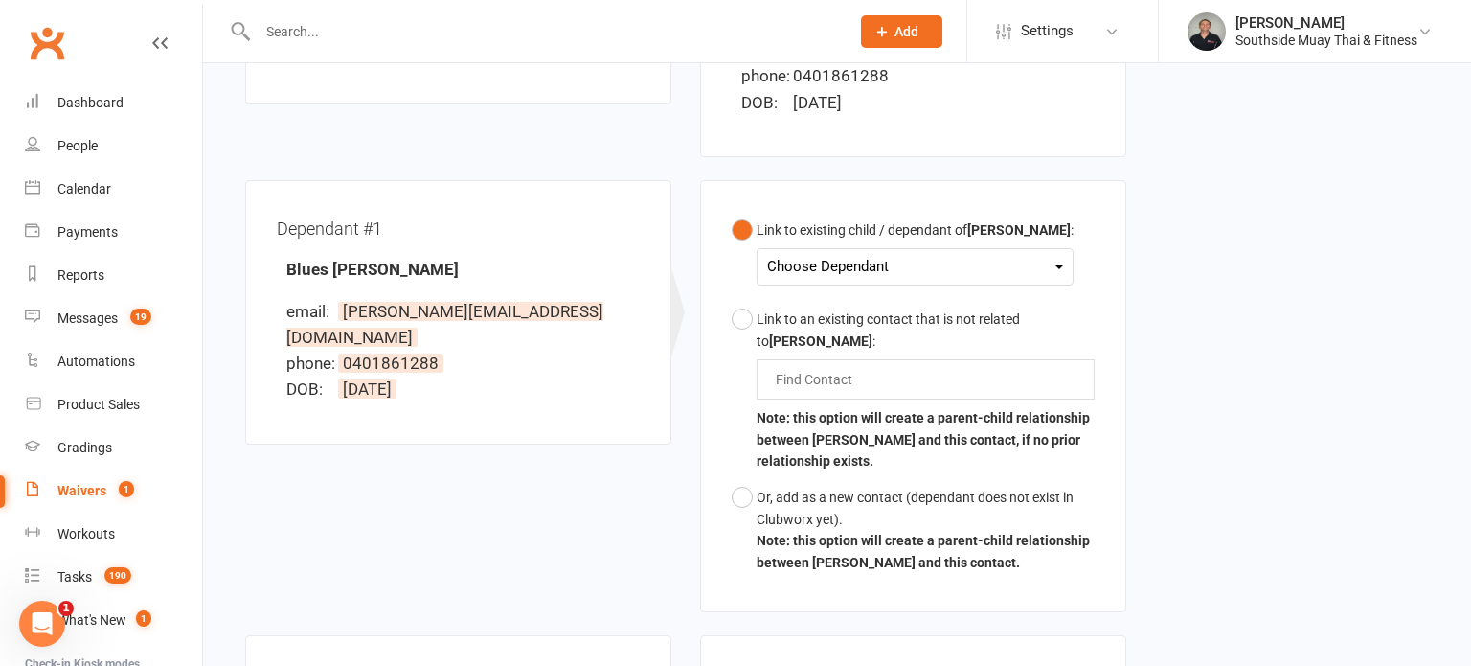
scroll to position [446, 0]
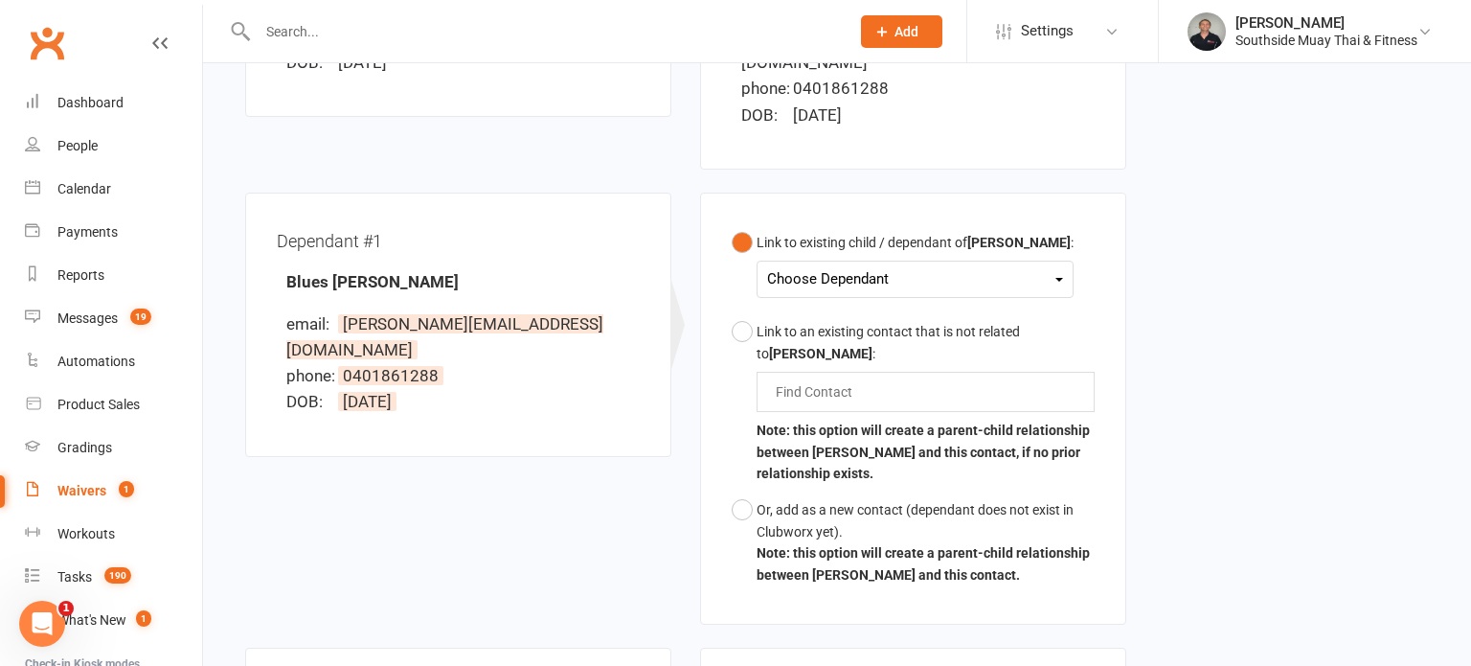
click at [821, 266] on div "Choose Dependant" at bounding box center [915, 279] width 296 height 26
click at [822, 304] on link "Blues Ezekiel Manlunas" at bounding box center [892, 324] width 248 height 41
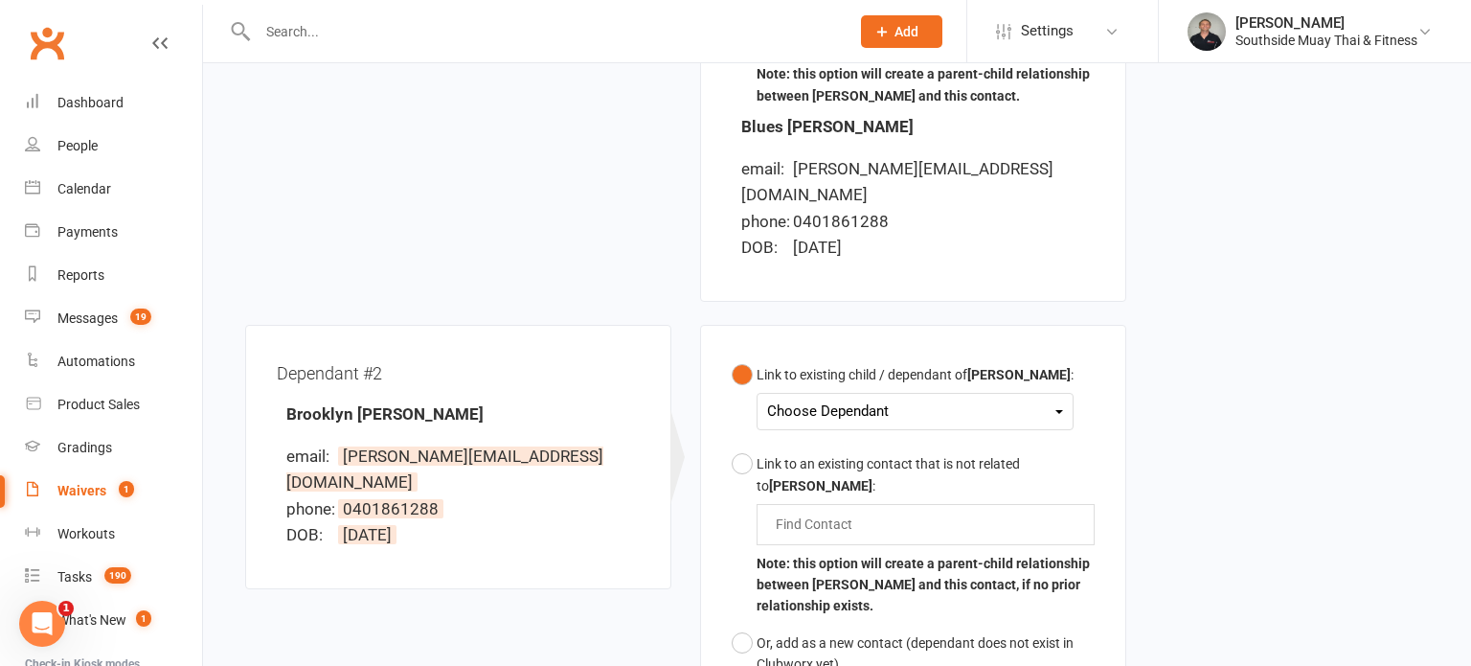
scroll to position [926, 0]
click at [848, 397] on div "Choose Dependant" at bounding box center [915, 410] width 296 height 26
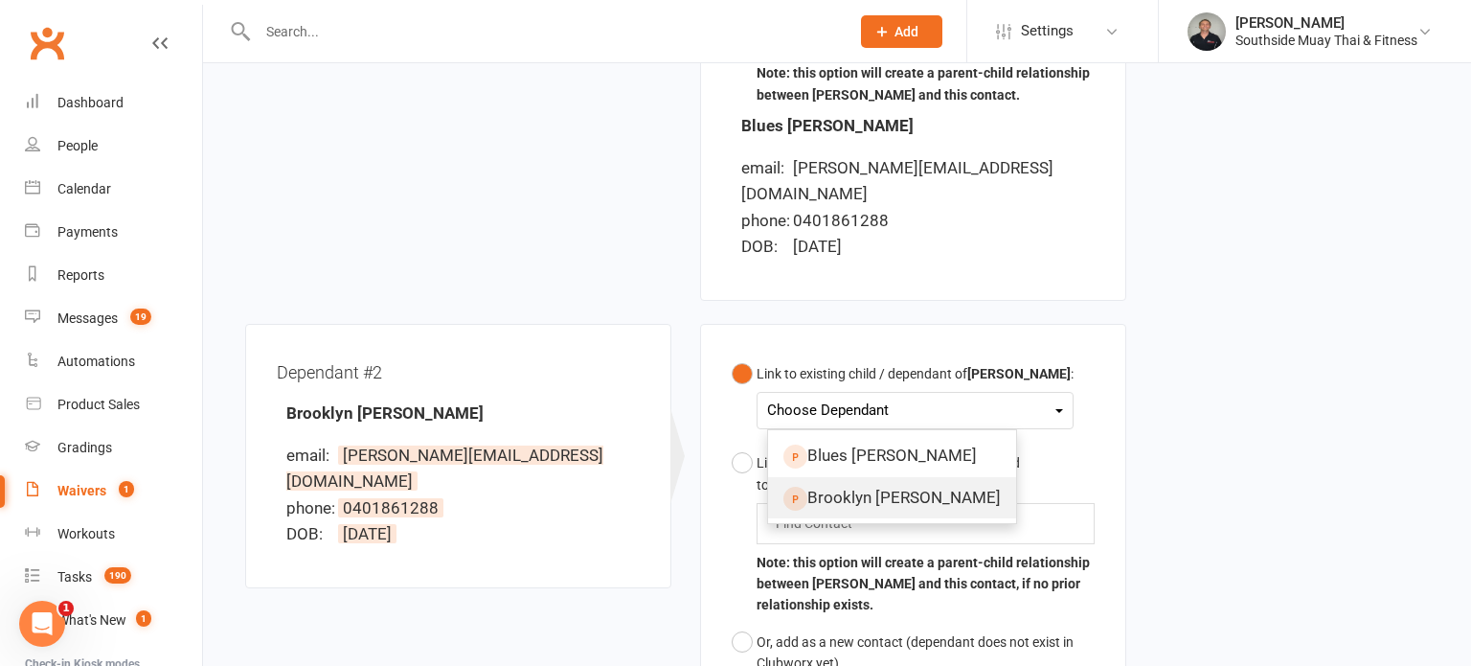
click at [829, 477] on link "Brooklyn Sofia Manlunas" at bounding box center [892, 497] width 248 height 41
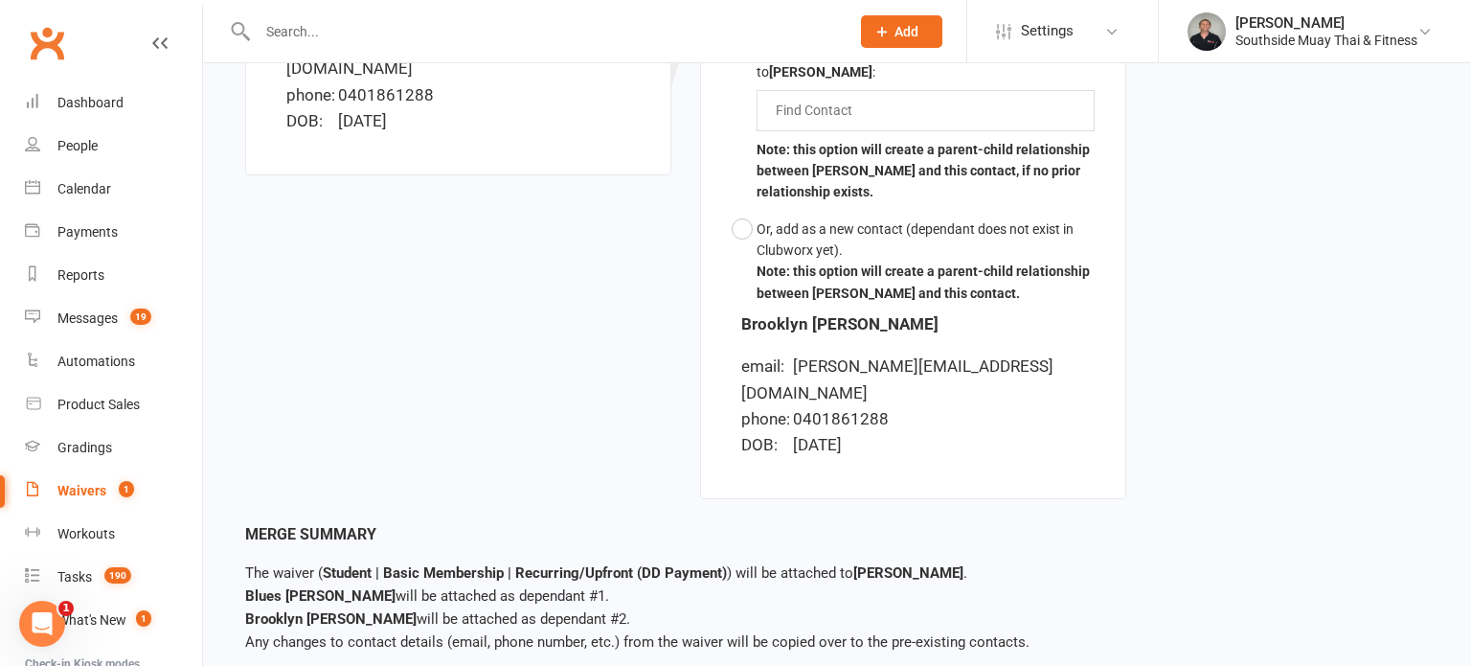
scroll to position [1360, 0]
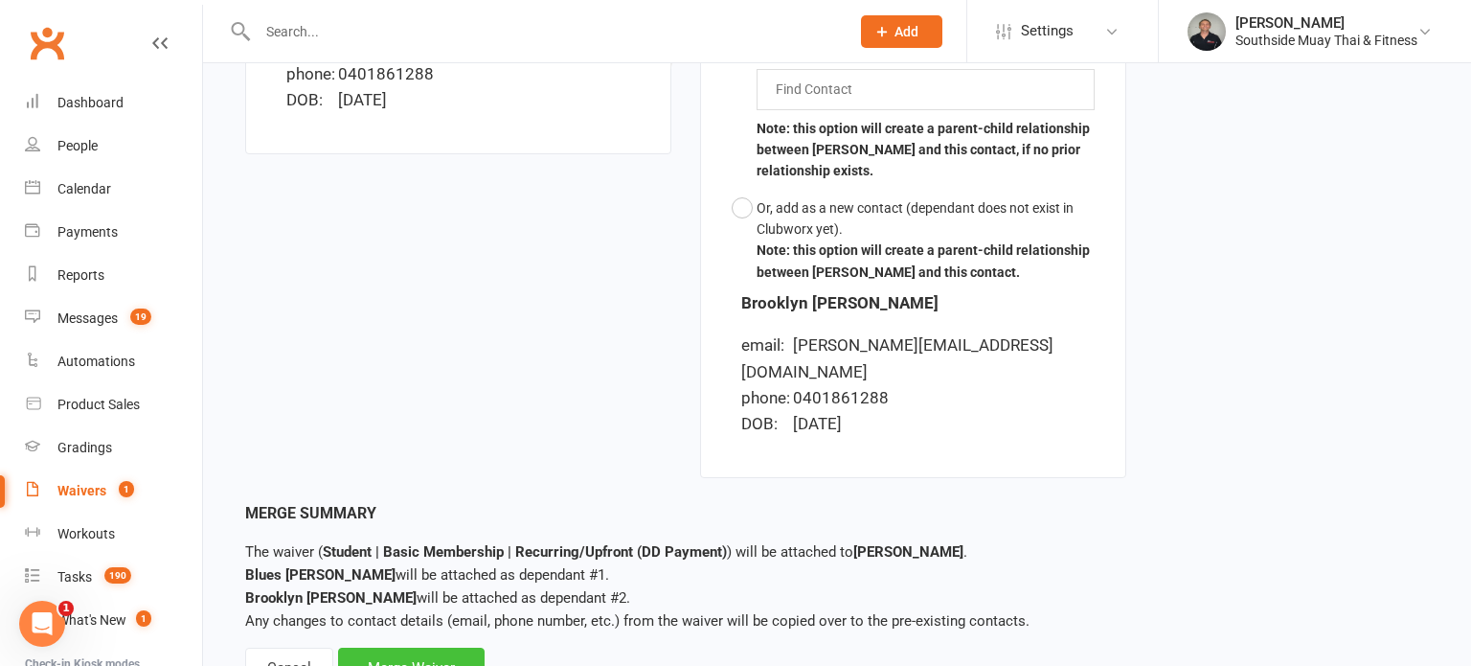
click at [392, 647] on div "Merge Waiver" at bounding box center [411, 667] width 147 height 40
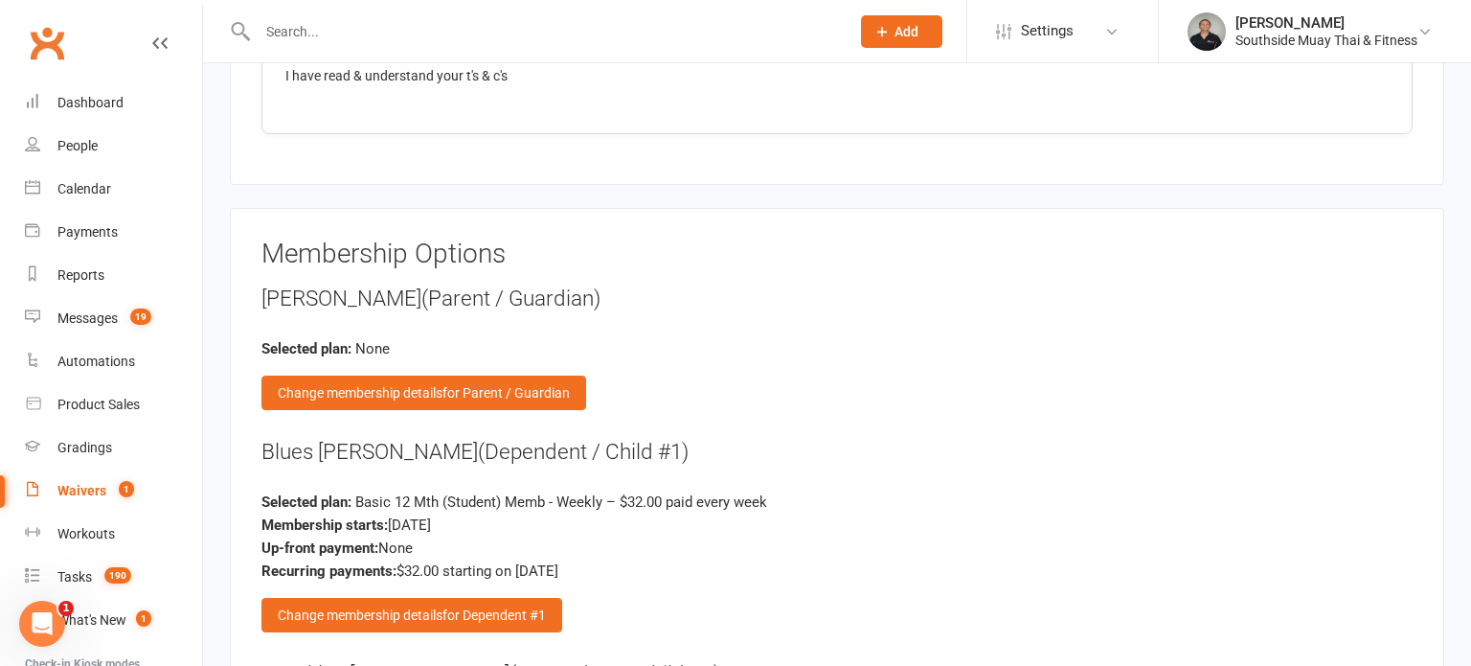
scroll to position [3116, 0]
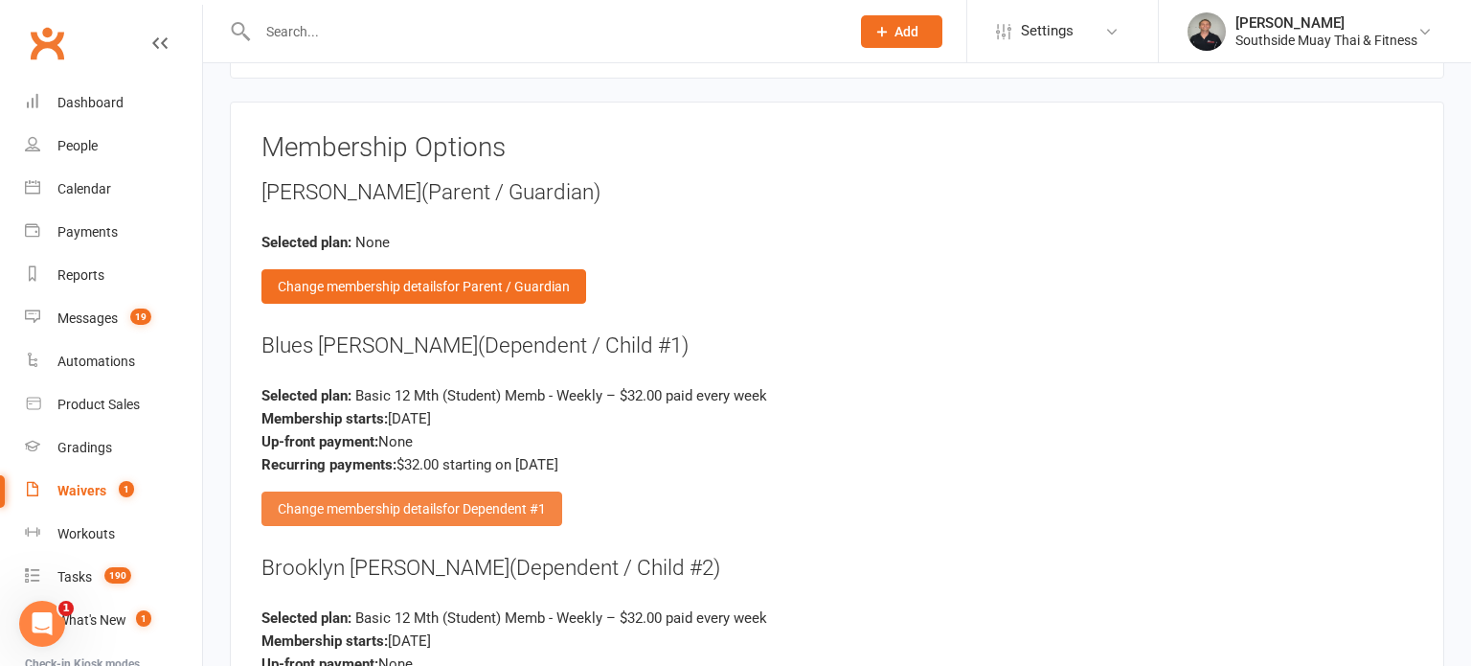
click at [517, 501] on span "for Dependent #1" at bounding box center [493, 508] width 103 height 15
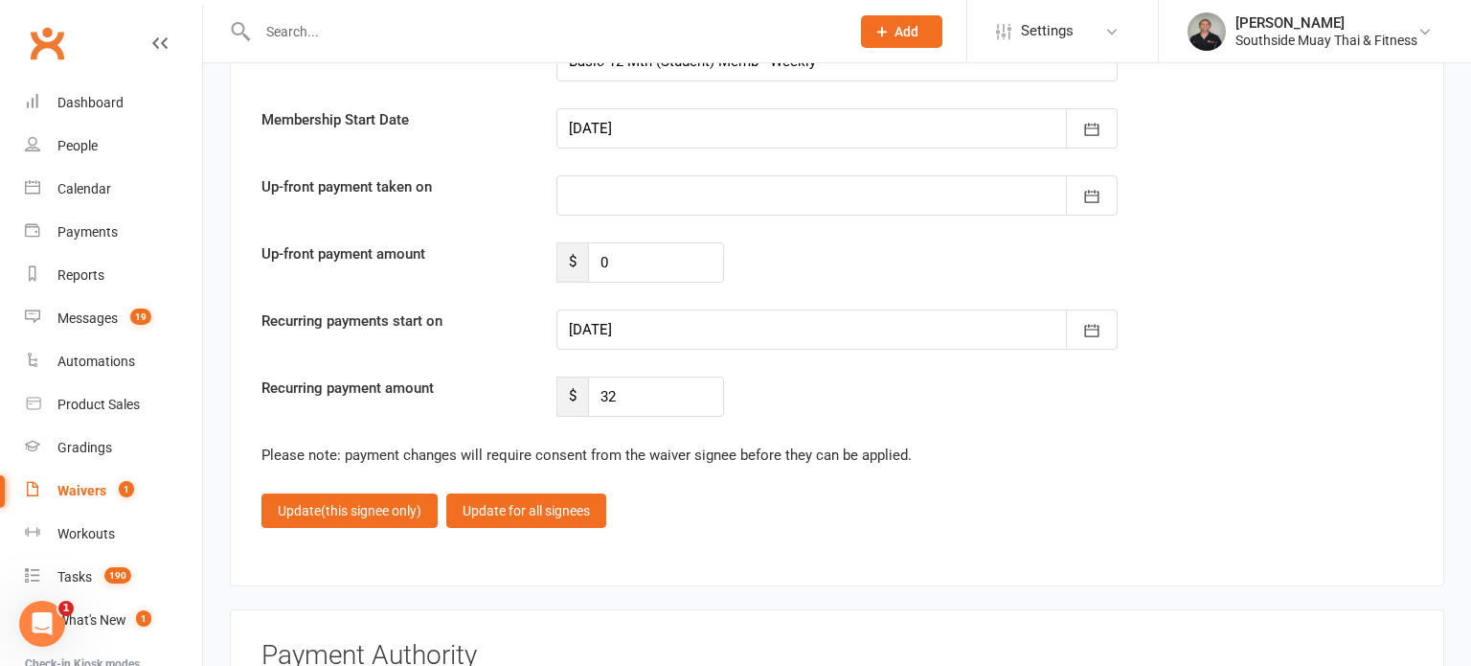
scroll to position [12722, 0]
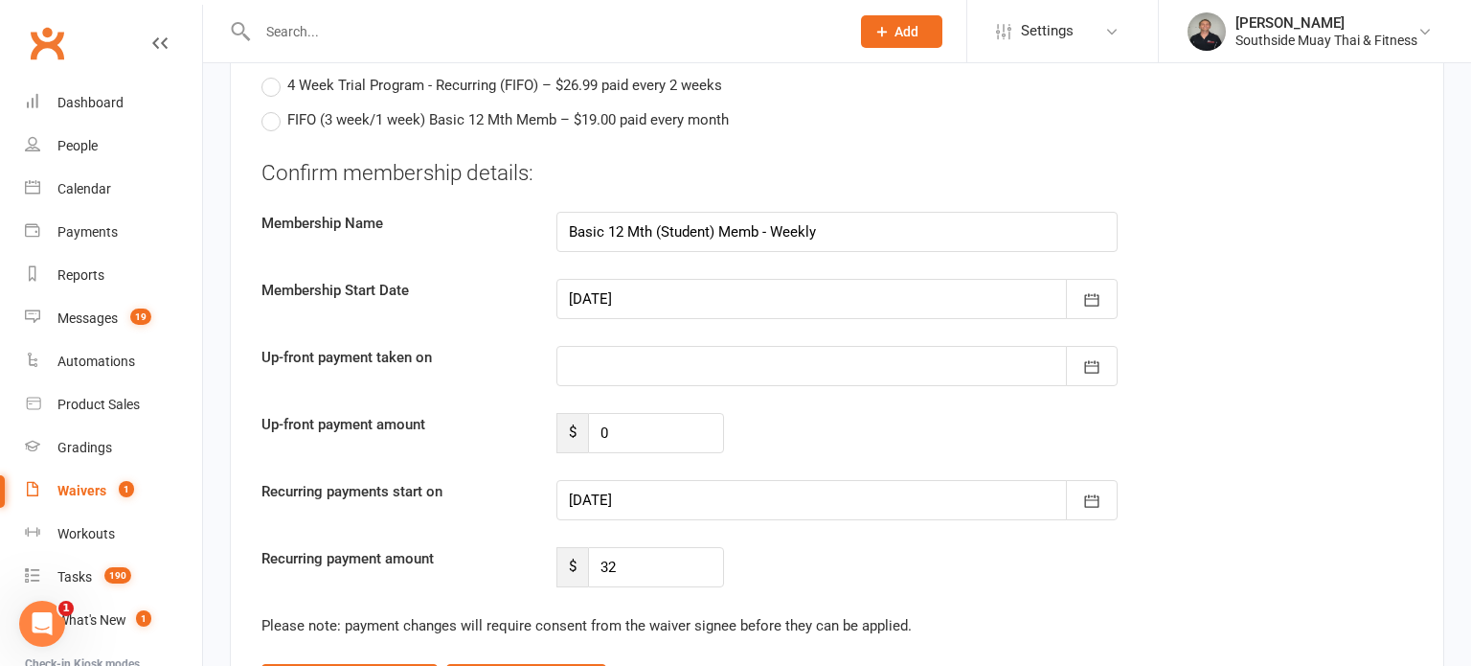
click at [672, 287] on div at bounding box center [836, 299] width 561 height 40
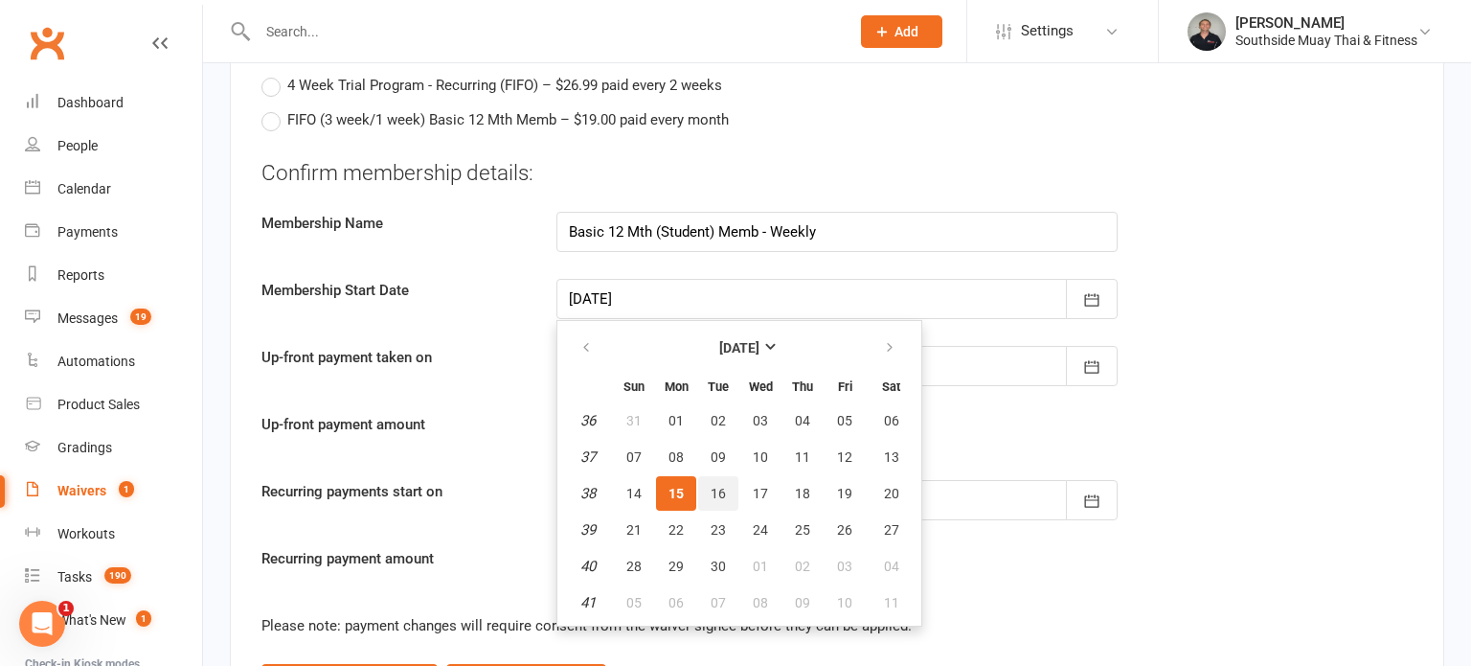
click at [719, 485] on span "16" at bounding box center [718, 492] width 15 height 15
type input "16 Sep 2025"
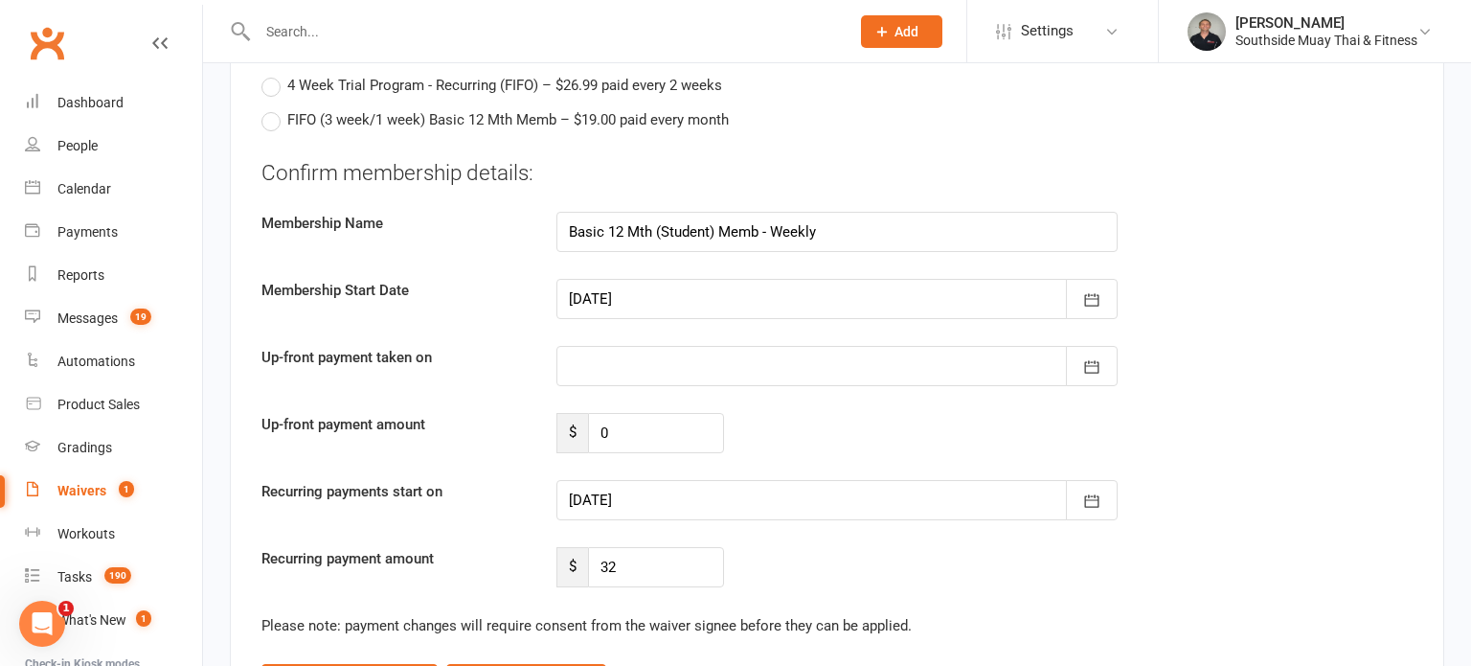
click at [660, 480] on div at bounding box center [836, 500] width 561 height 40
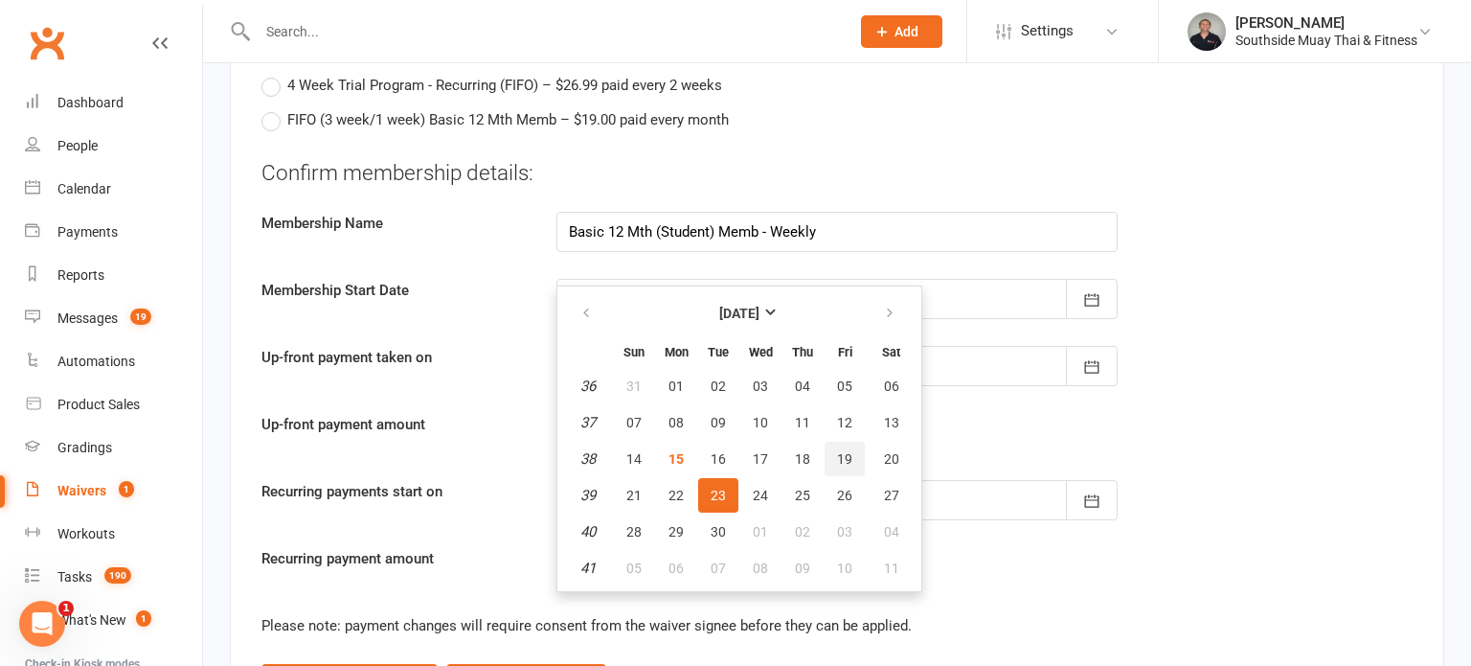
click at [834, 441] on button "19" at bounding box center [844, 458] width 40 height 34
type input "19 Sep 2025"
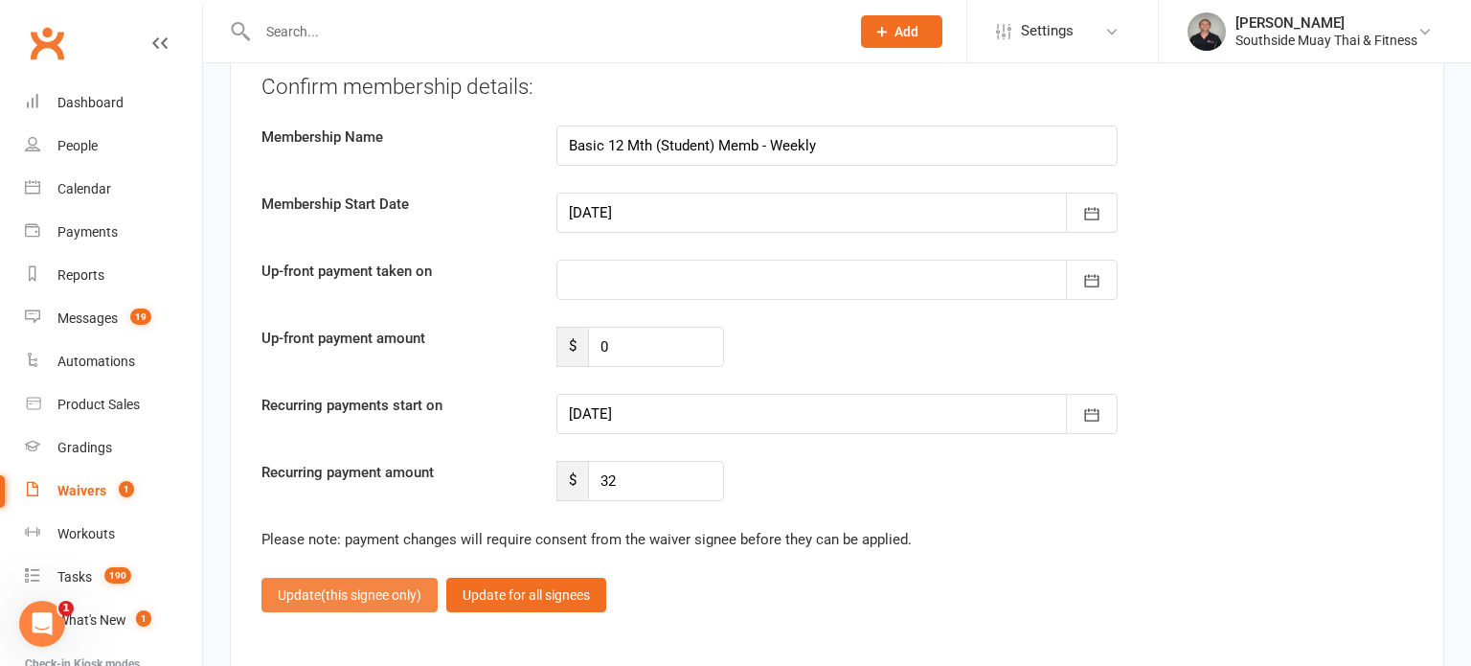
click at [394, 587] on span "(this signee only)" at bounding box center [371, 594] width 101 height 15
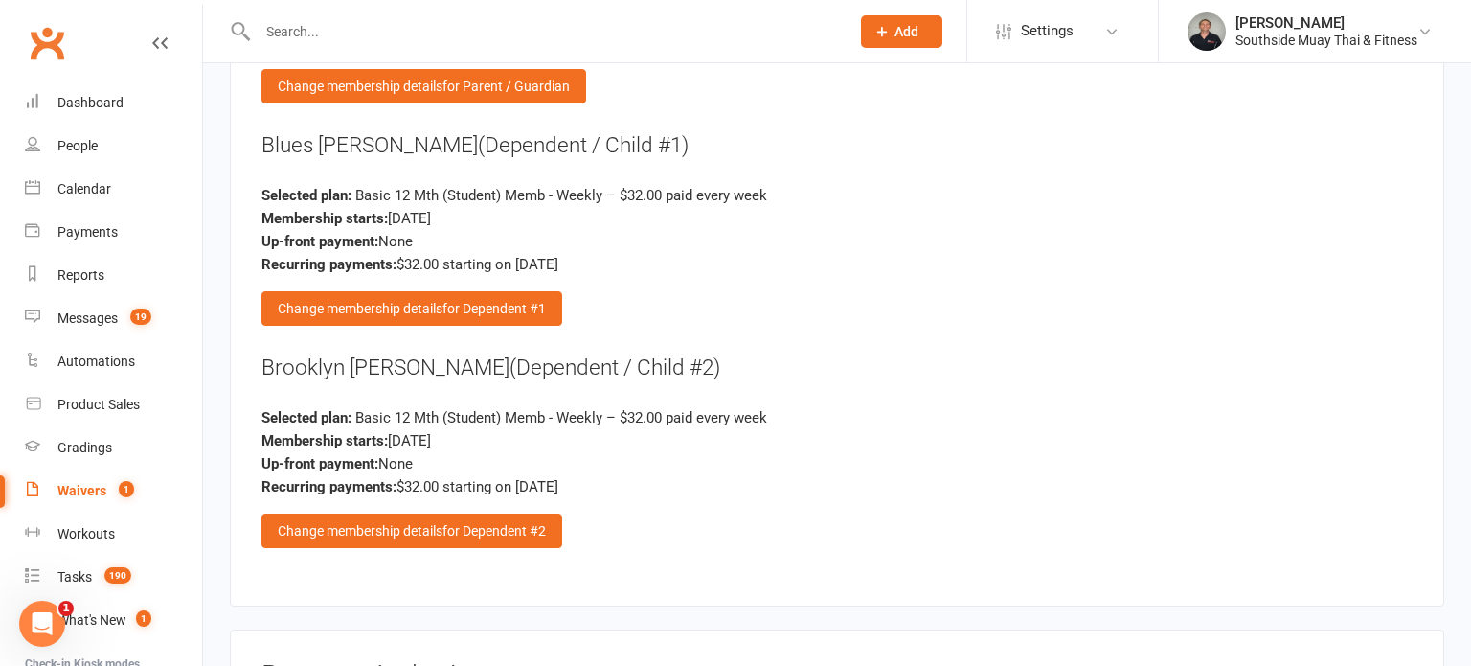
scroll to position [3322, 0]
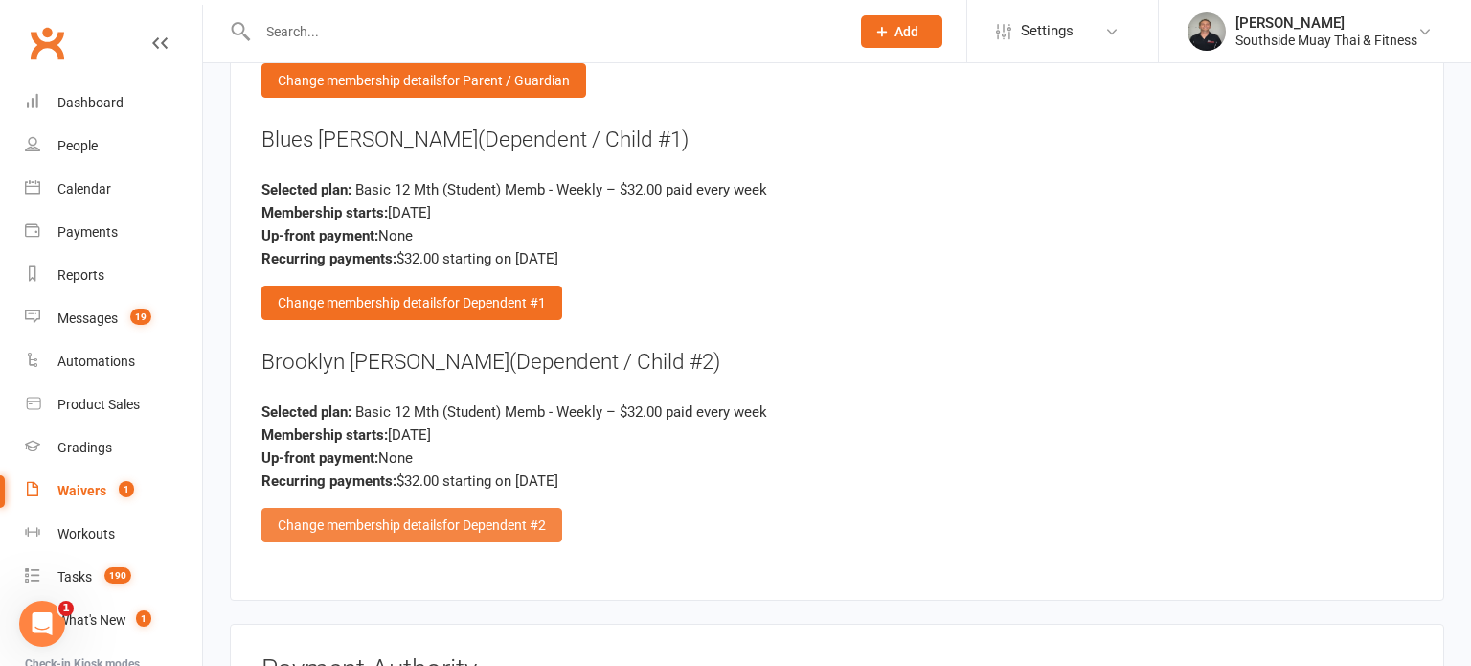
click at [489, 517] on span "for Dependent #2" at bounding box center [493, 524] width 103 height 15
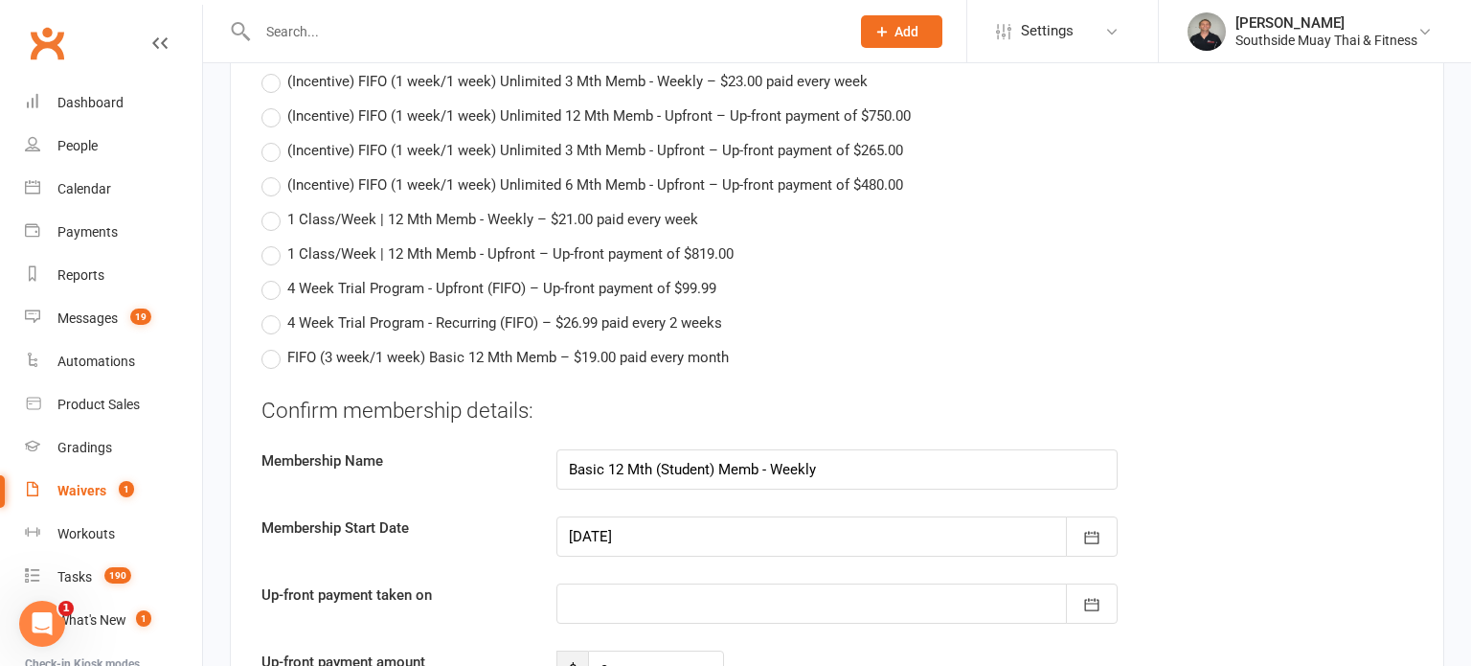
scroll to position [12845, 0]
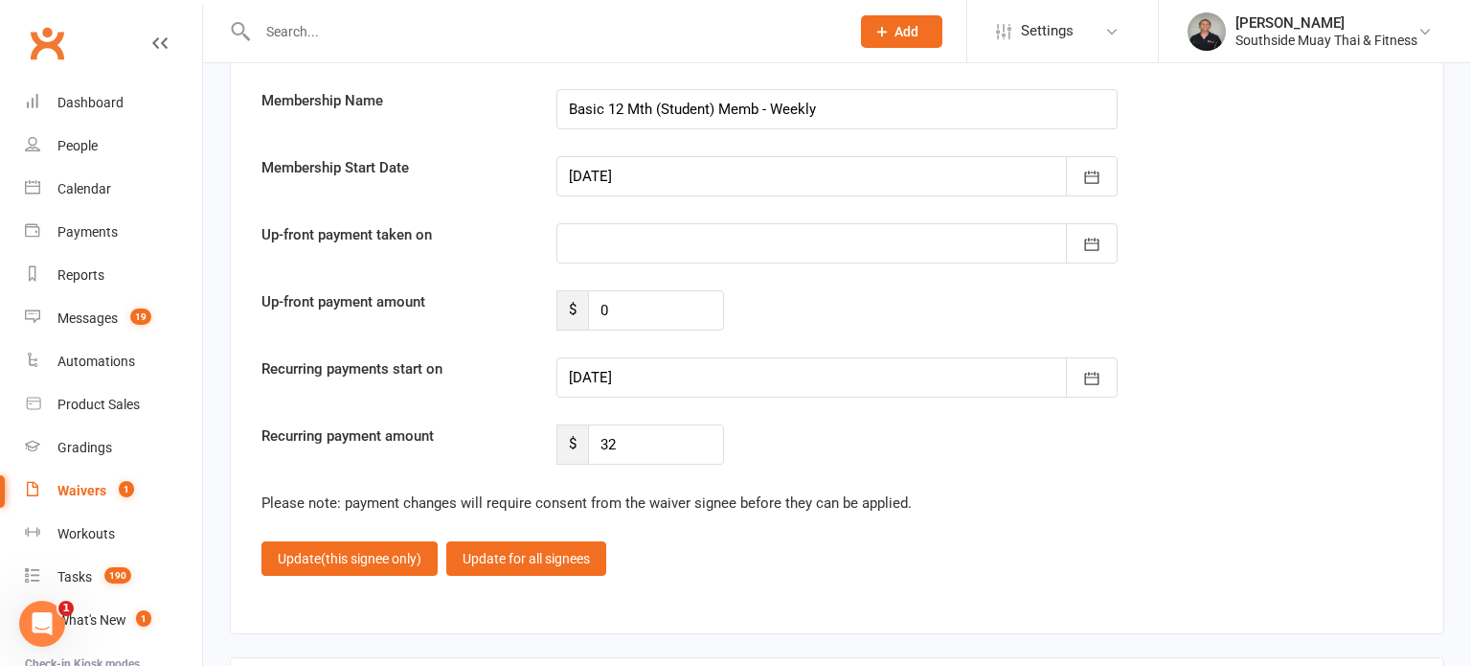
click at [712, 156] on div at bounding box center [836, 176] width 561 height 40
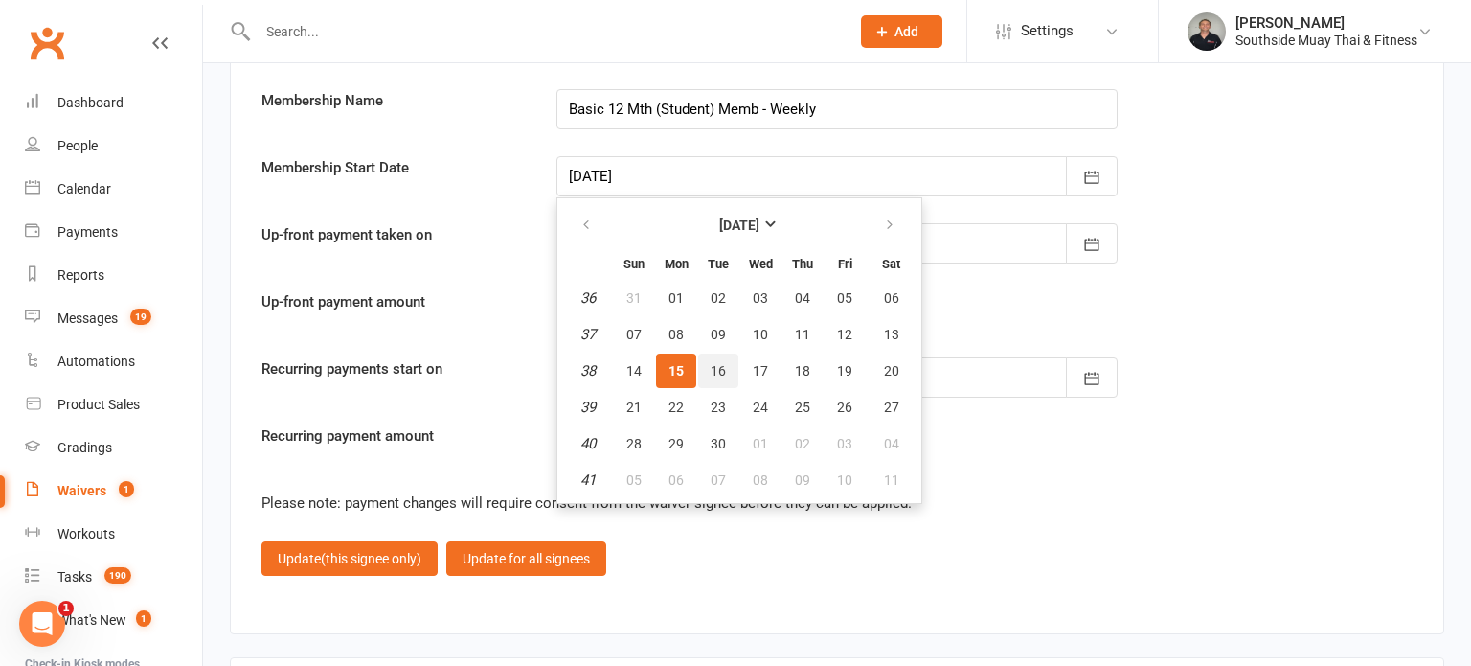
click at [722, 363] on span "16" at bounding box center [718, 370] width 15 height 15
type input "16 Sep 2025"
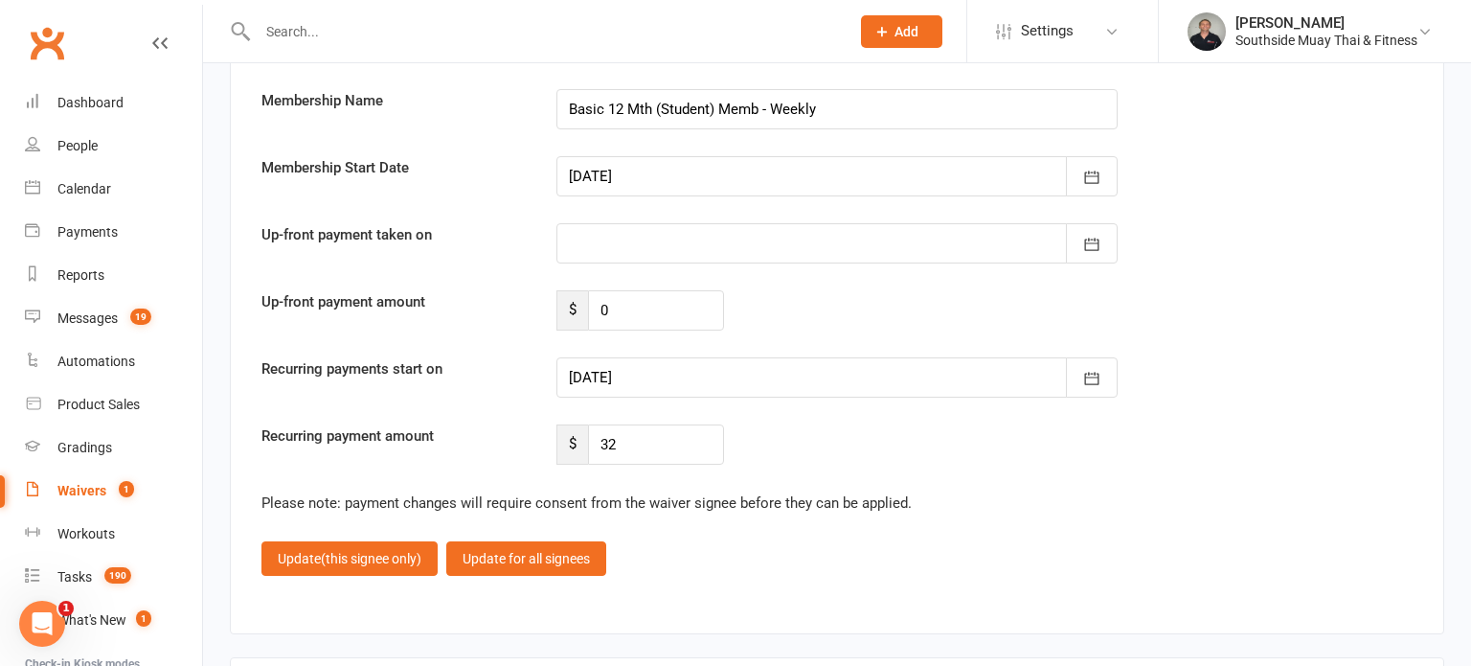
click at [713, 365] on div at bounding box center [836, 377] width 561 height 40
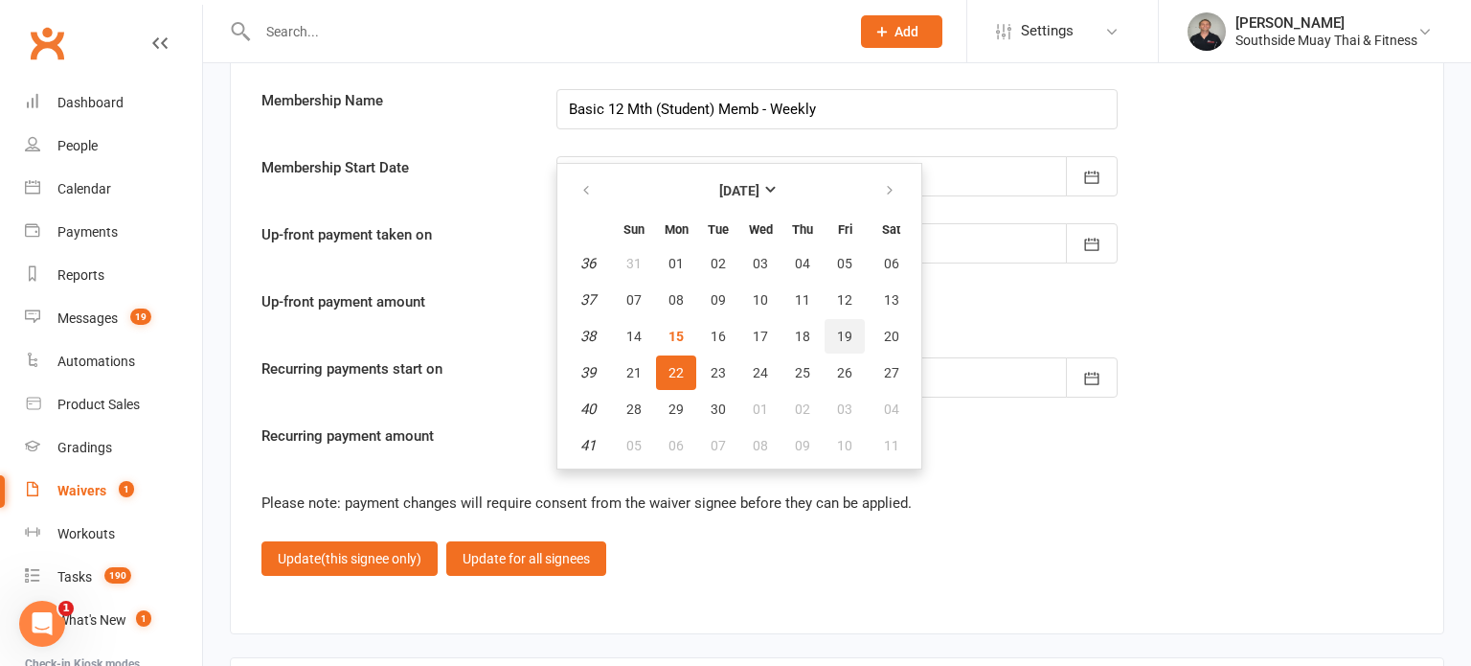
click at [840, 328] on span "19" at bounding box center [844, 335] width 15 height 15
type input "19 Sep 2025"
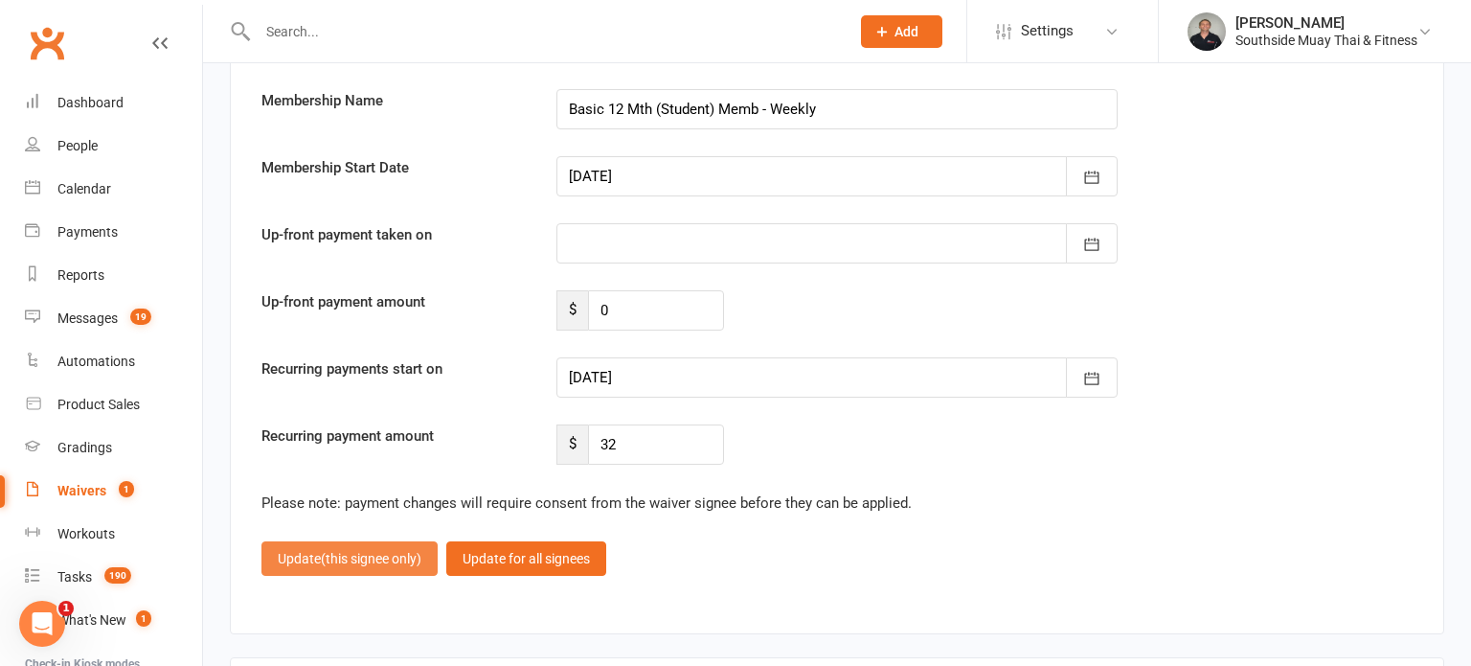
click at [332, 541] on button "Update (this signee only)" at bounding box center [349, 558] width 176 height 34
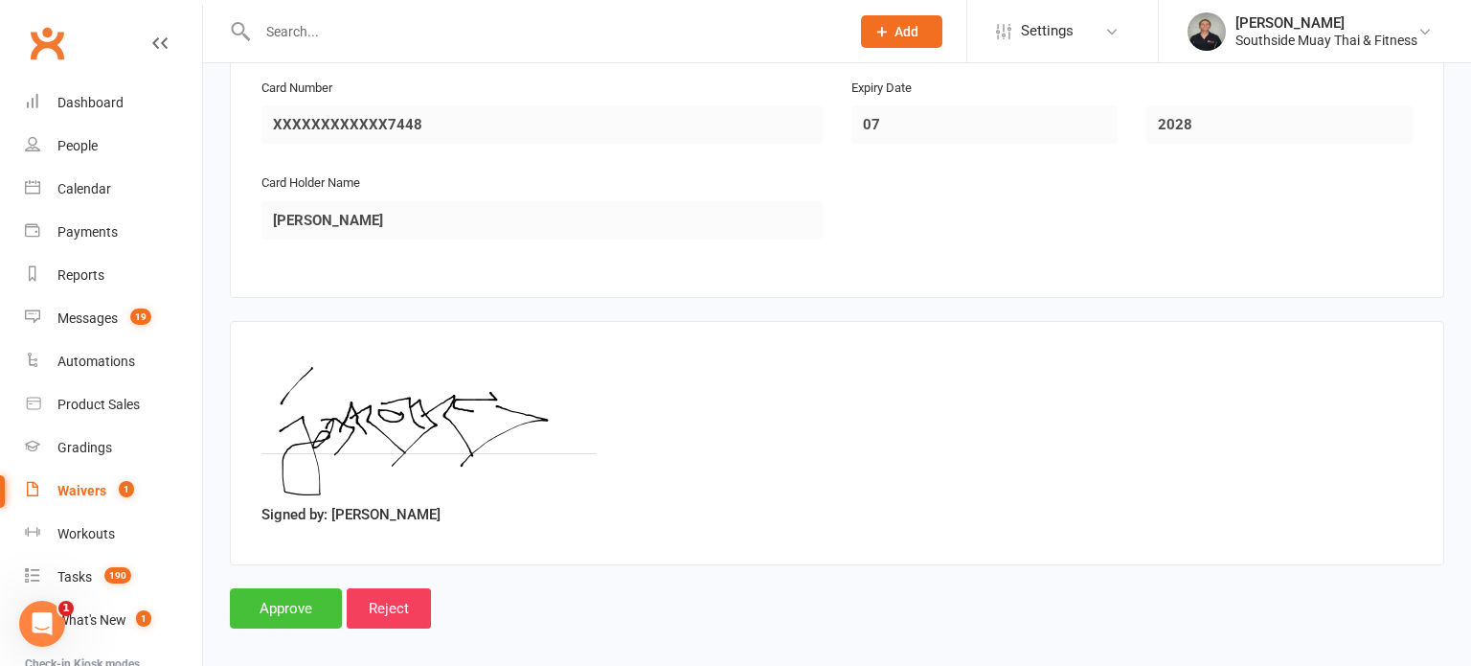
click at [269, 591] on input "Approve" at bounding box center [286, 608] width 112 height 40
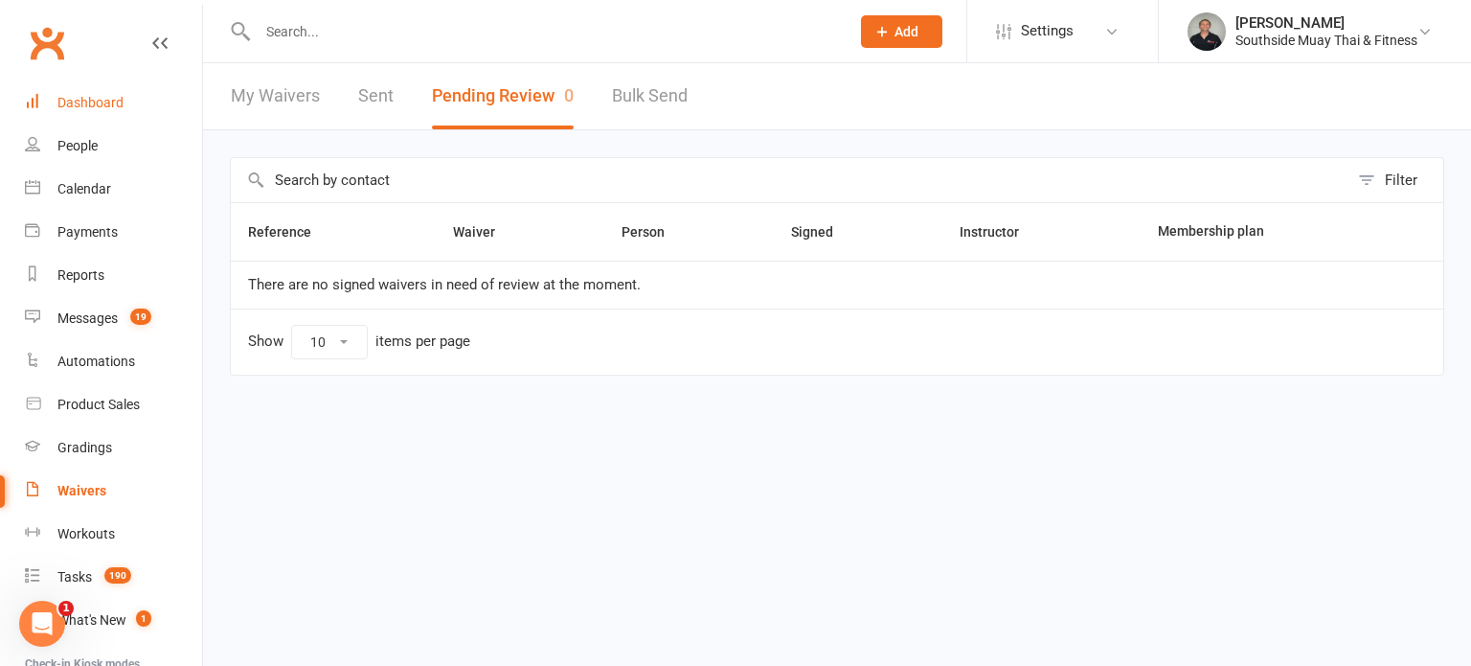
click at [77, 102] on div "Dashboard" at bounding box center [90, 102] width 66 height 15
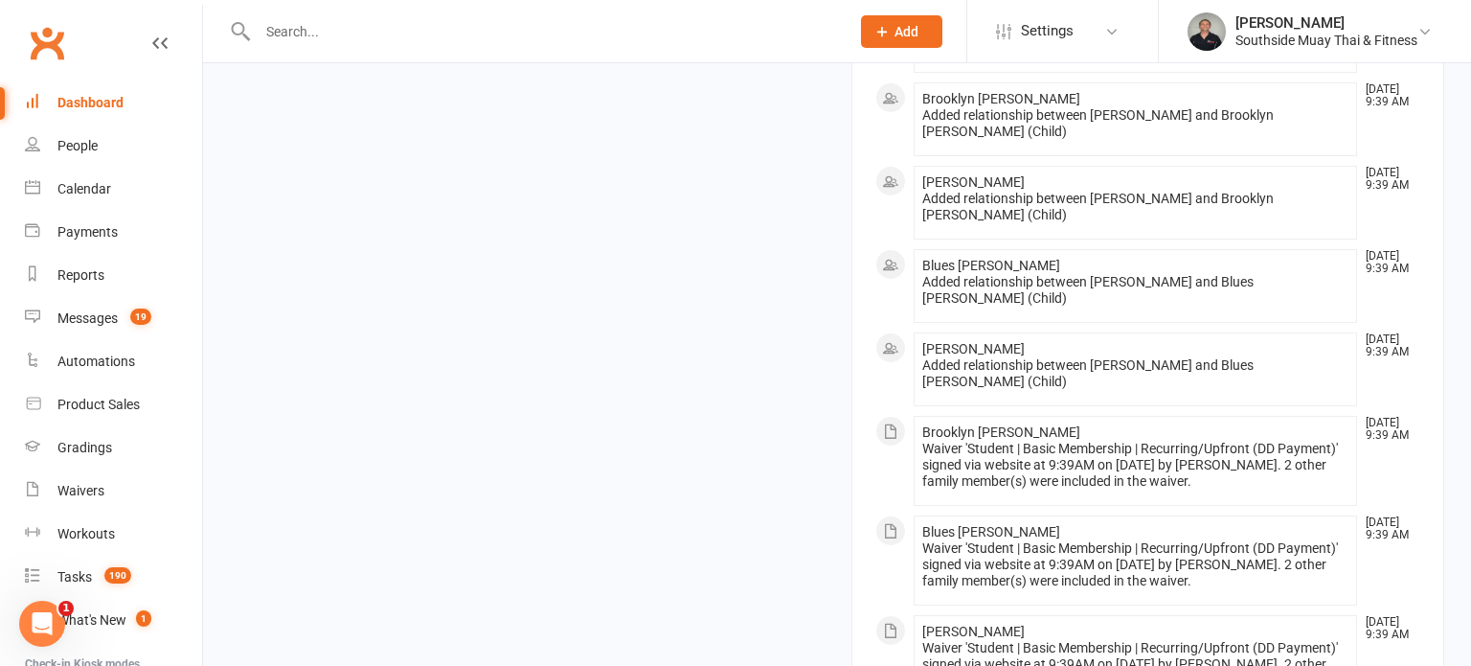
scroll to position [2550, 0]
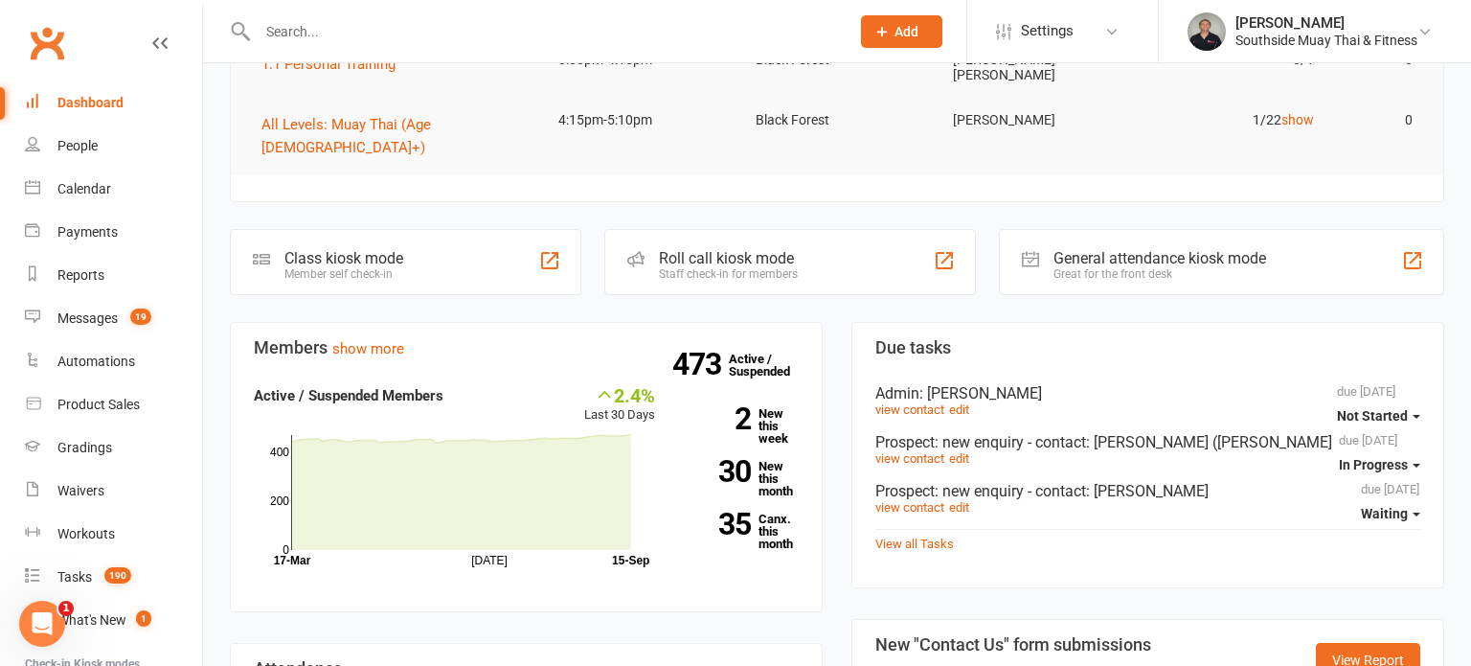
scroll to position [337, 0]
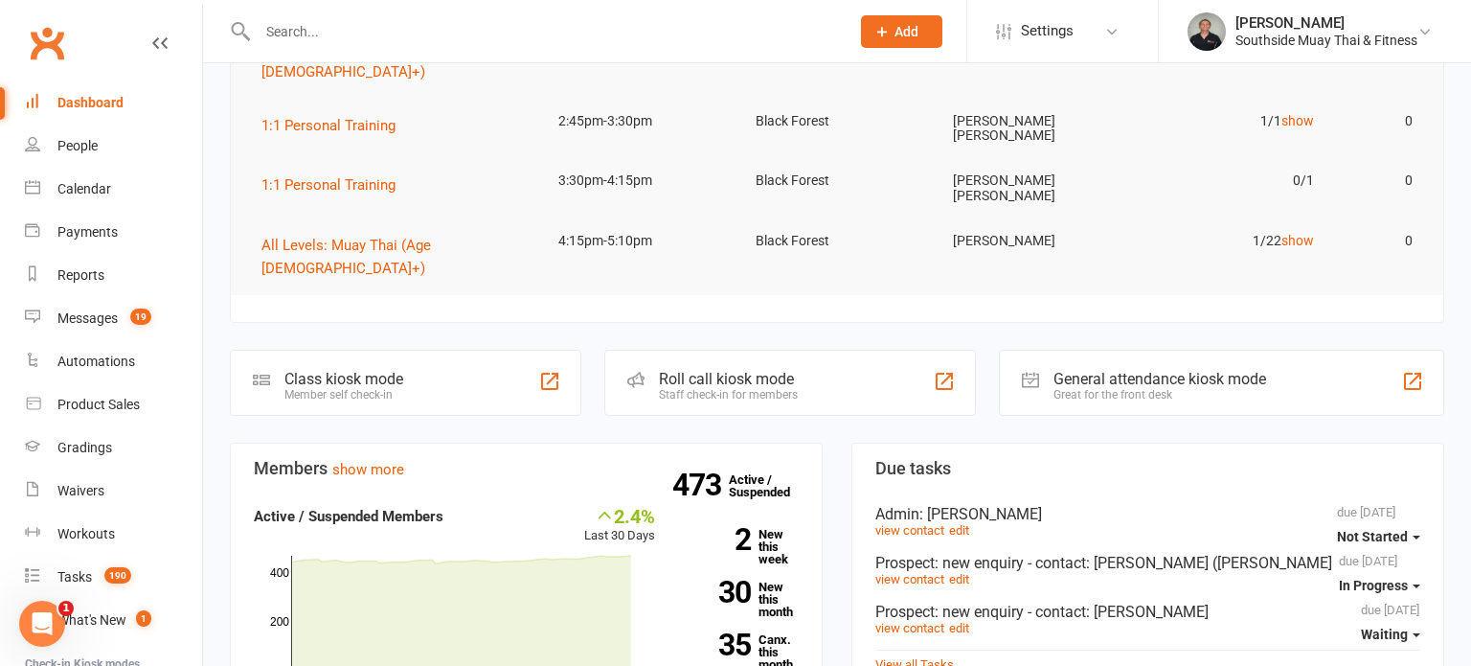
click at [315, 30] on input "text" at bounding box center [544, 31] width 584 height 27
type input "e"
type input "x"
click at [269, 28] on input "ex" at bounding box center [544, 31] width 584 height 27
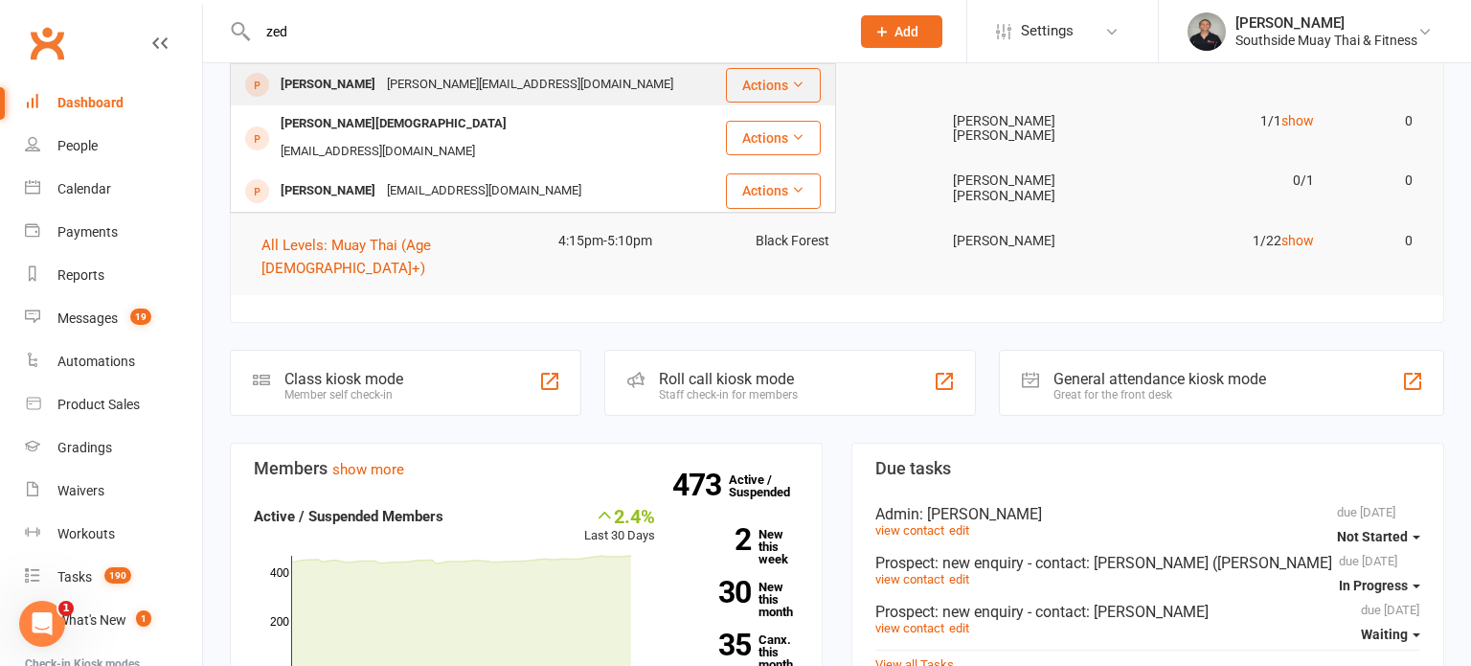
type input "zed"
click at [318, 81] on div "Zed Wilson" at bounding box center [328, 85] width 106 height 28
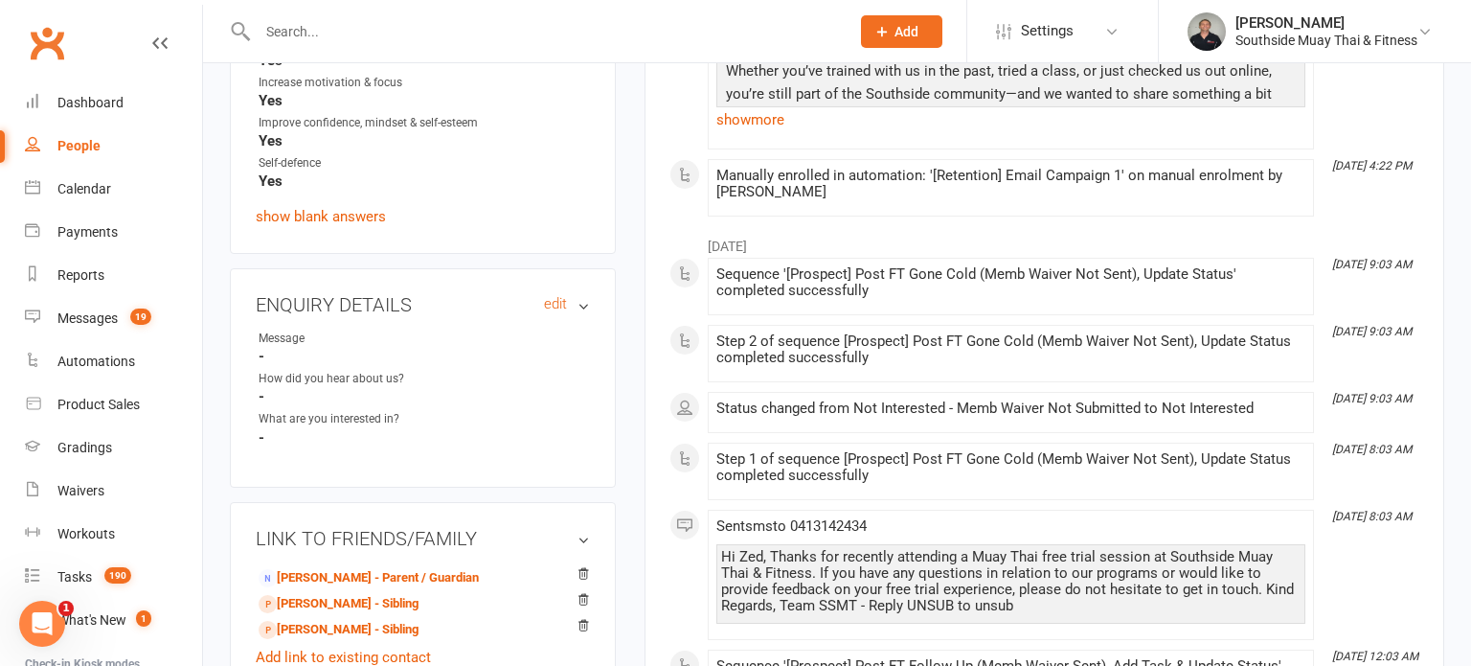
scroll to position [1222, 0]
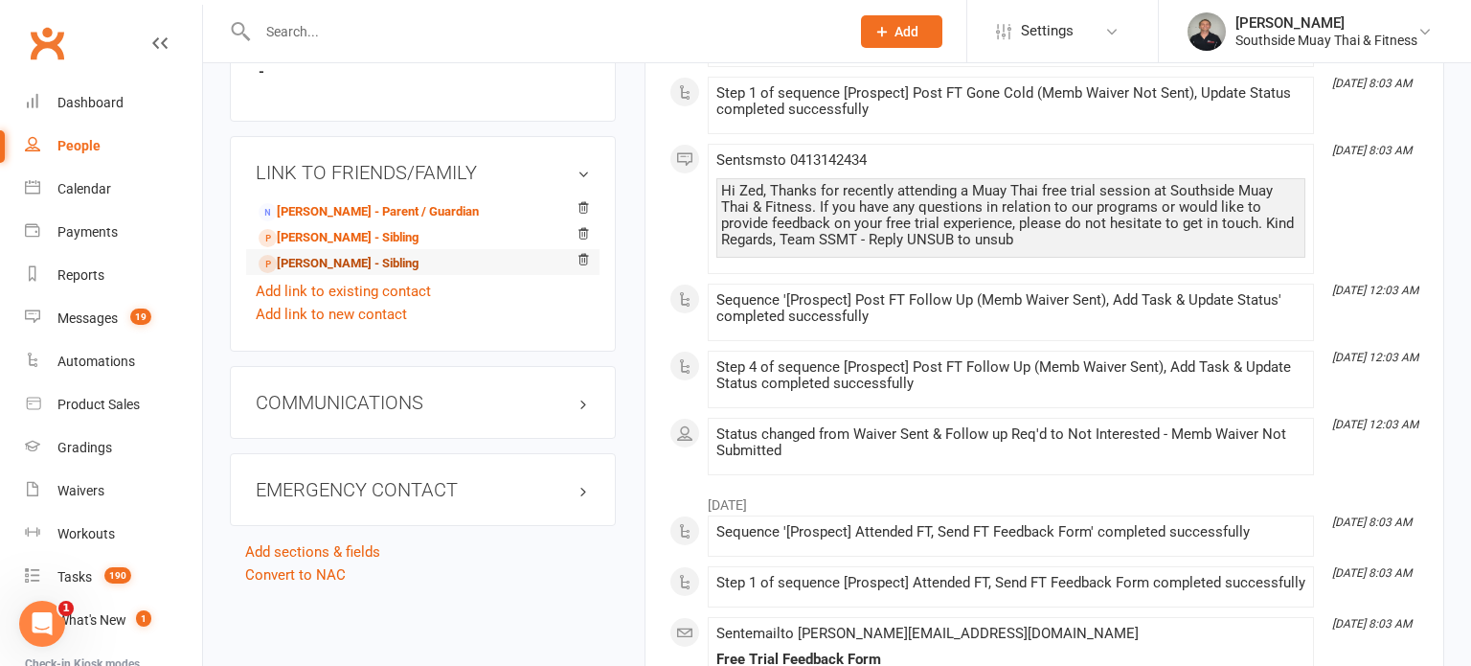
click at [327, 254] on link "Ydrea Wilson - Sibling" at bounding box center [339, 264] width 160 height 20
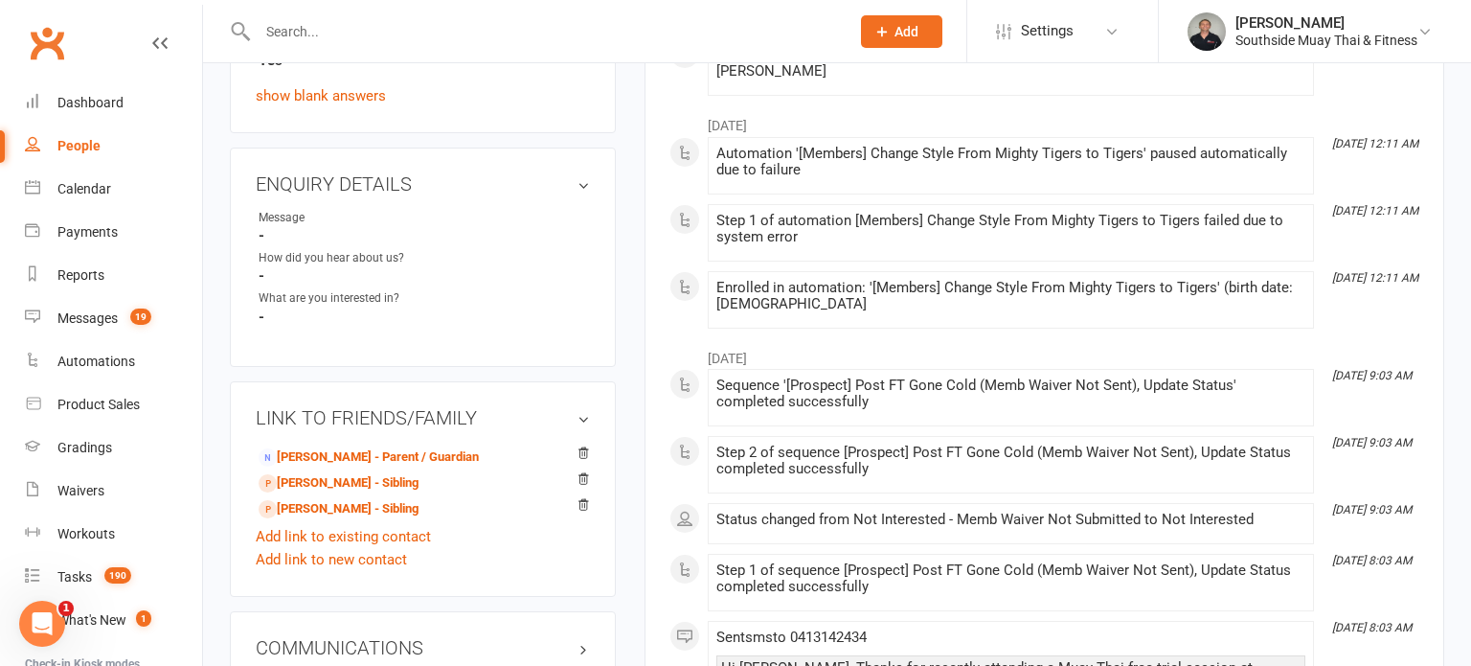
scroll to position [1060, 0]
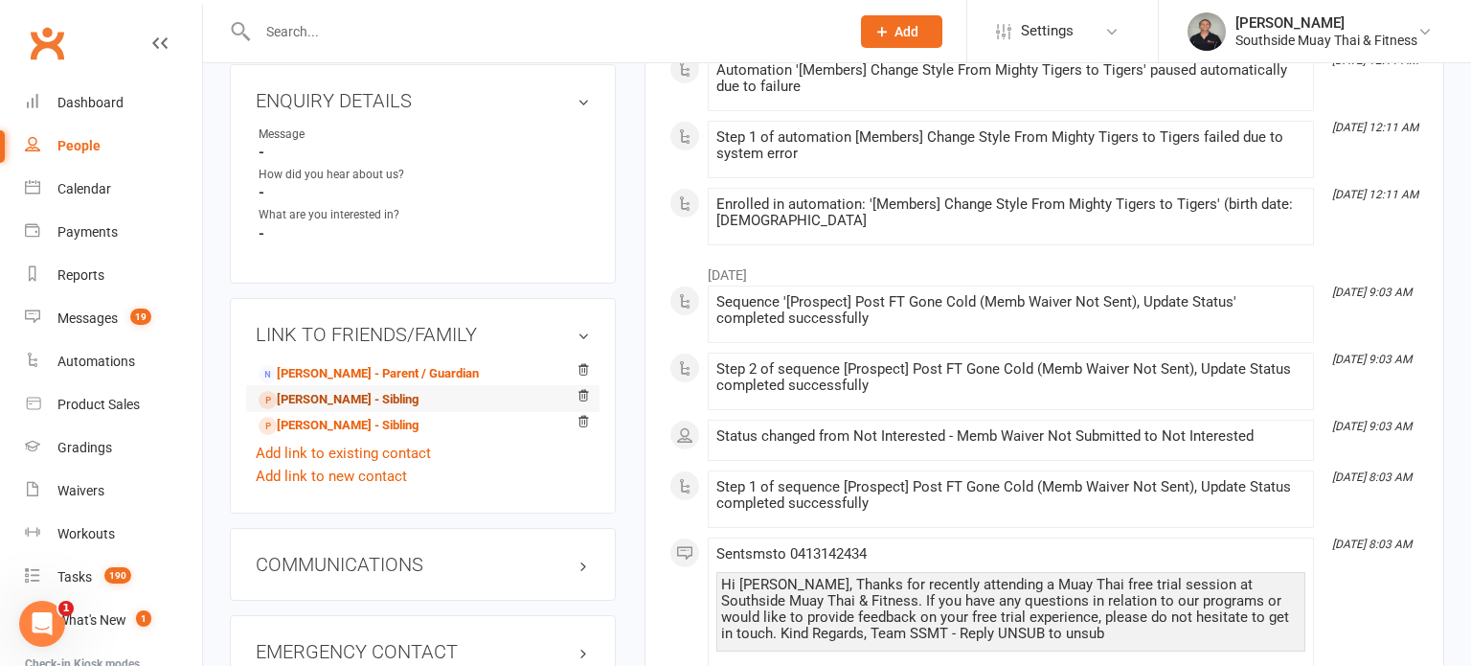
click at [324, 390] on link "Xyza Wilson - Sibling" at bounding box center [339, 400] width 160 height 20
